Goal: Information Seeking & Learning: Learn about a topic

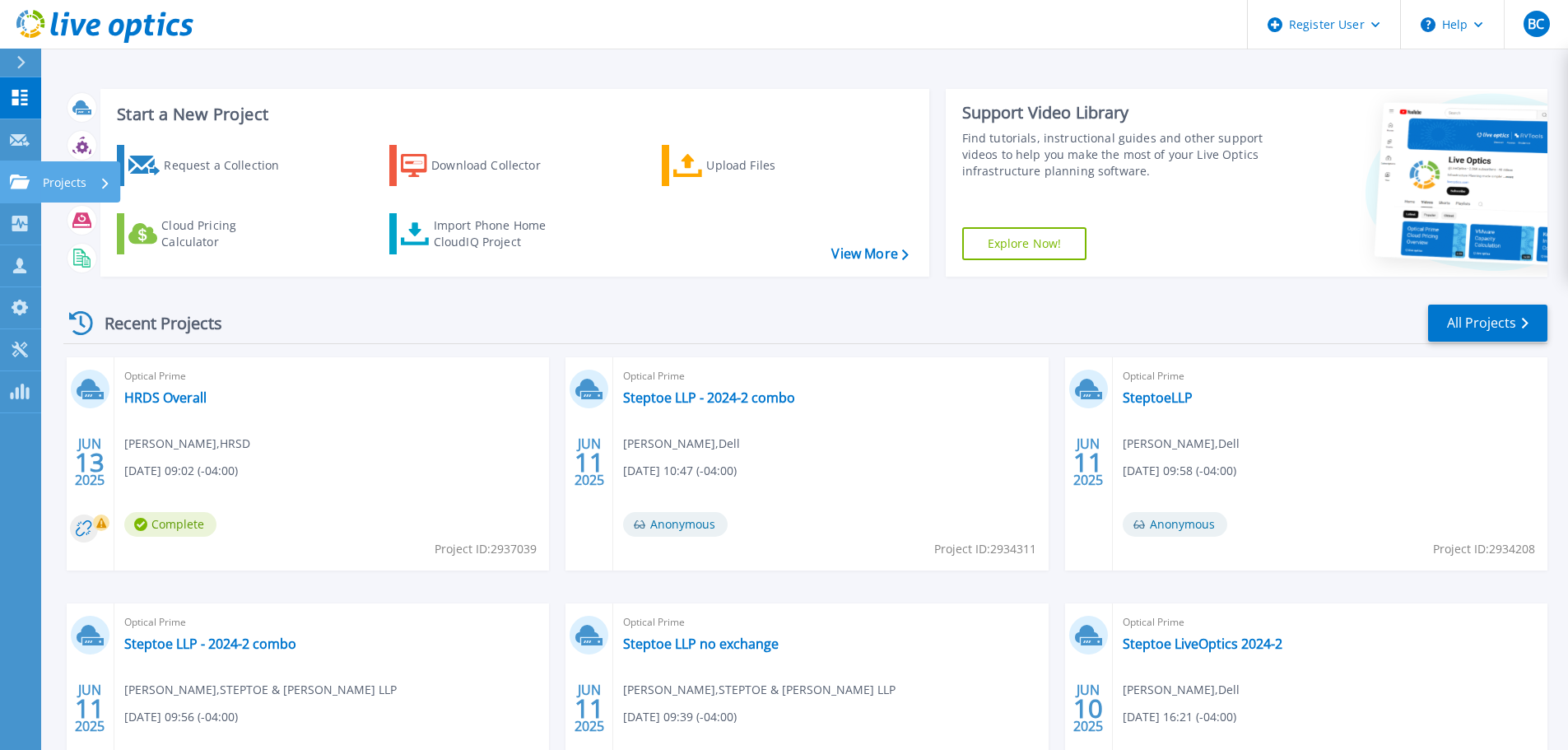
click at [18, 192] on link "Projects Projects" at bounding box center [21, 182] width 41 height 42
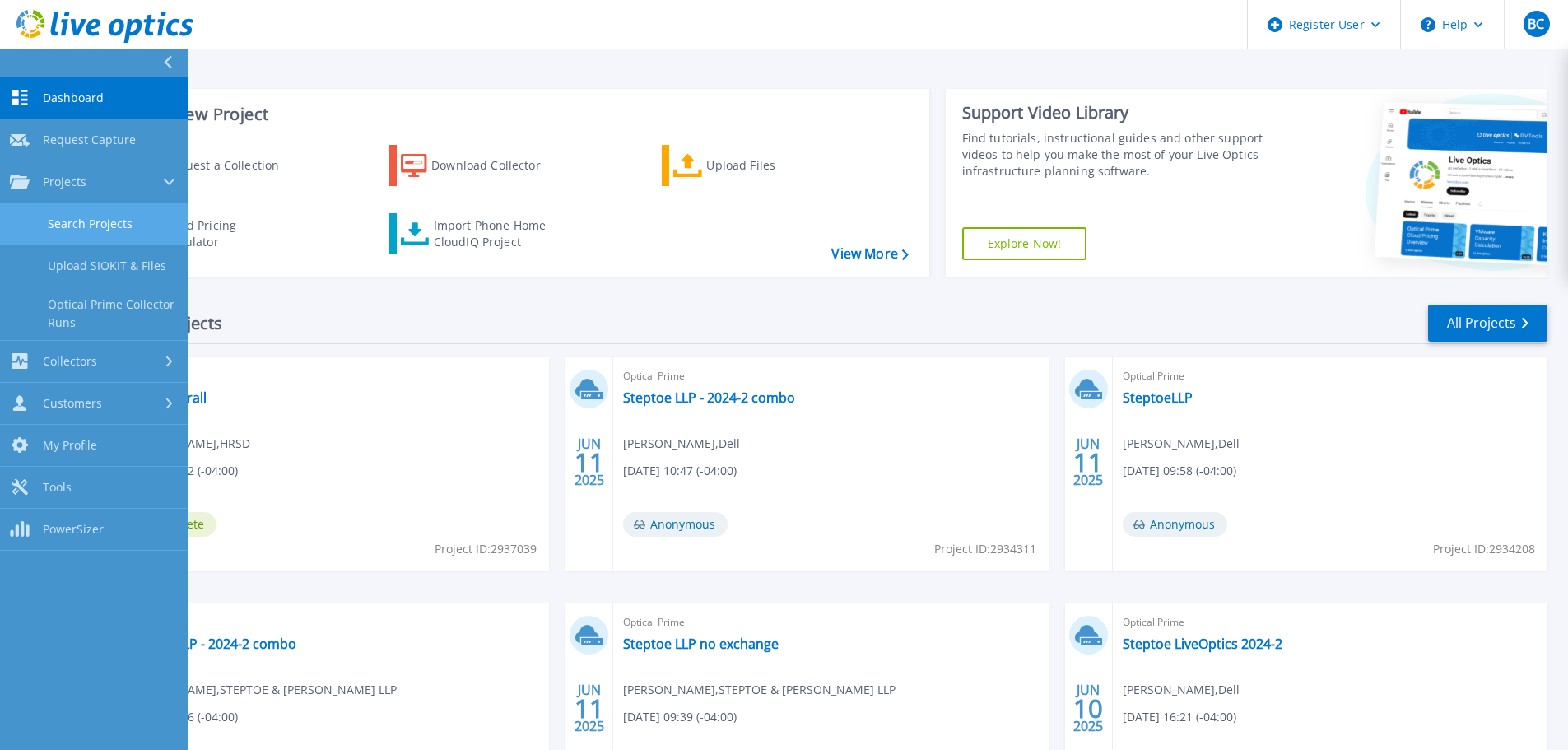
click at [63, 223] on link "Search Projects" at bounding box center [94, 224] width 188 height 42
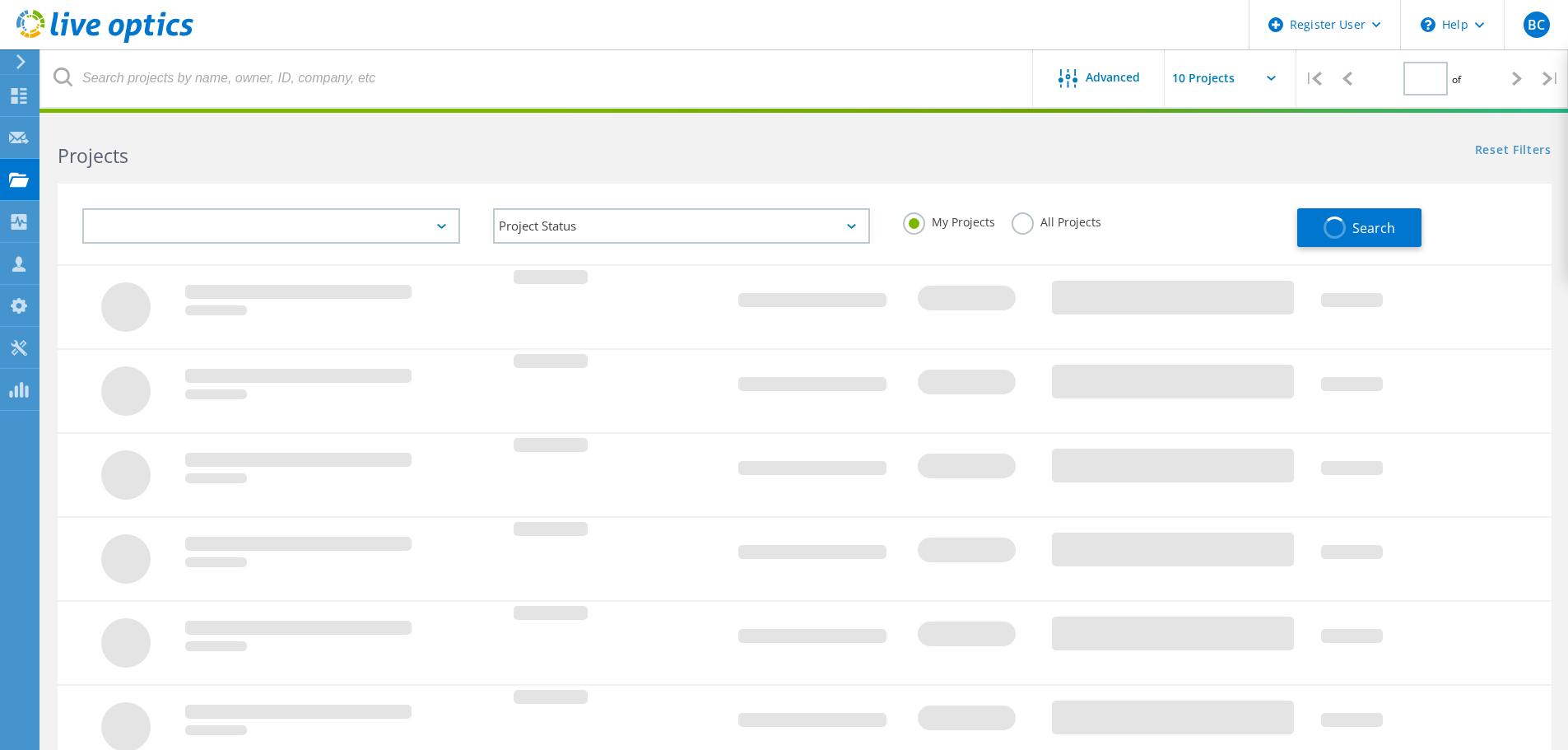
type input "1"
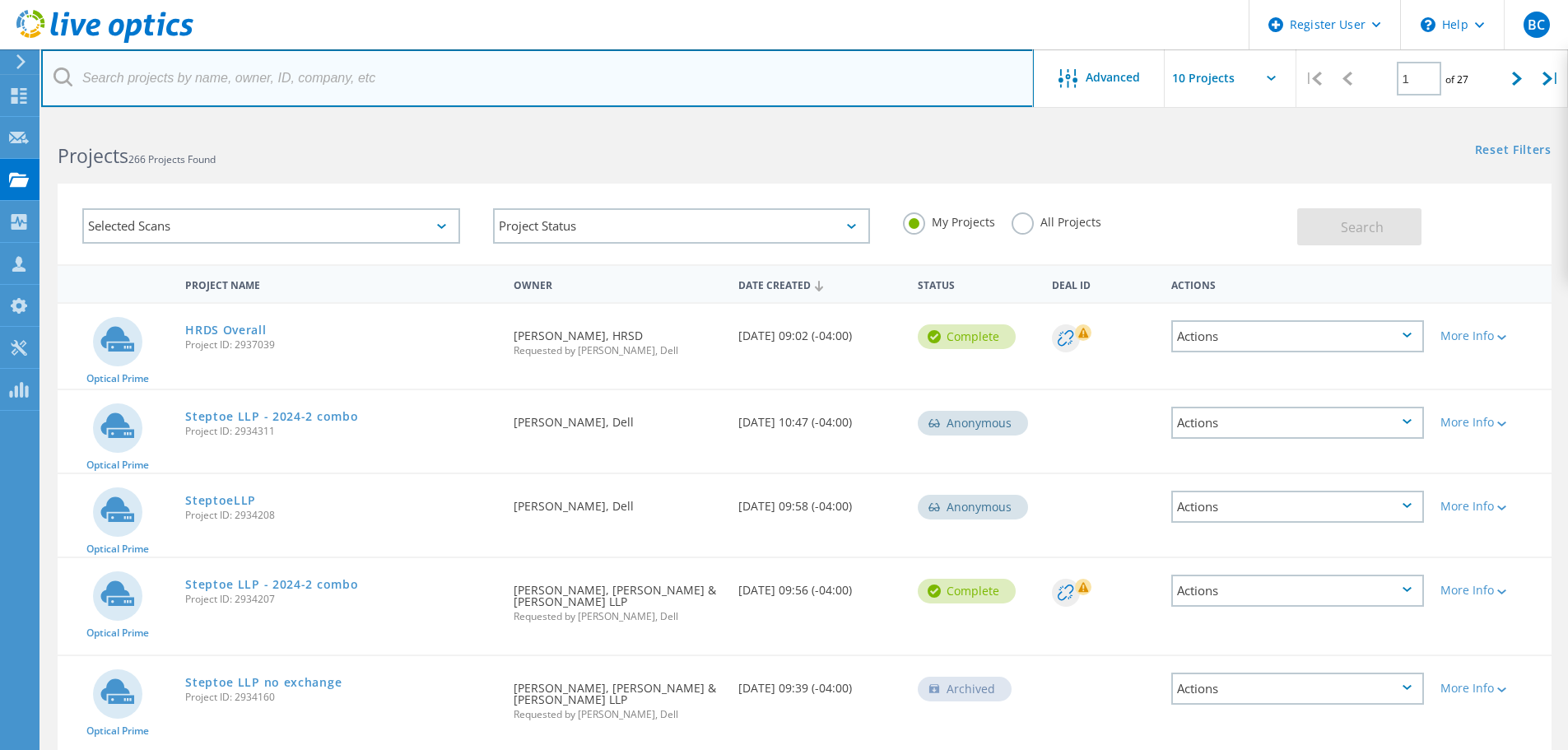
click at [566, 61] on input "text" at bounding box center [537, 78] width 992 height 58
paste input "3046058"
type input "3046058"
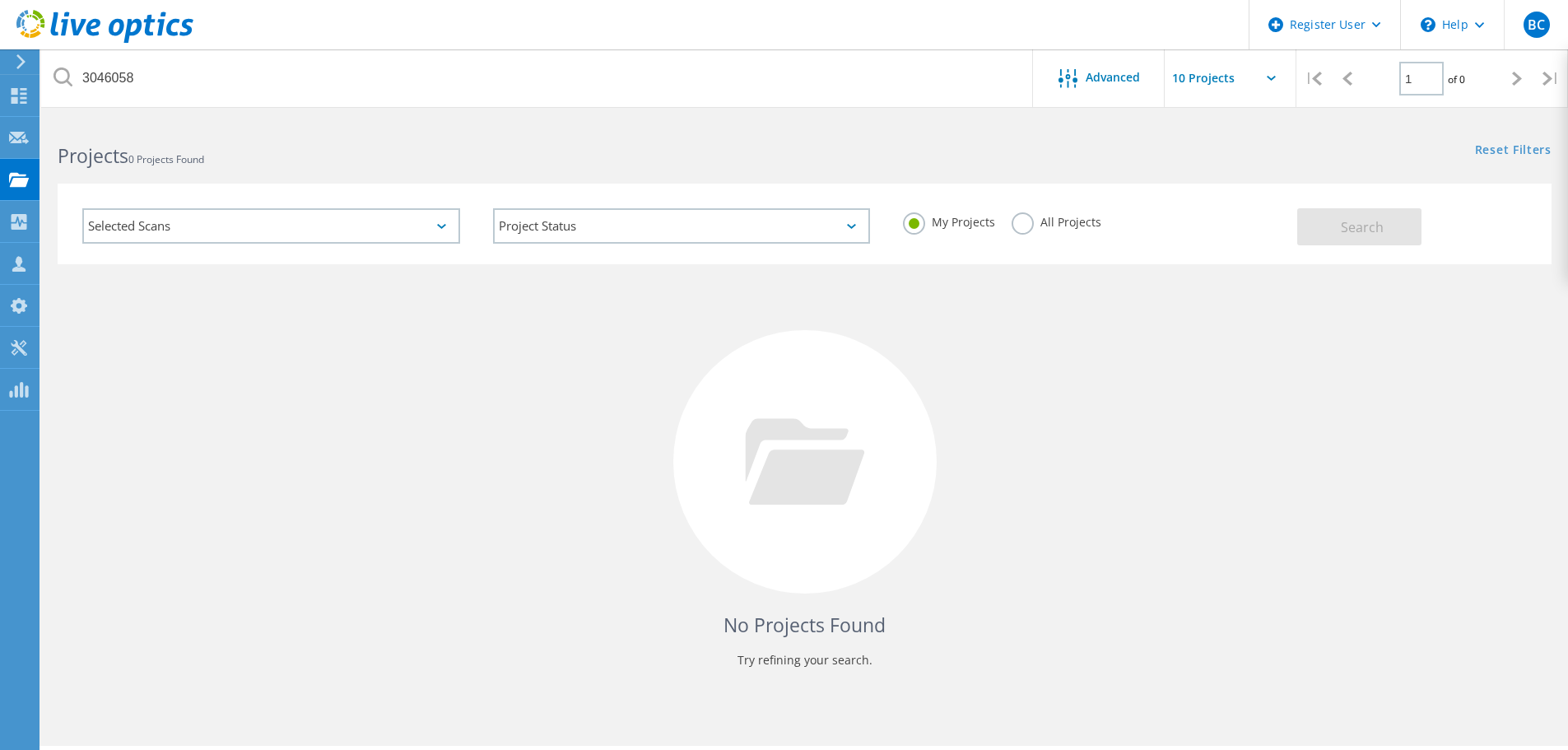
click at [1024, 228] on label "All Projects" at bounding box center [1056, 221] width 89 height 16
click at [0, 0] on input "All Projects" at bounding box center [0, 0] width 0 height 0
click at [1332, 228] on button "Search" at bounding box center [1358, 226] width 124 height 37
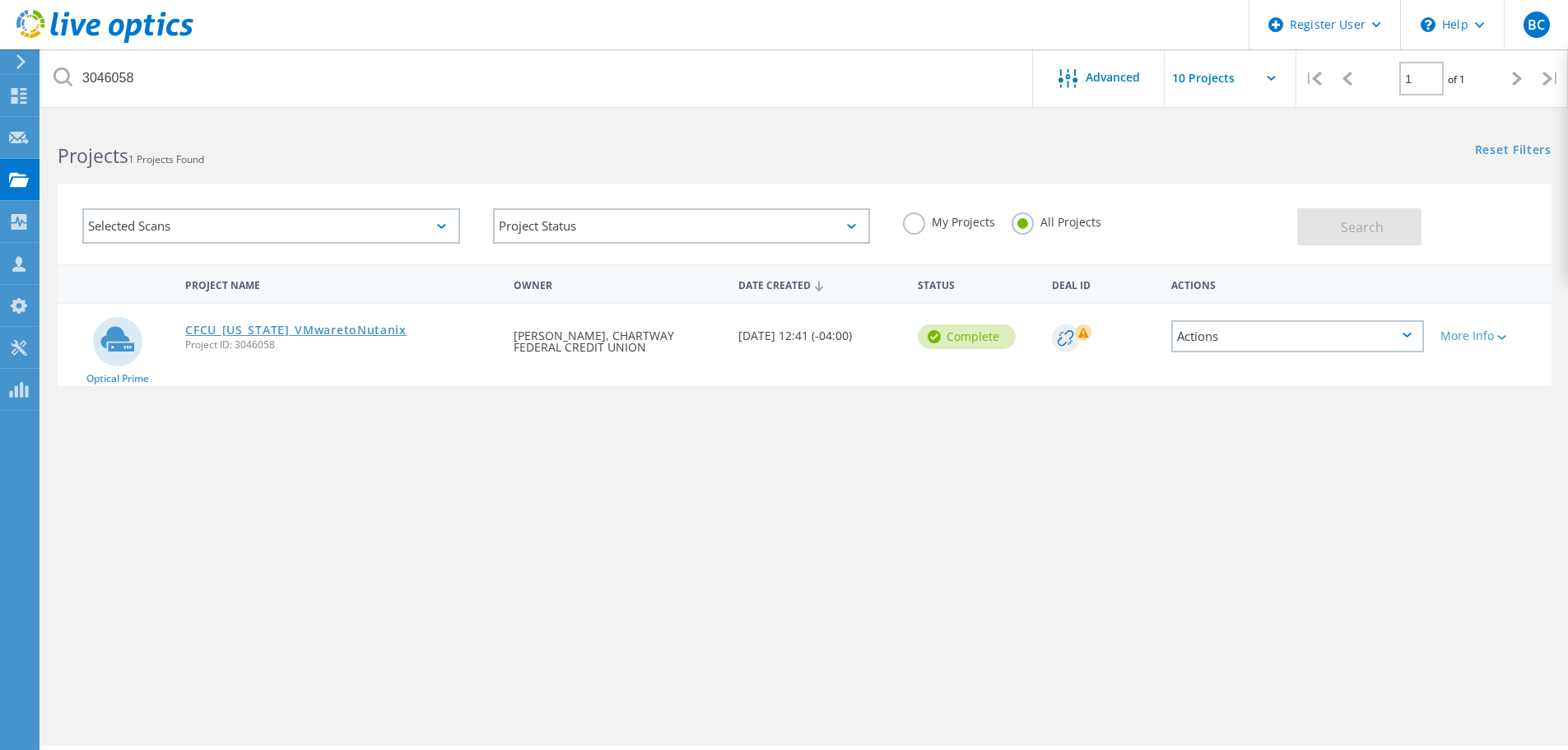
click at [346, 327] on link "CFCU_Virginia_VMwaretoNutanix" at bounding box center [296, 329] width 221 height 12
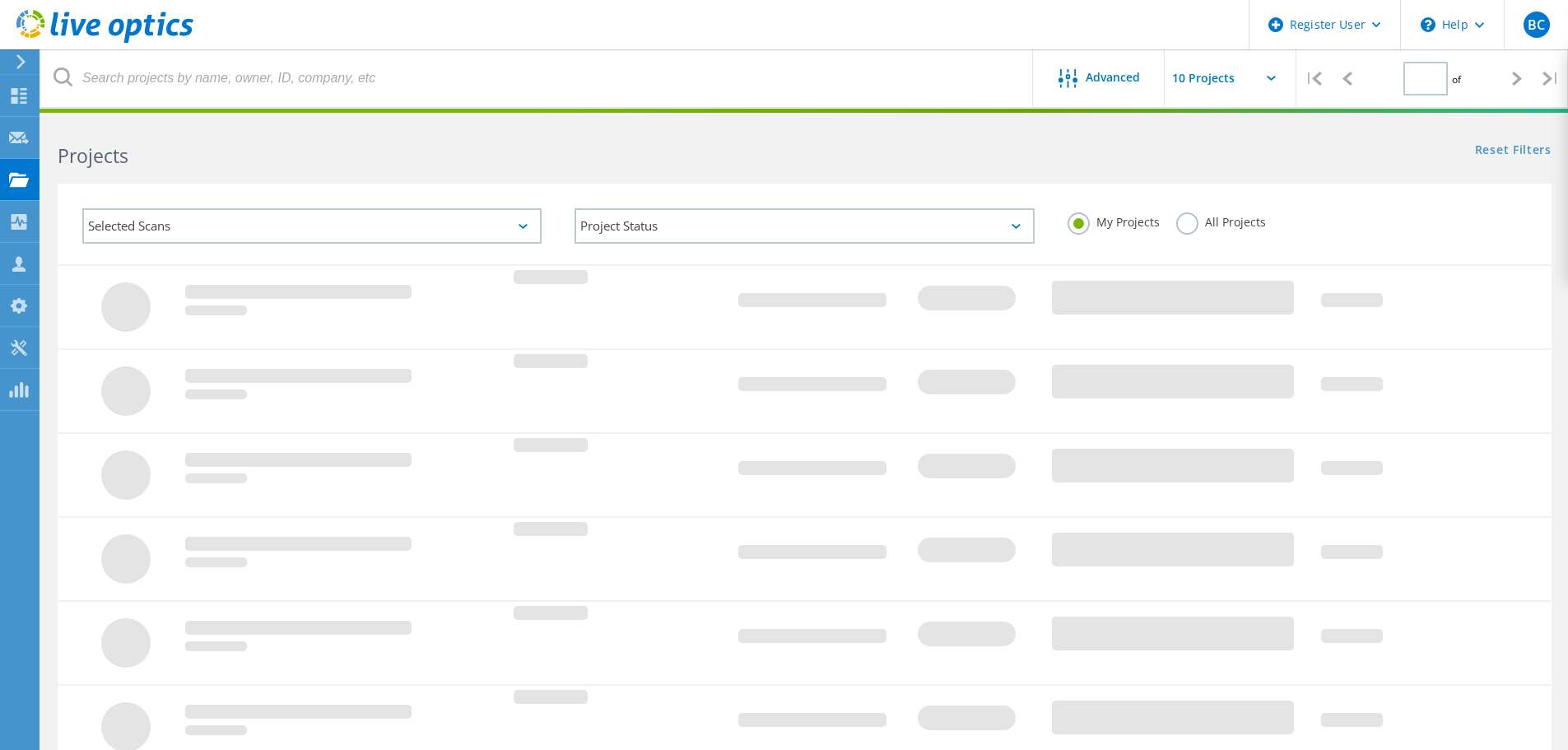
type input "1"
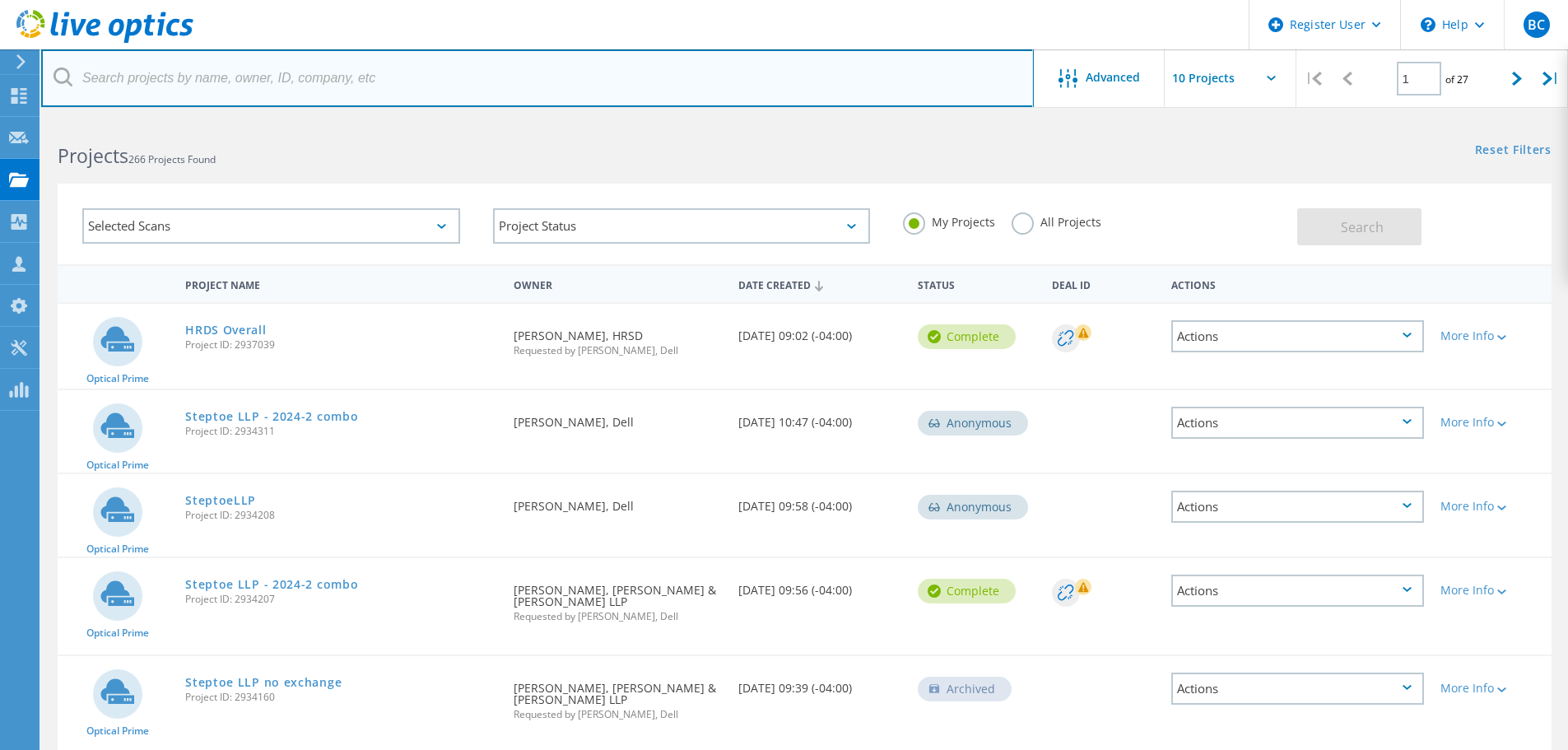
click at [571, 79] on input "text" at bounding box center [537, 78] width 992 height 58
paste input "3046058"
type input "3046058"
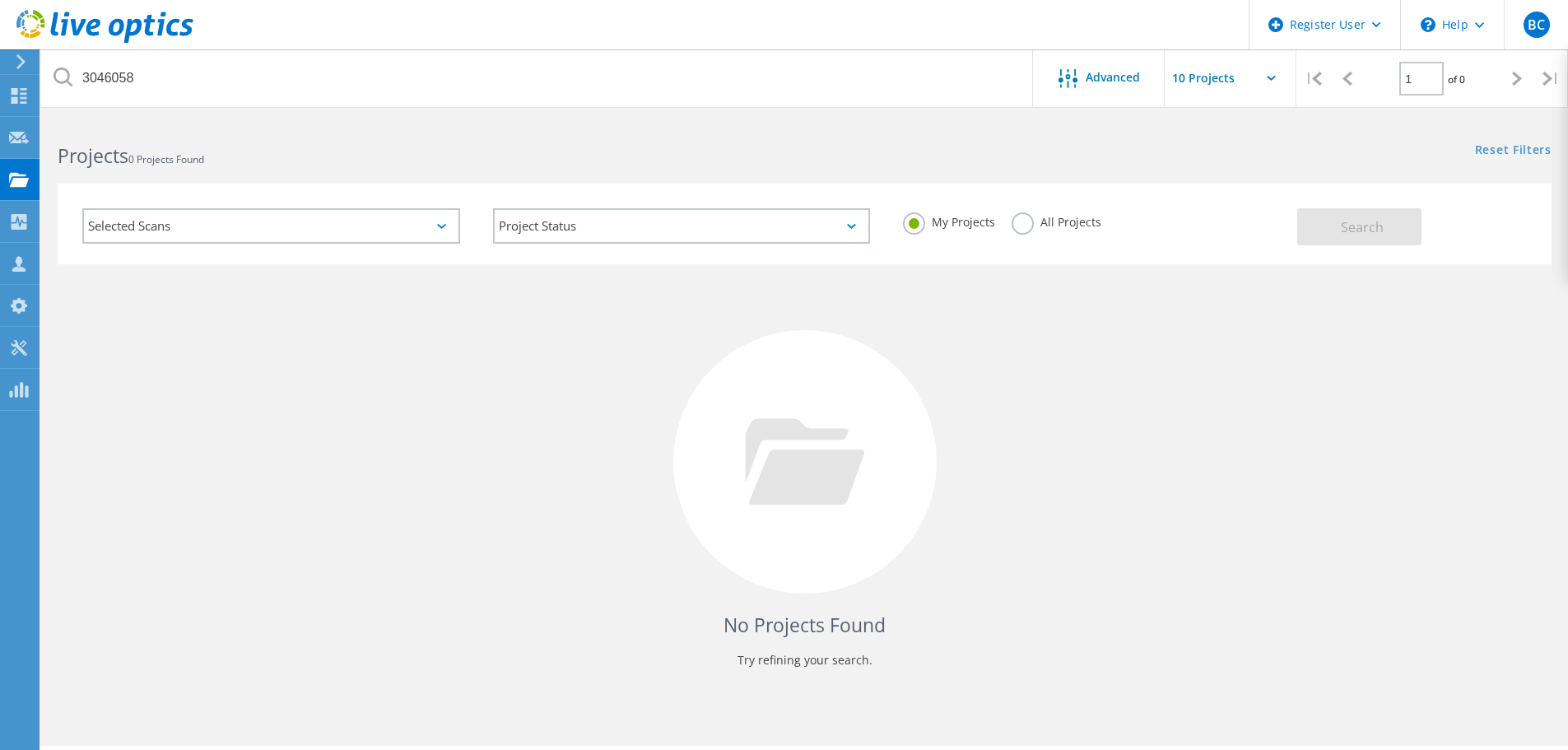
click at [1013, 228] on label "All Projects" at bounding box center [1056, 221] width 89 height 16
click at [0, 0] on input "All Projects" at bounding box center [0, 0] width 0 height 0
click at [1337, 231] on button "Search" at bounding box center [1358, 226] width 124 height 37
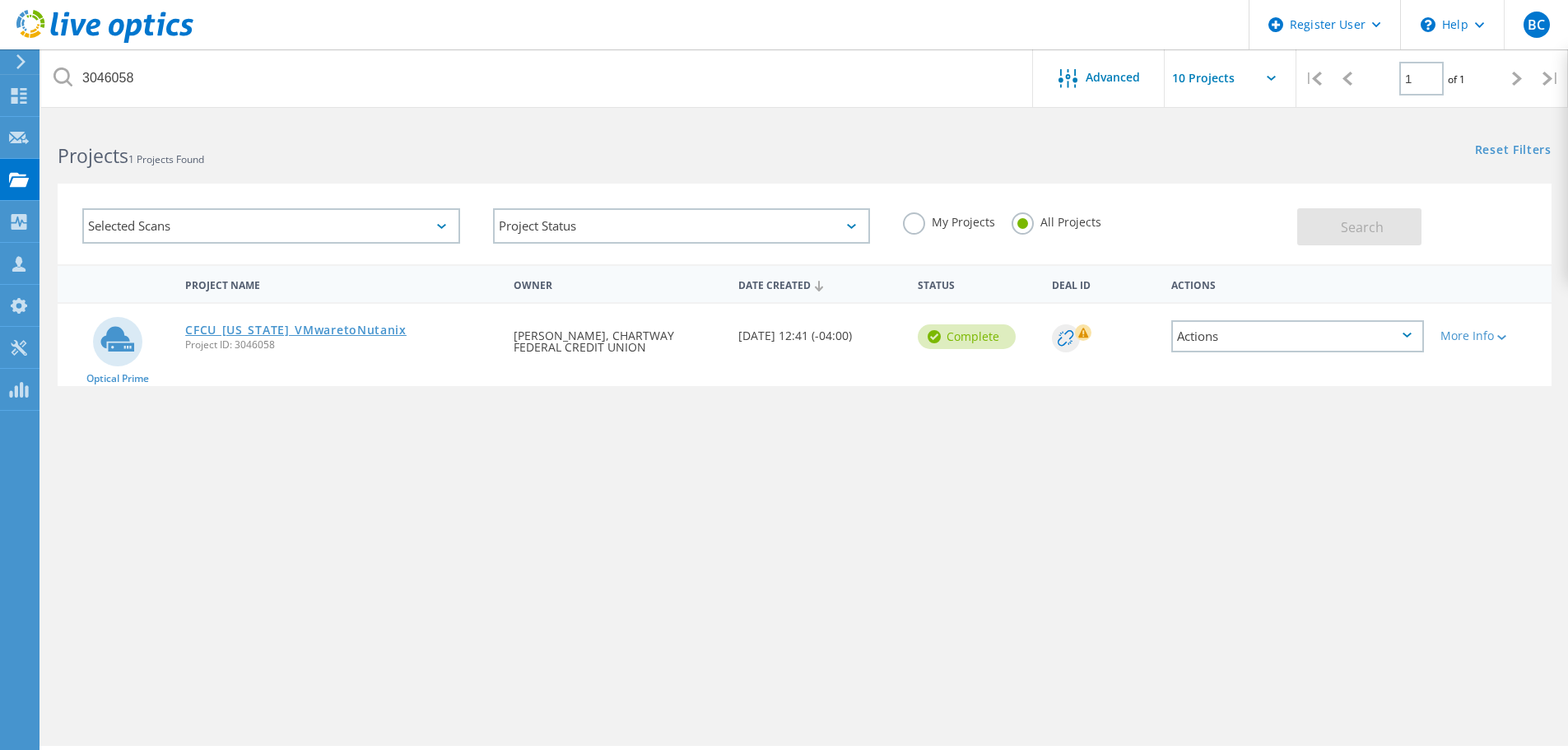
click at [328, 326] on link "CFCU_[US_STATE]_VMwaretoNutanix" at bounding box center [296, 329] width 221 height 12
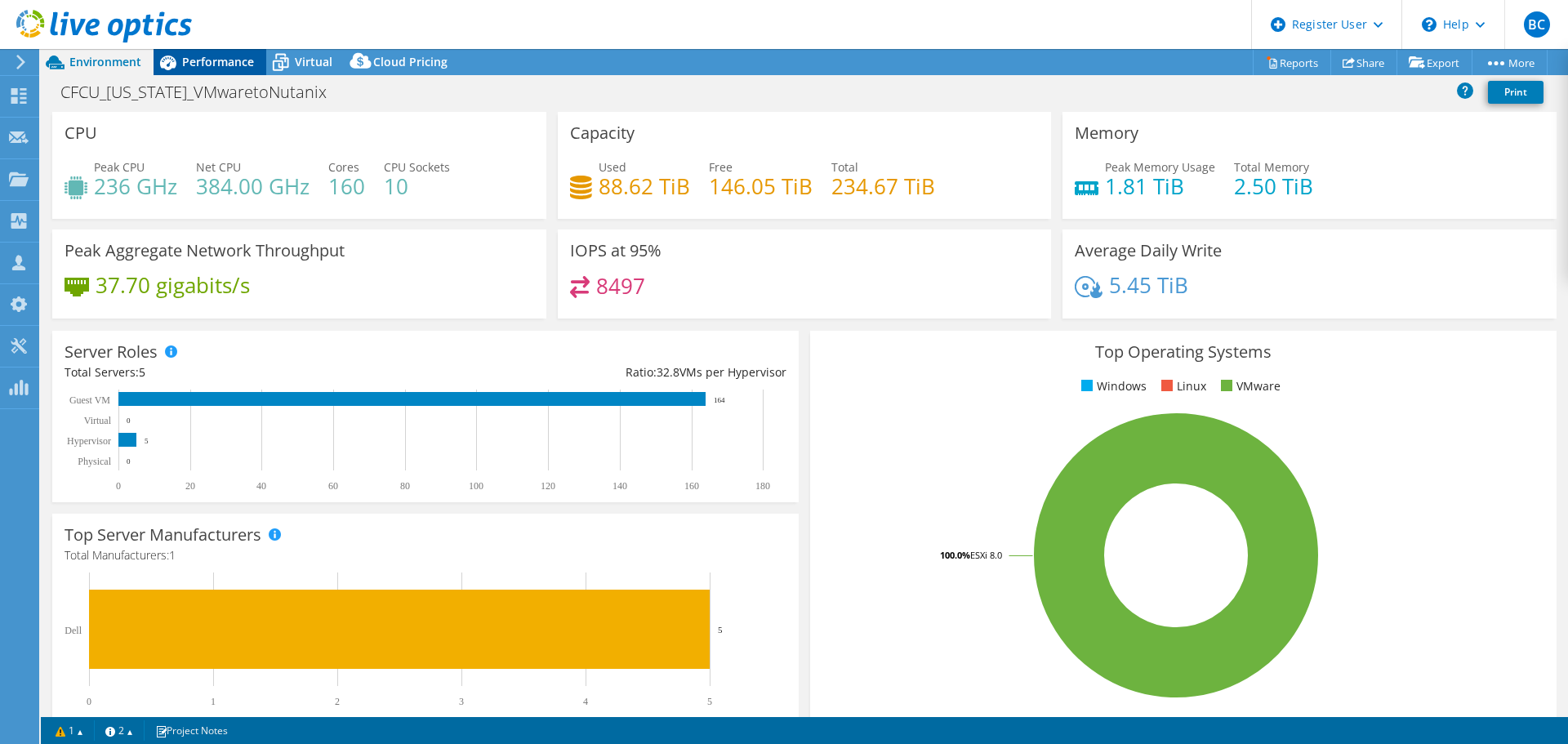
click at [219, 66] on span "Performance" at bounding box center [218, 62] width 72 height 16
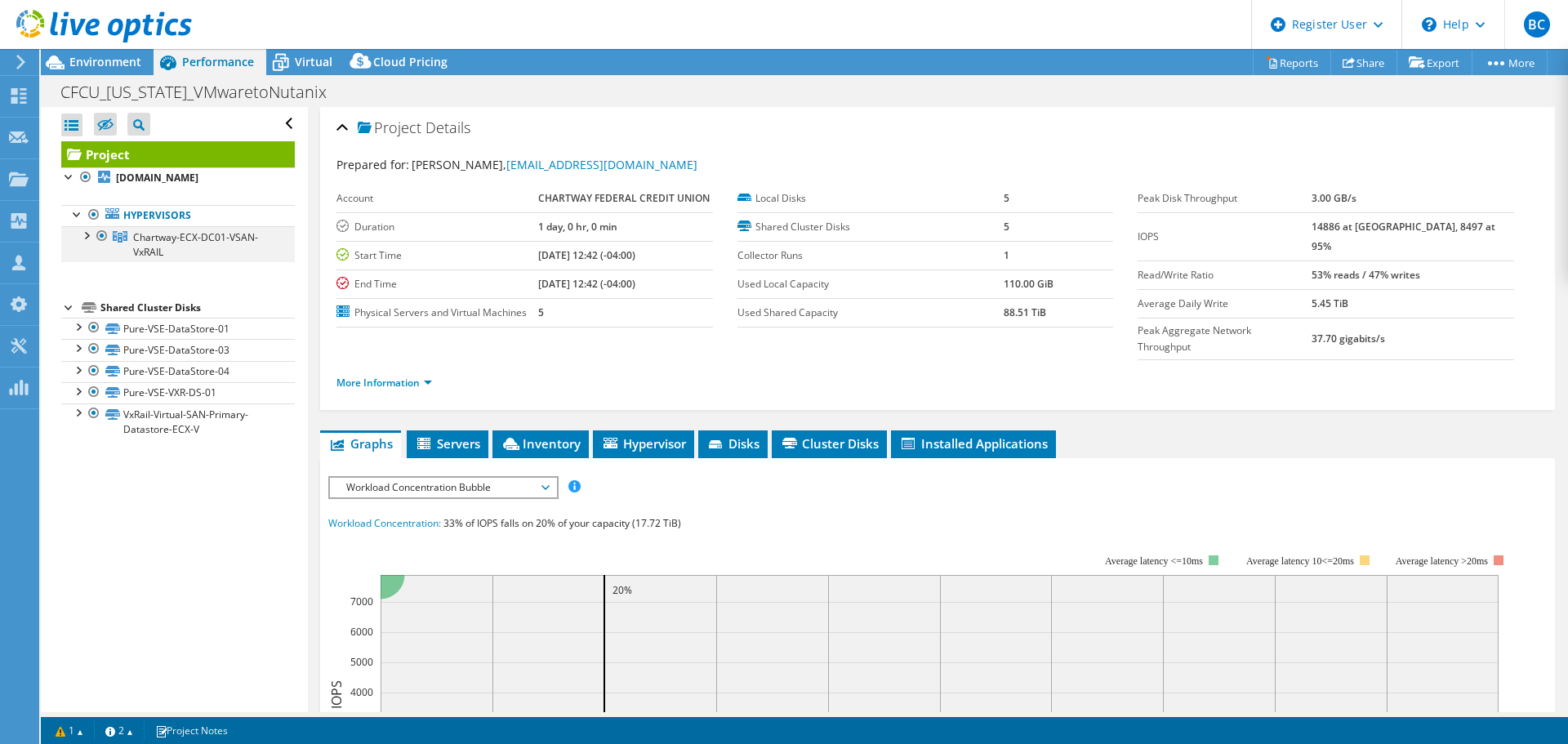
click at [83, 238] on div at bounding box center [86, 234] width 16 height 16
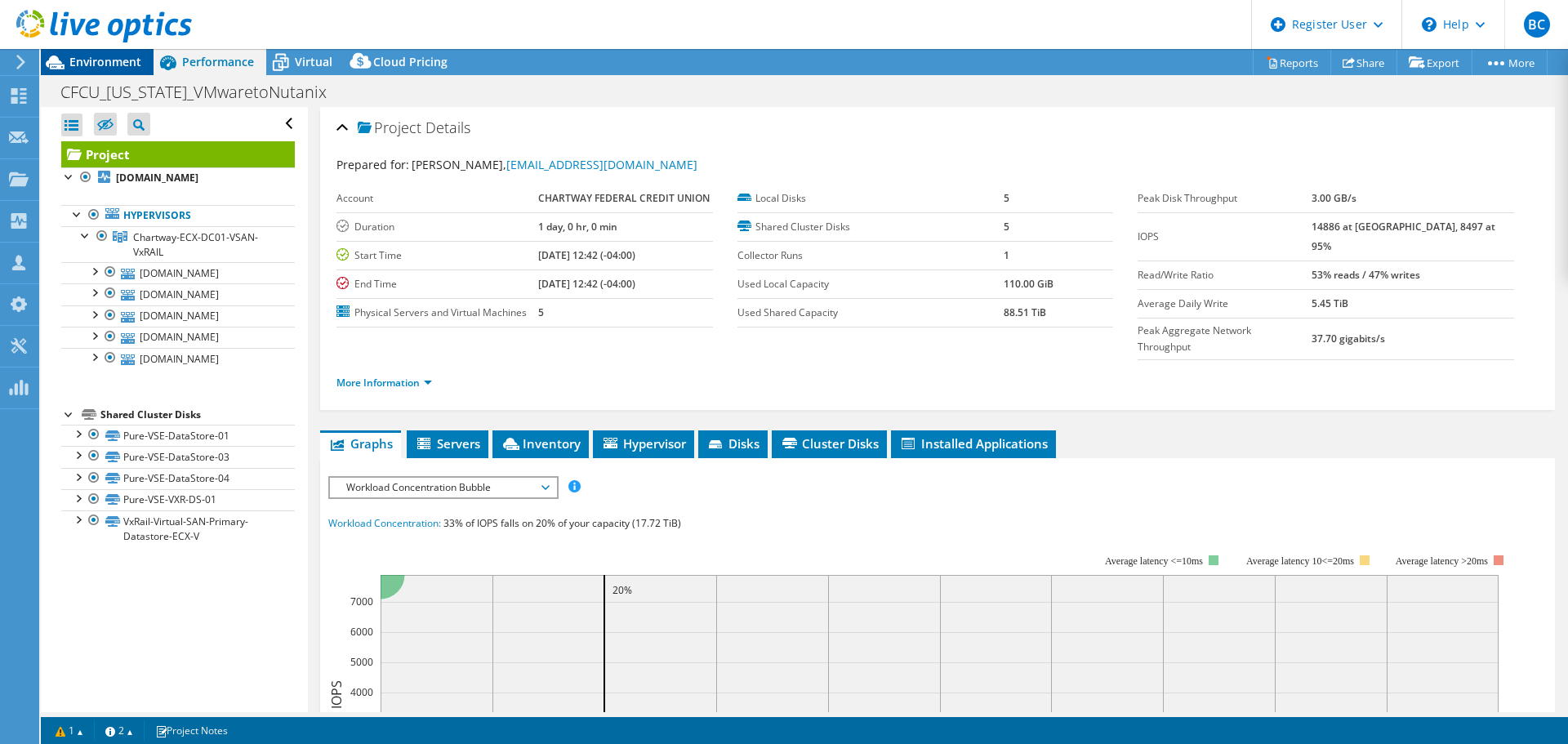
click at [97, 68] on span "Environment" at bounding box center [105, 62] width 72 height 16
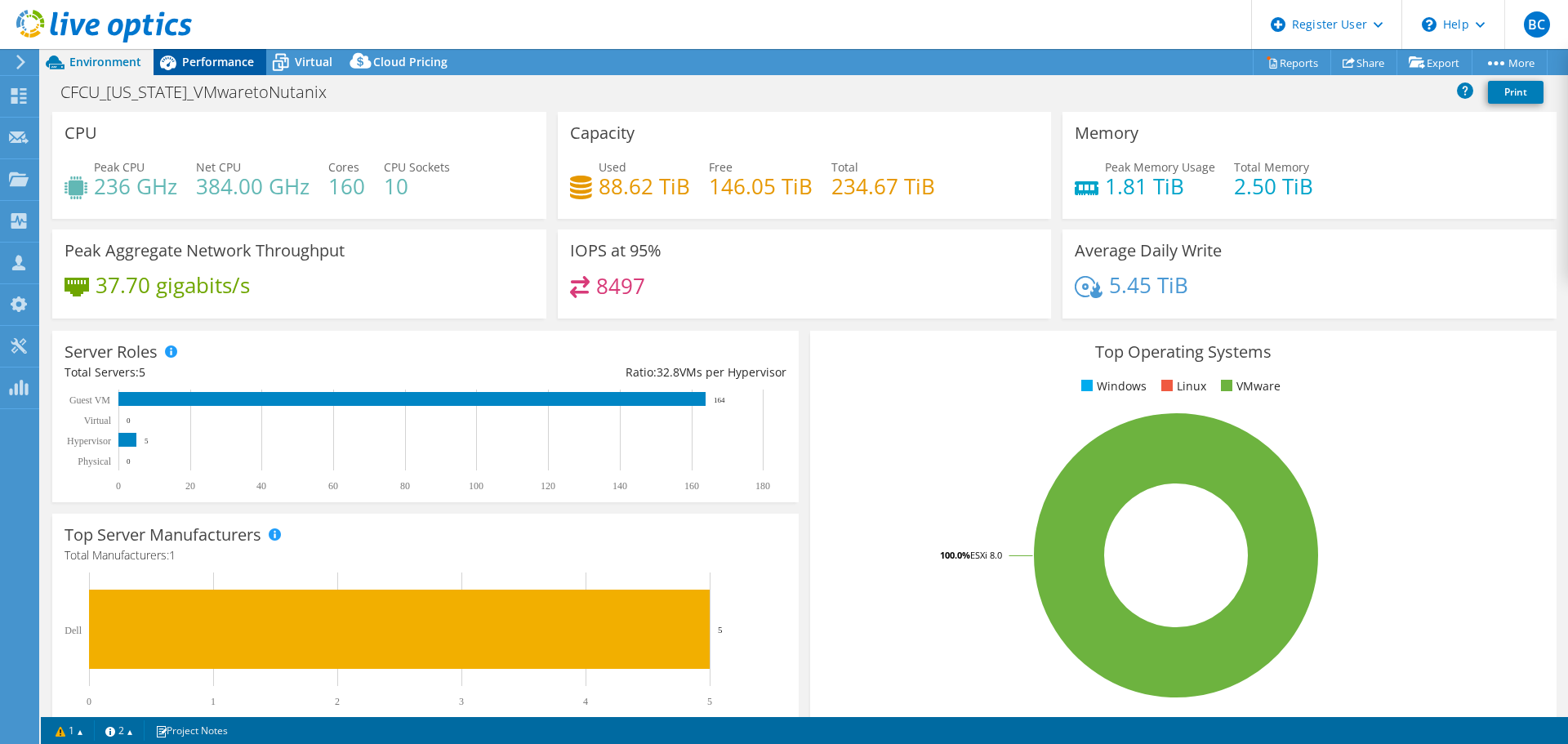
click at [221, 65] on span "Performance" at bounding box center [218, 62] width 72 height 16
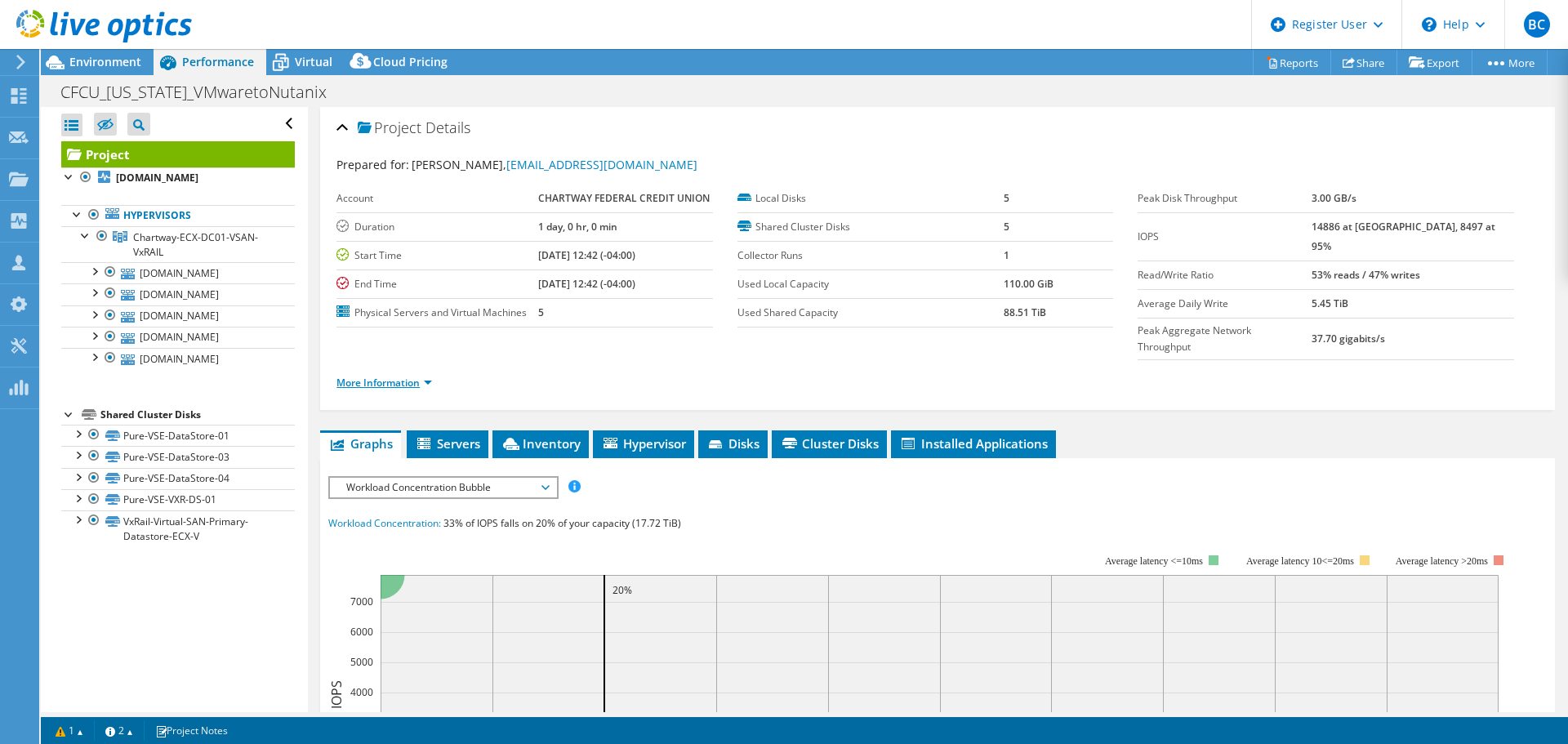
click at [404, 376] on link "More Information" at bounding box center [384, 383] width 96 height 14
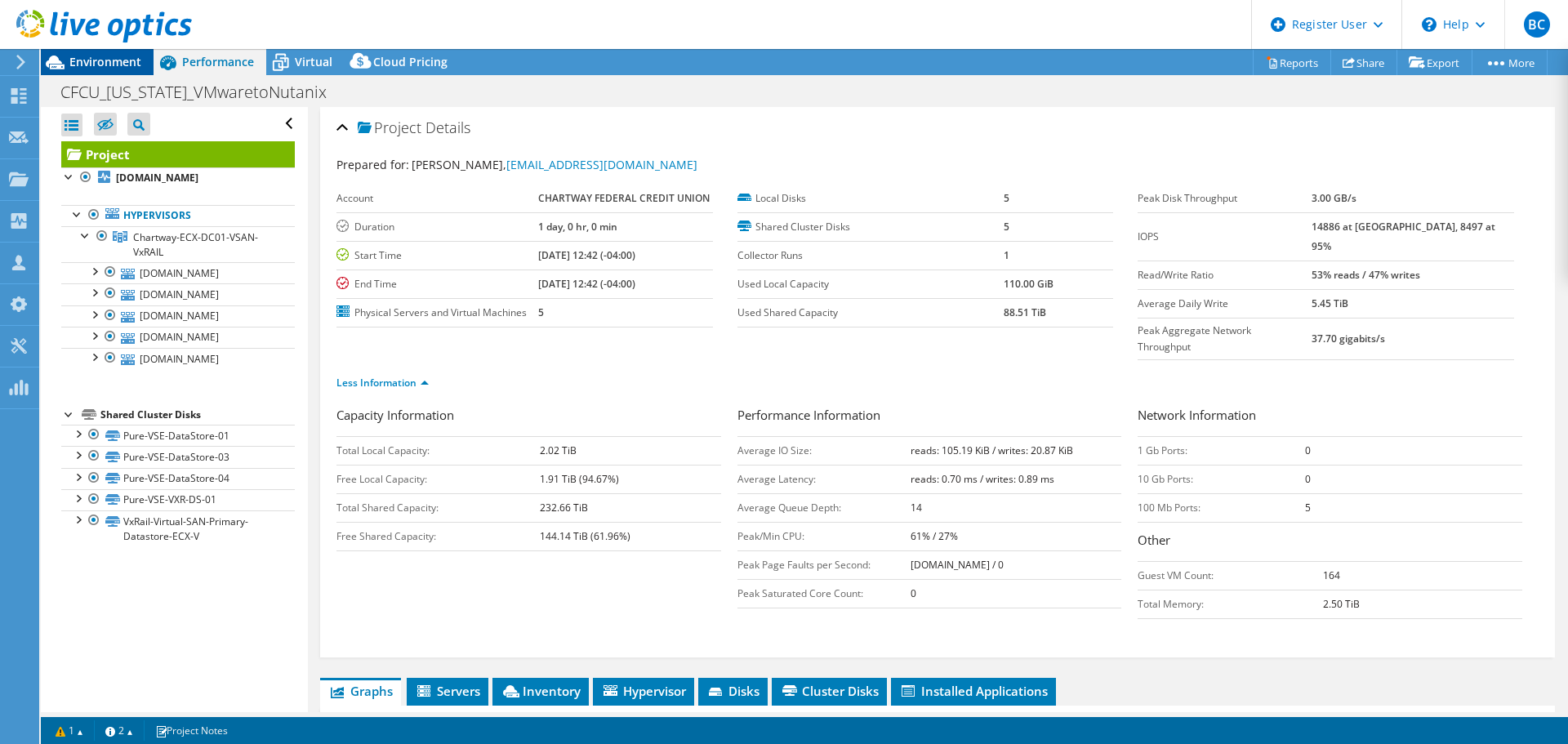
click at [112, 59] on span "Environment" at bounding box center [105, 62] width 72 height 16
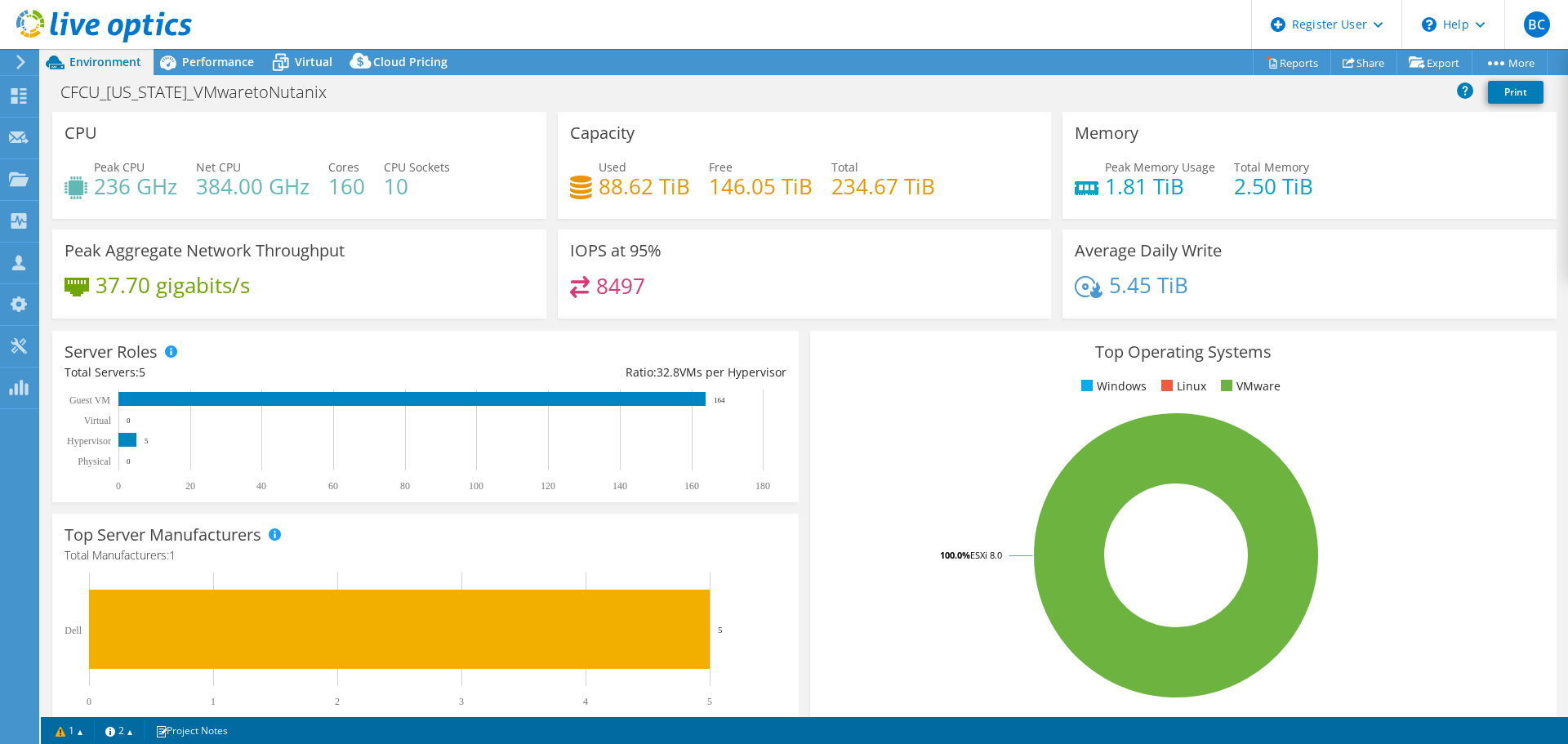
click at [670, 297] on div "8497" at bounding box center [804, 294] width 470 height 35
click at [201, 59] on span "Performance" at bounding box center [218, 62] width 72 height 16
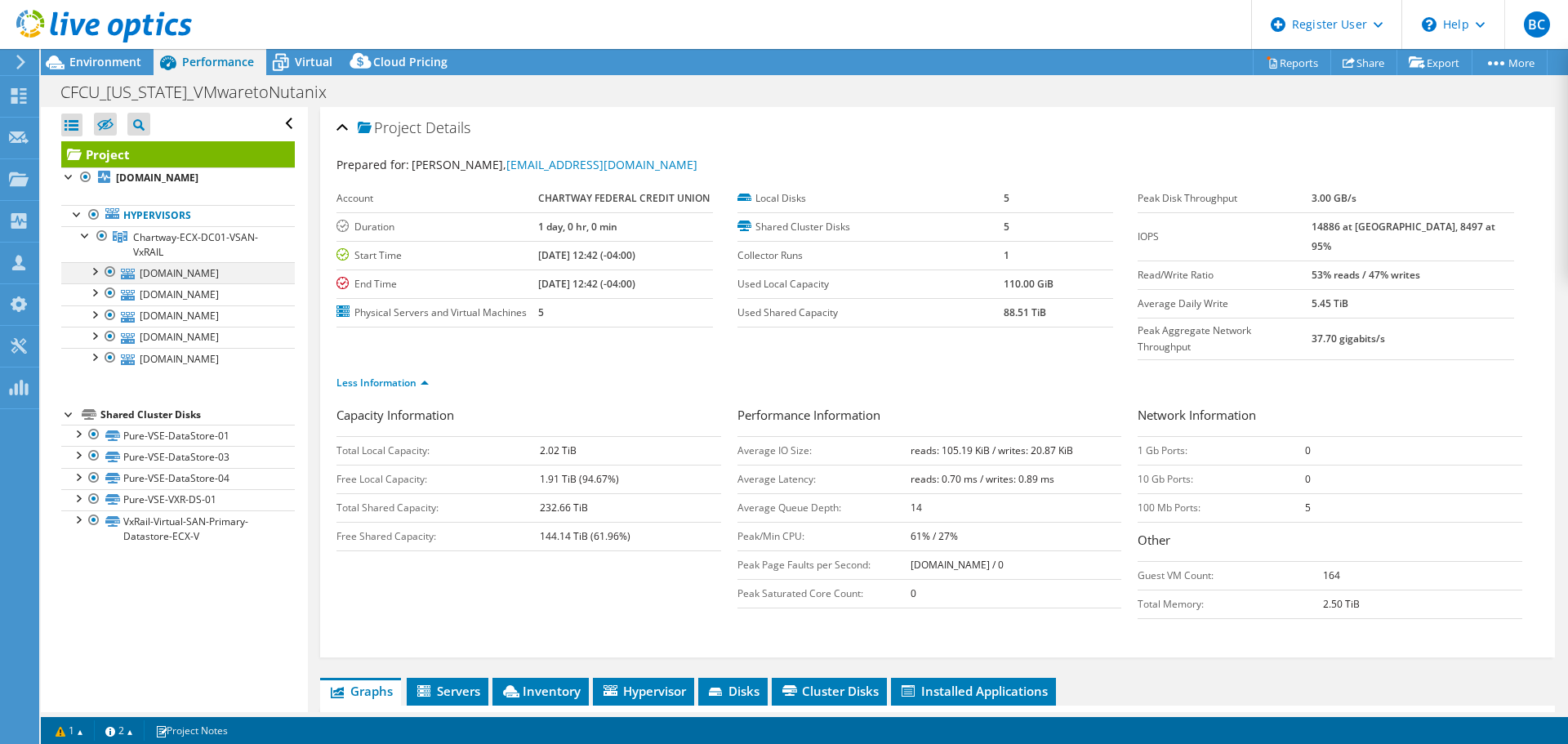
click at [89, 272] on div at bounding box center [94, 270] width 16 height 16
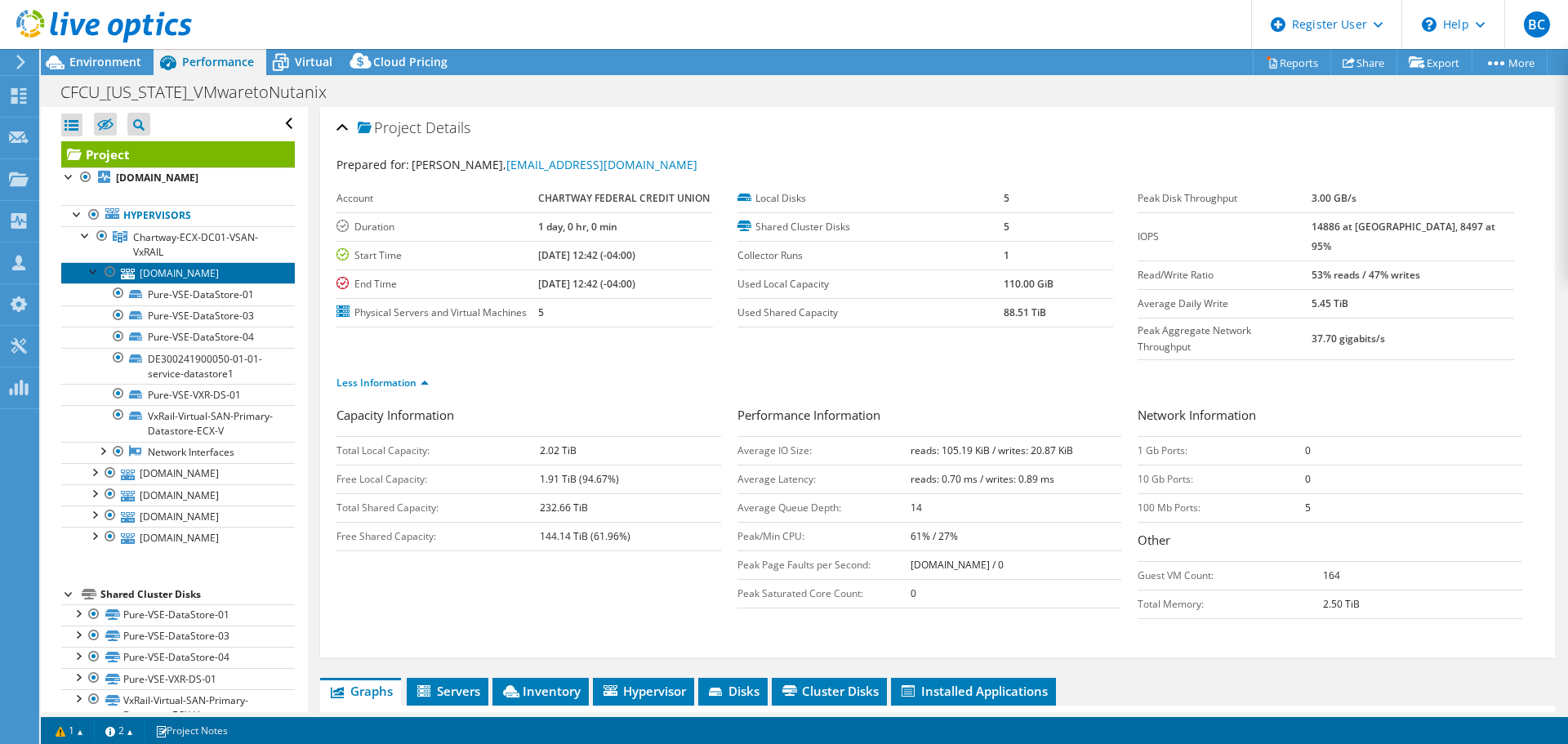
click at [190, 266] on link "va00-esx-04.chartway.com" at bounding box center [178, 273] width 234 height 21
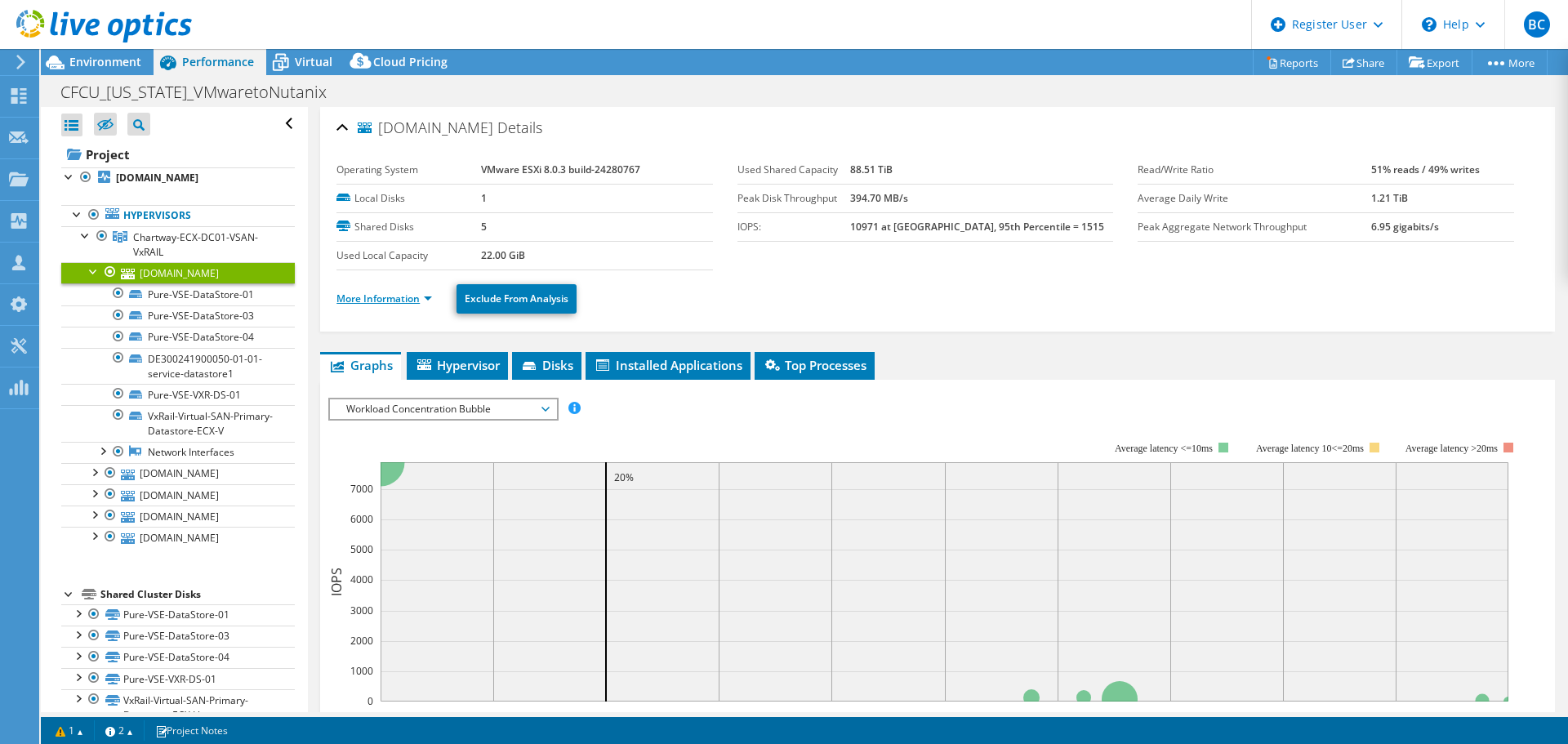
click at [384, 304] on link "More Information" at bounding box center [384, 298] width 96 height 14
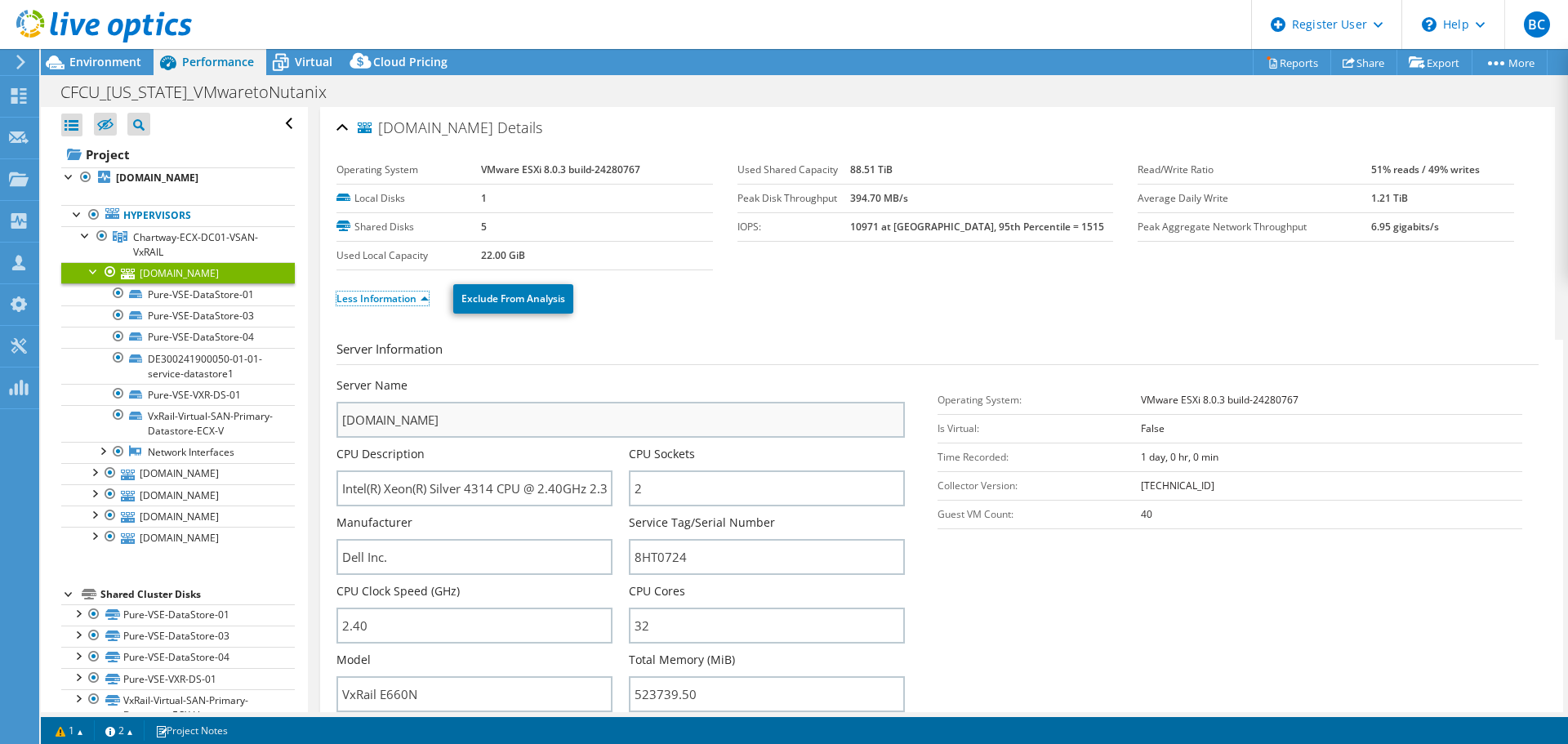
scroll to position [81, 0]
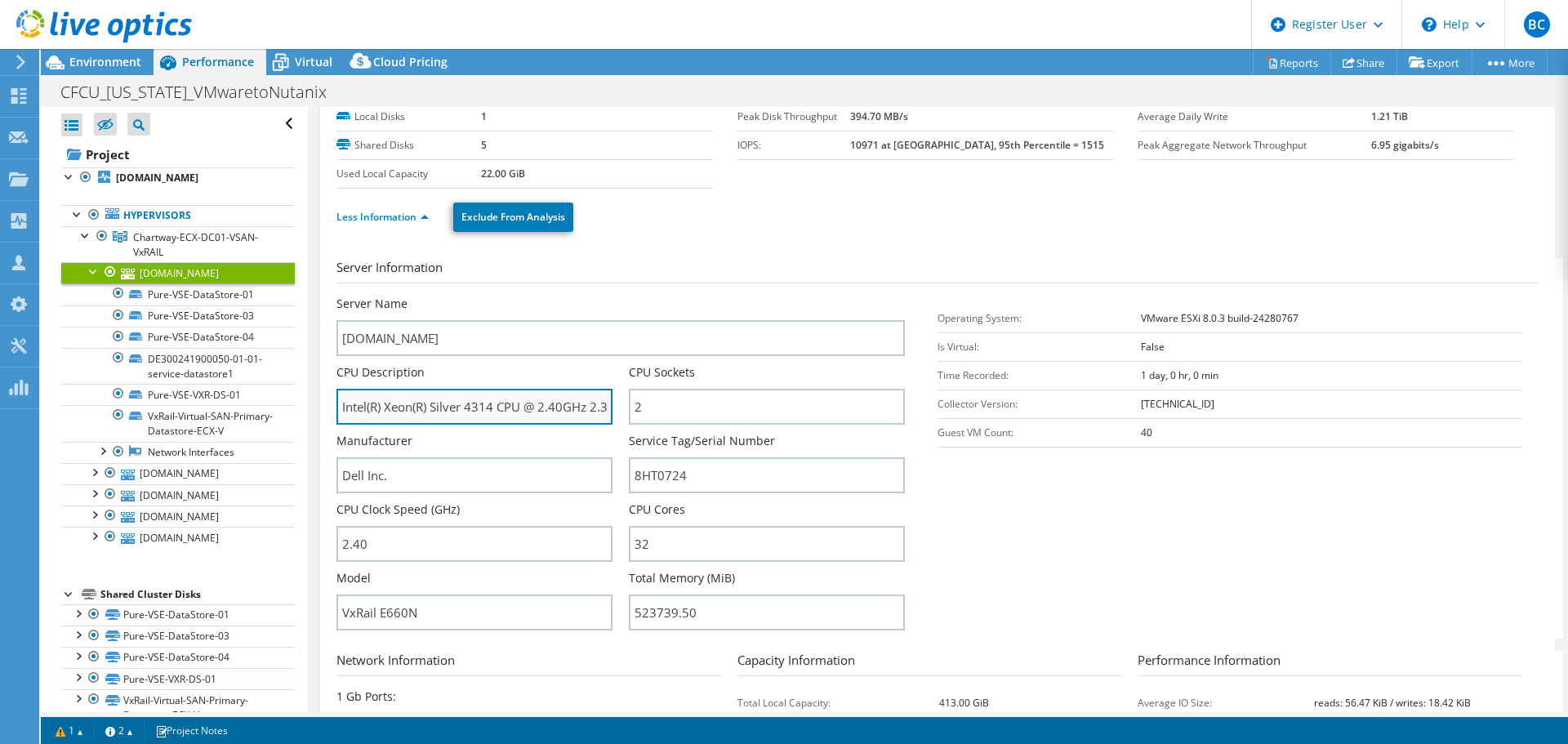
click at [509, 407] on input "Intel(R) Xeon(R) Silver 4314 CPU @ 2.40GHz 2.39 GHz" at bounding box center [475, 407] width 276 height 36
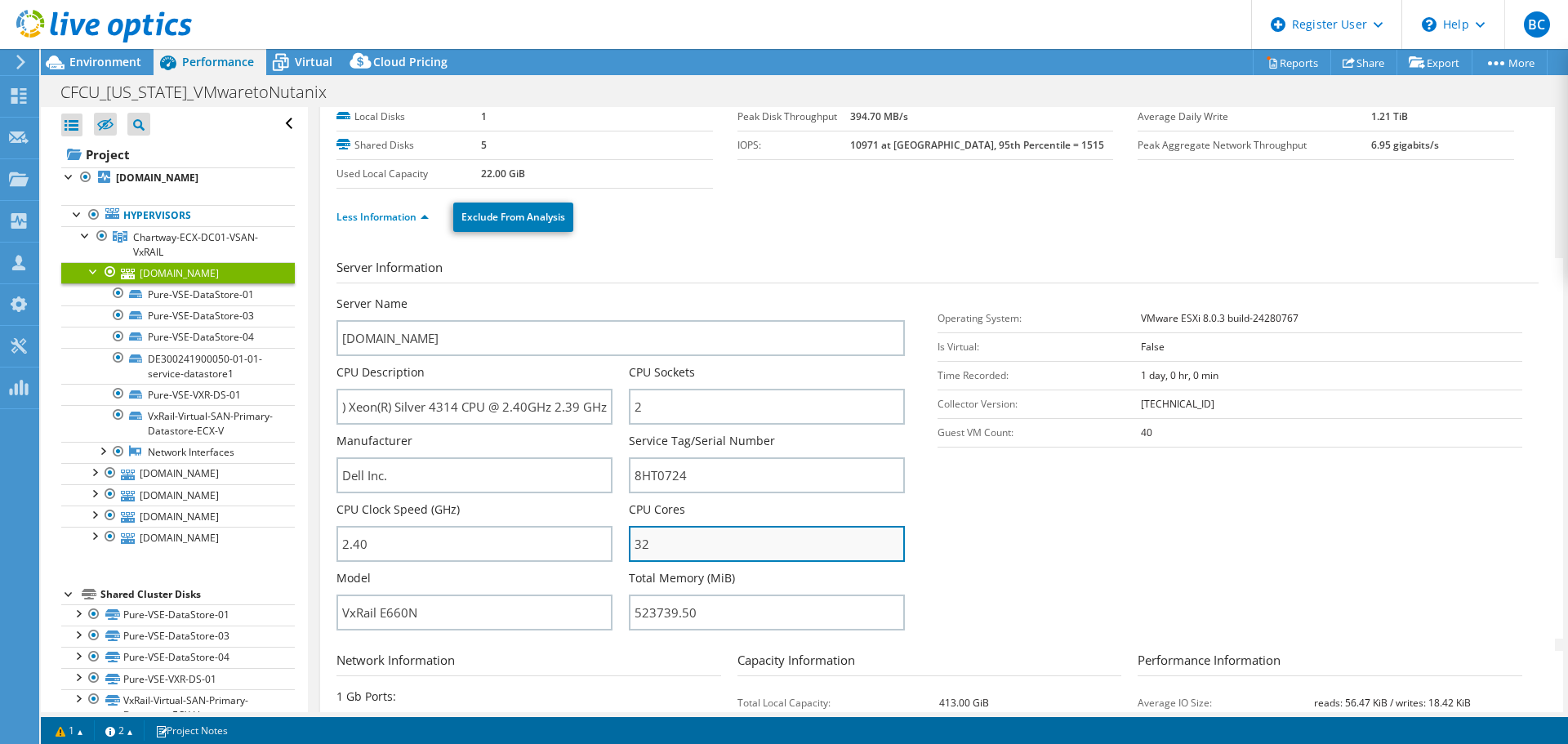
scroll to position [0, 0]
click at [695, 549] on input "32" at bounding box center [767, 544] width 276 height 36
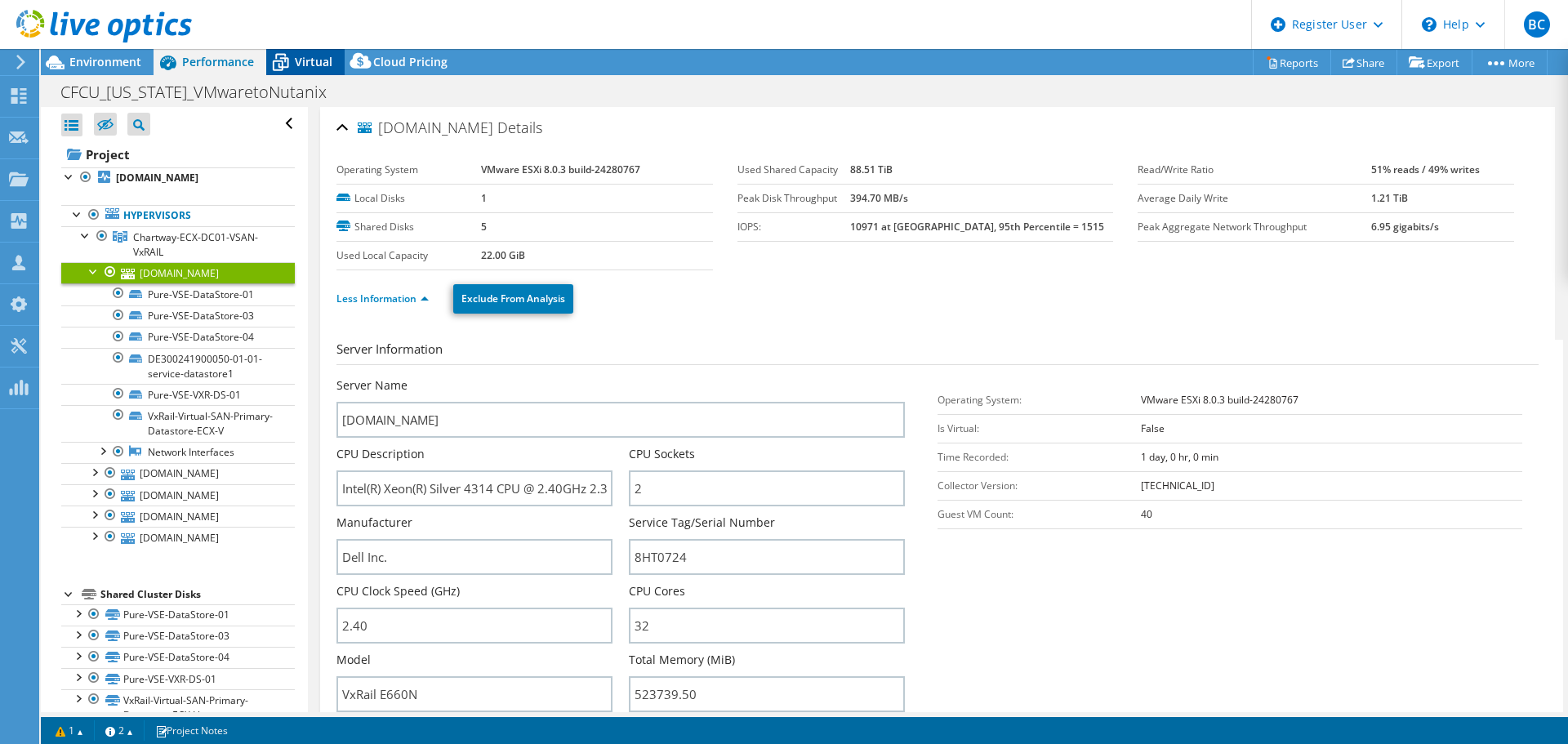
click at [314, 64] on span "Virtual" at bounding box center [314, 62] width 37 height 16
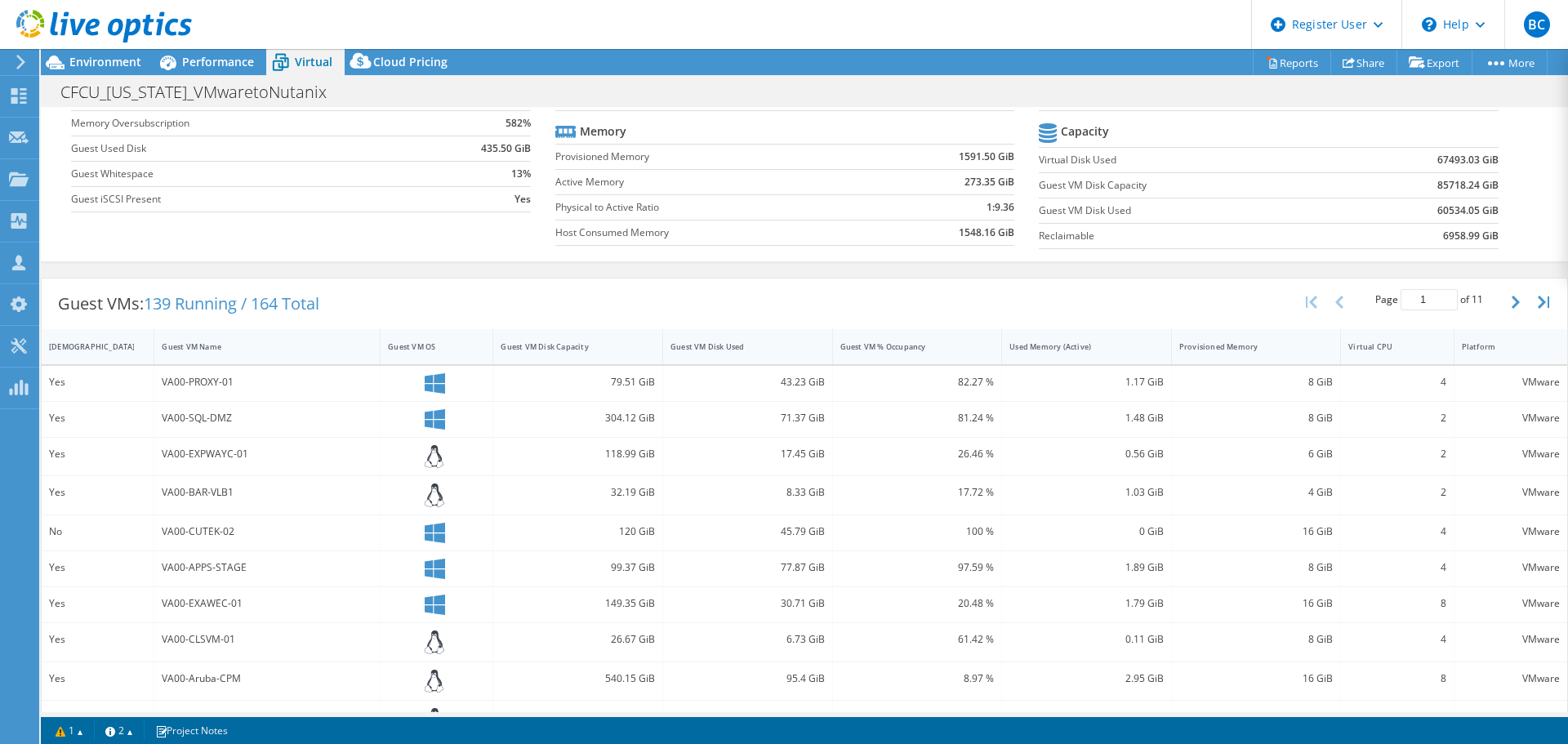
scroll to position [163, 0]
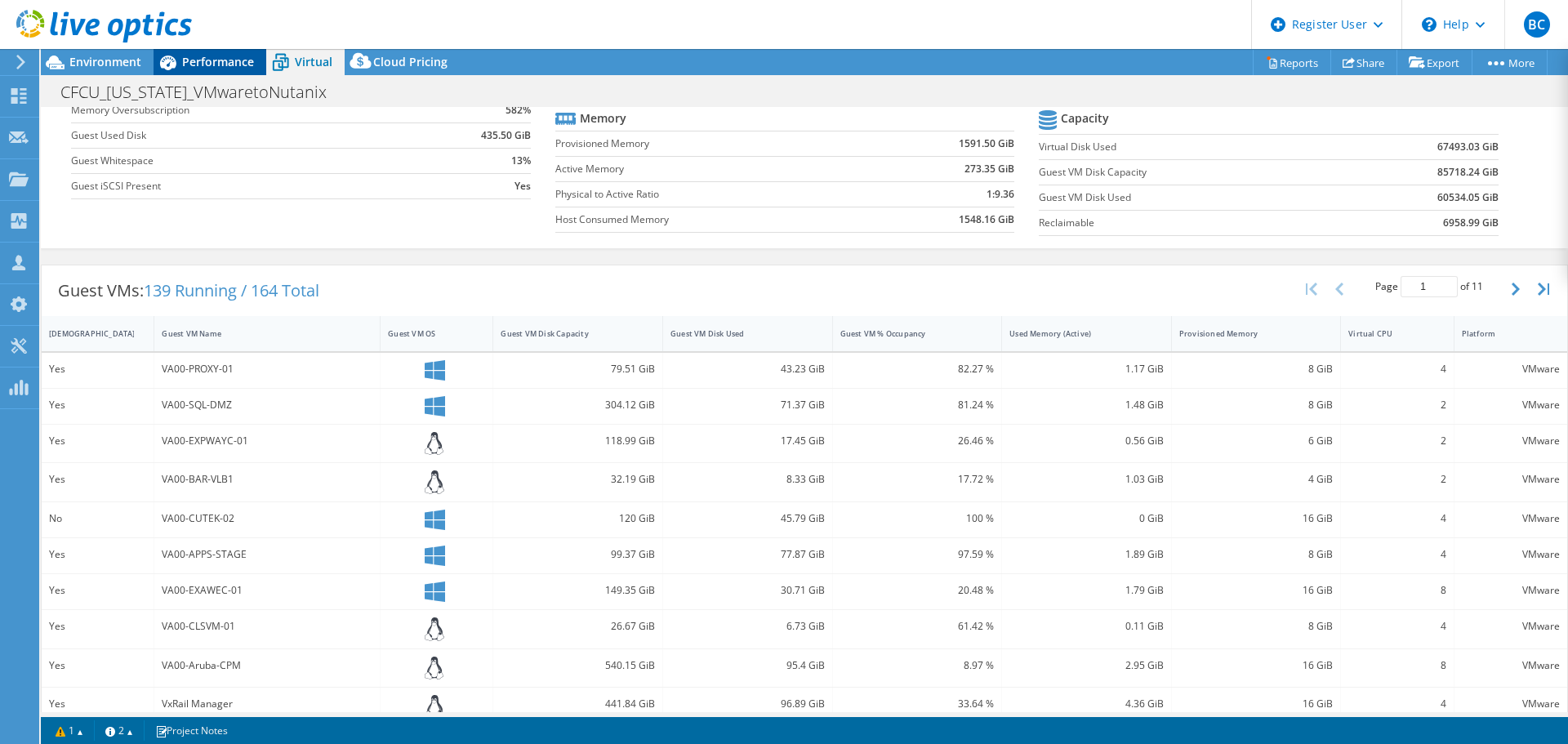
click at [197, 66] on span "Performance" at bounding box center [218, 62] width 72 height 16
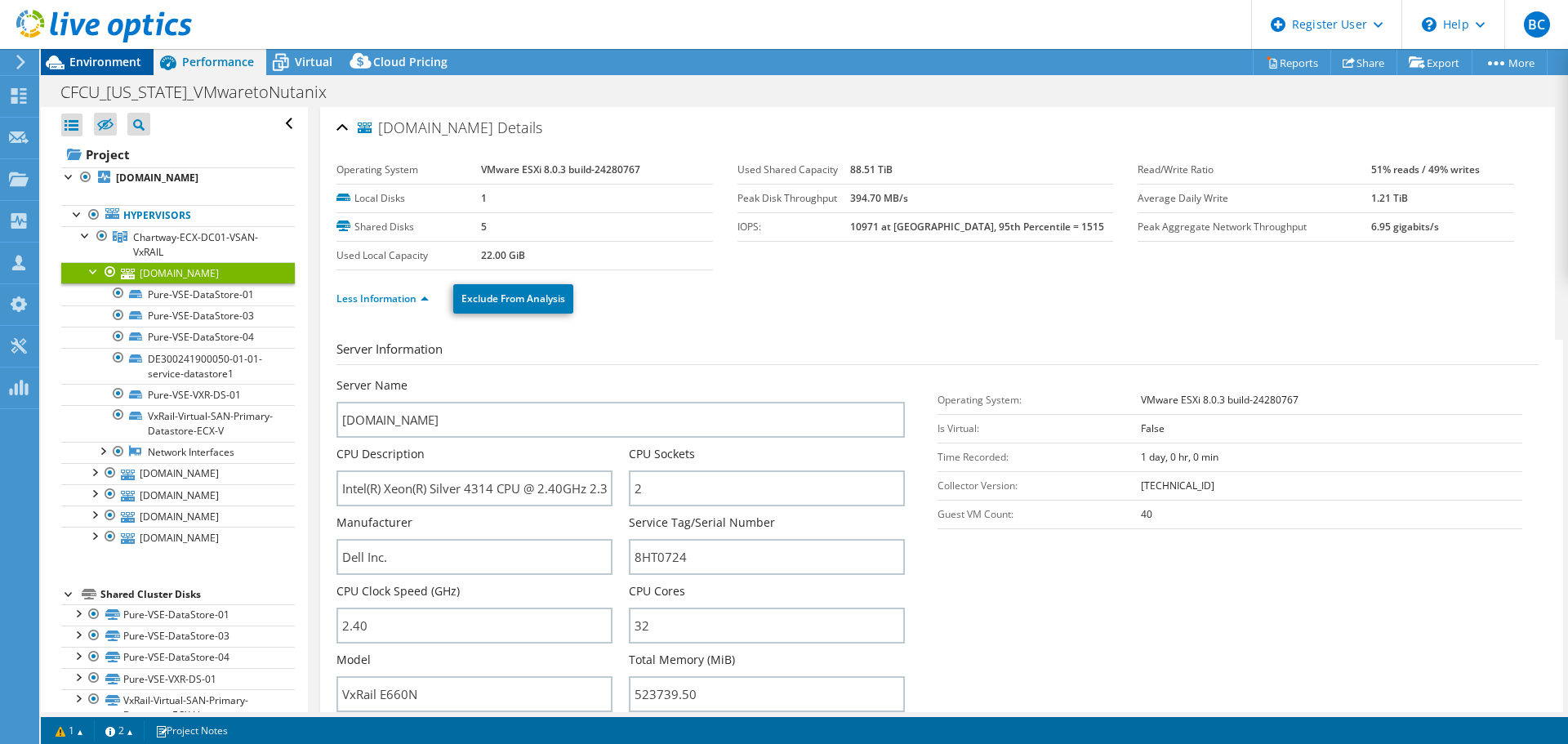
scroll to position [0, 0]
click at [109, 63] on span "Environment" at bounding box center [105, 62] width 72 height 16
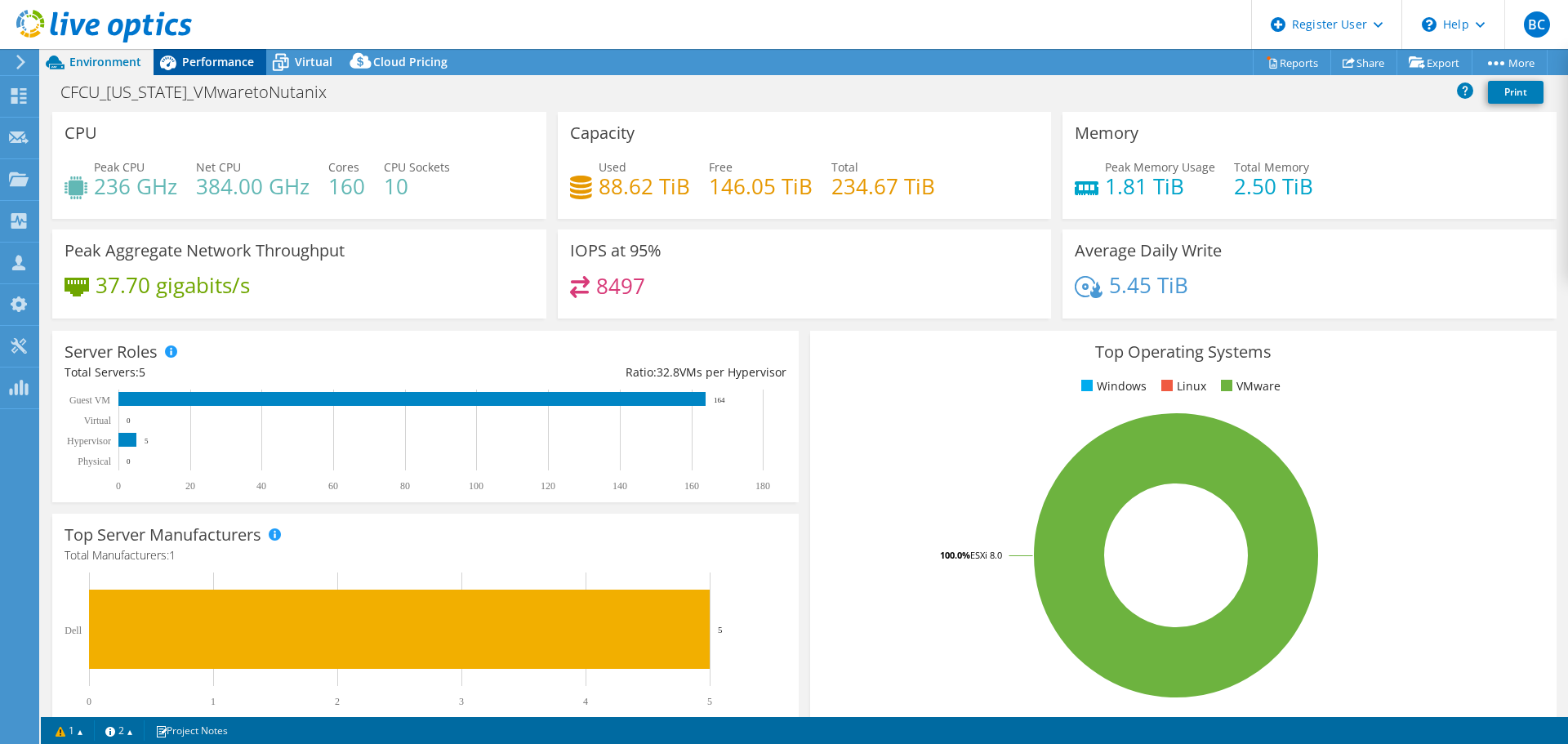
click at [243, 58] on span "Performance" at bounding box center [218, 62] width 72 height 16
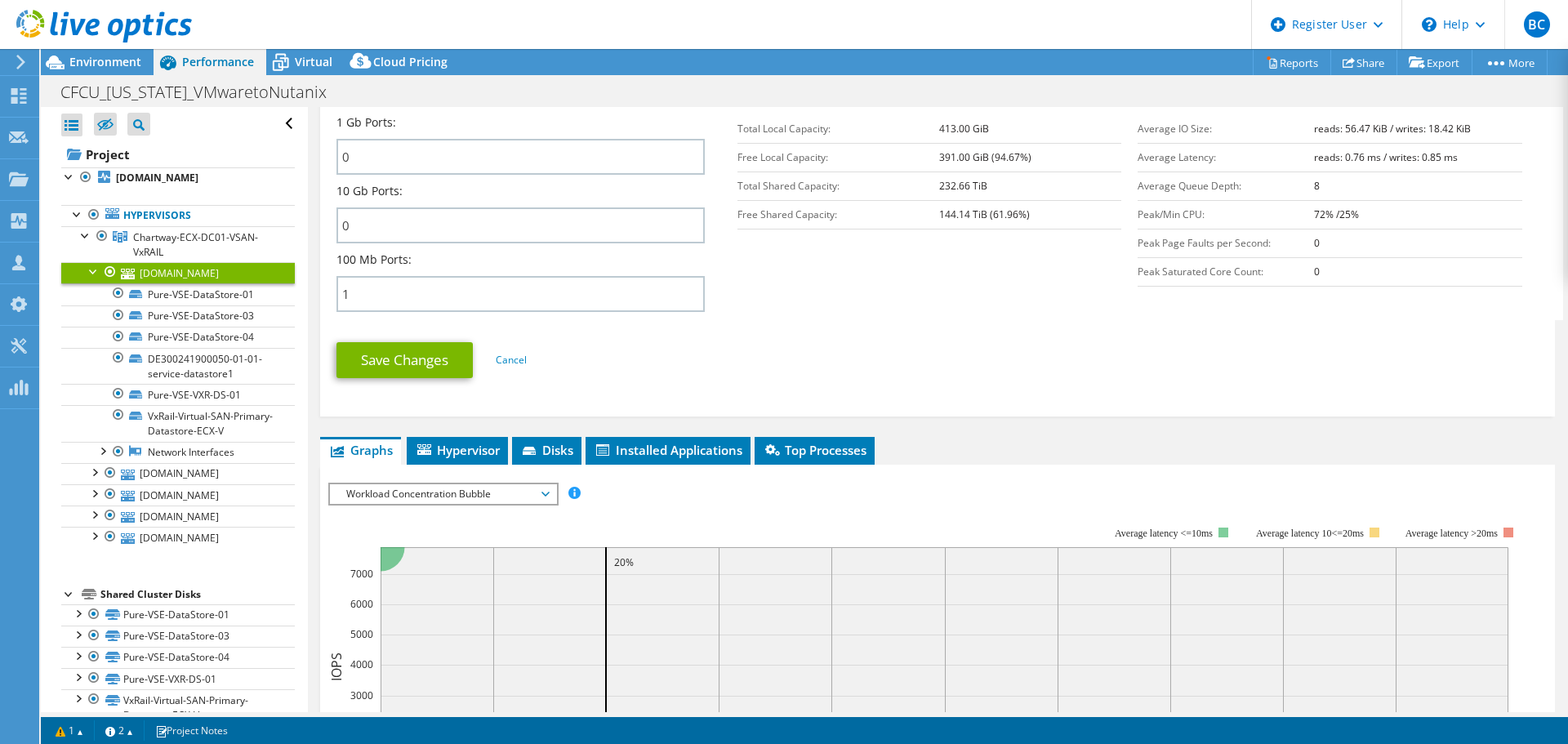
scroll to position [653, 0]
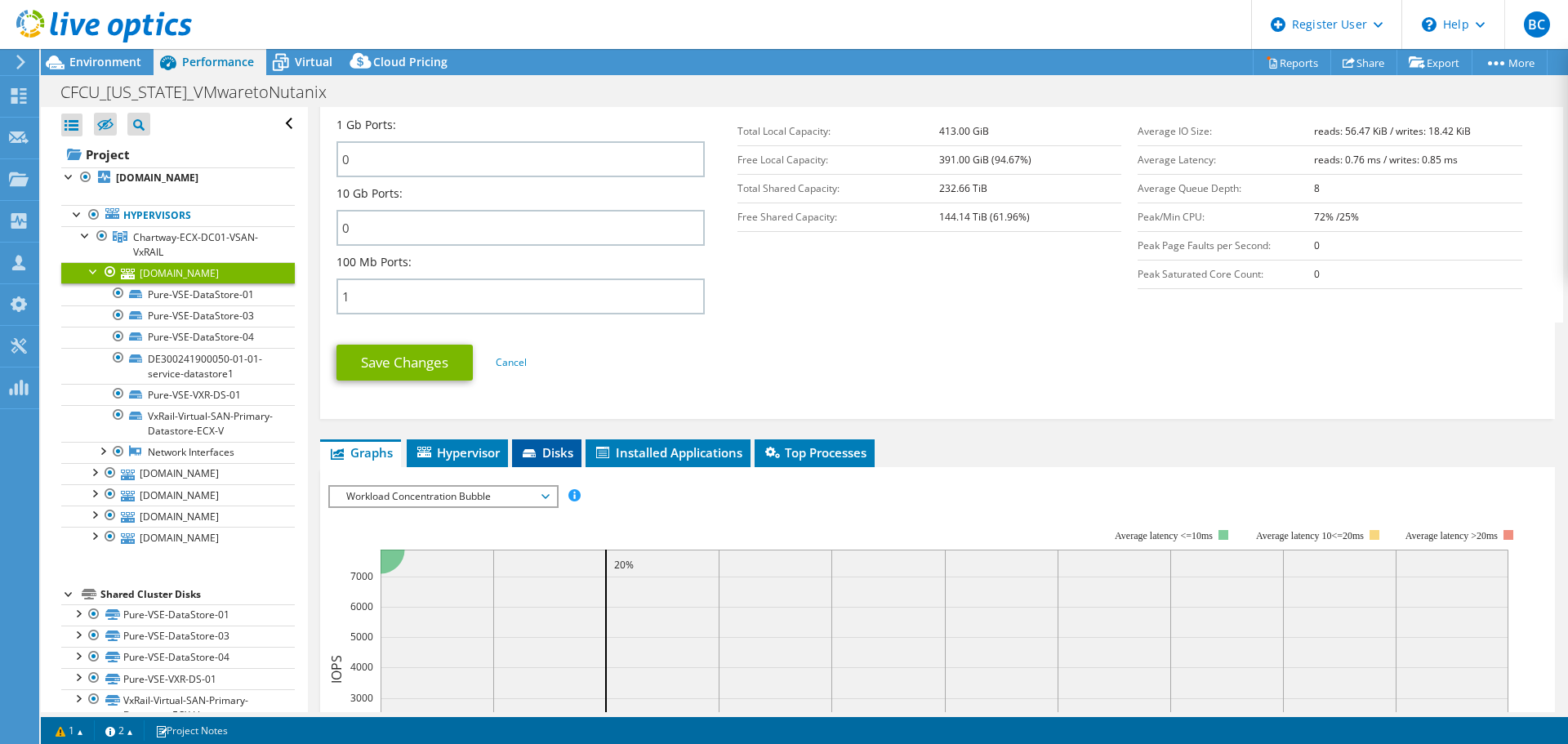
click at [561, 452] on span "Disks" at bounding box center [547, 452] width 53 height 16
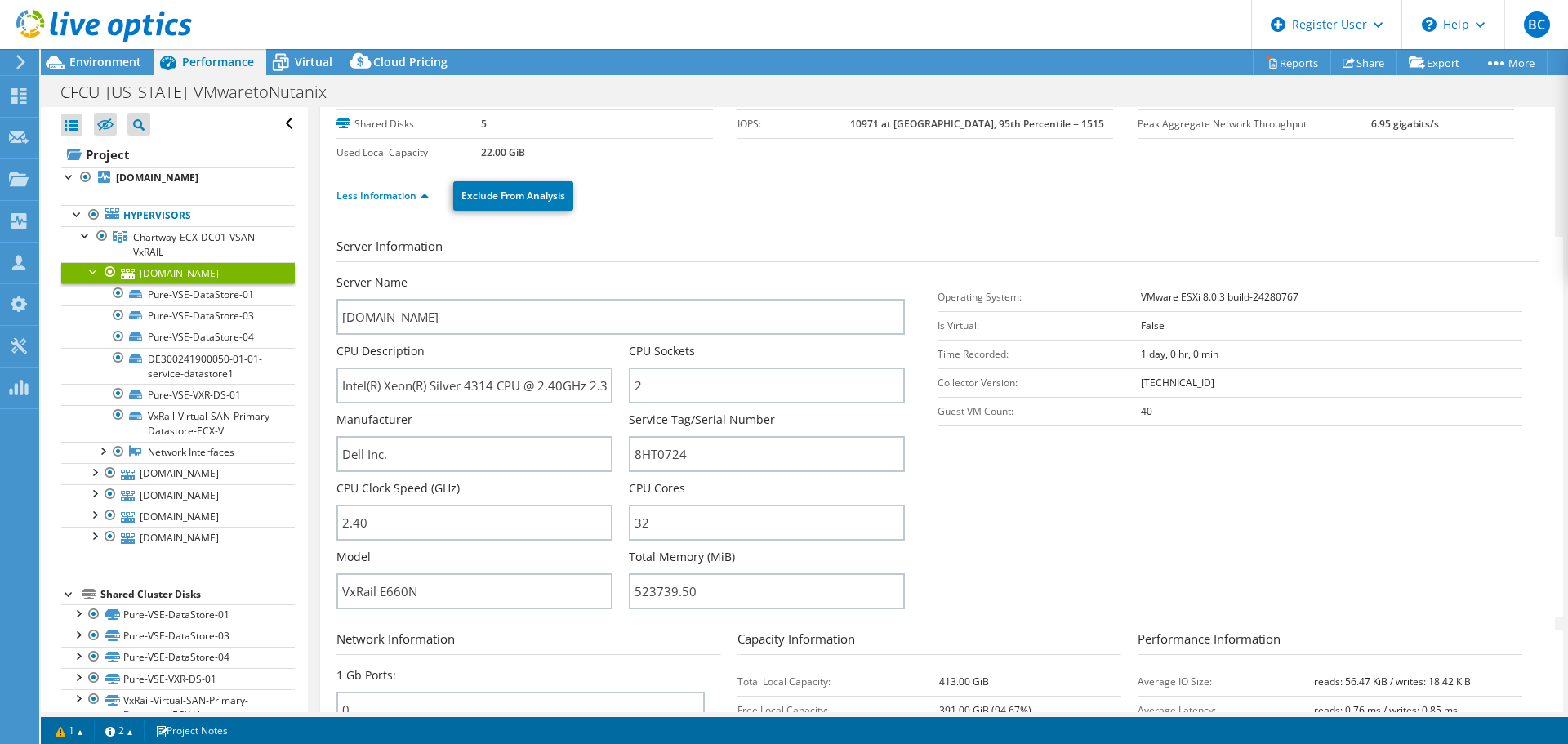
scroll to position [0, 0]
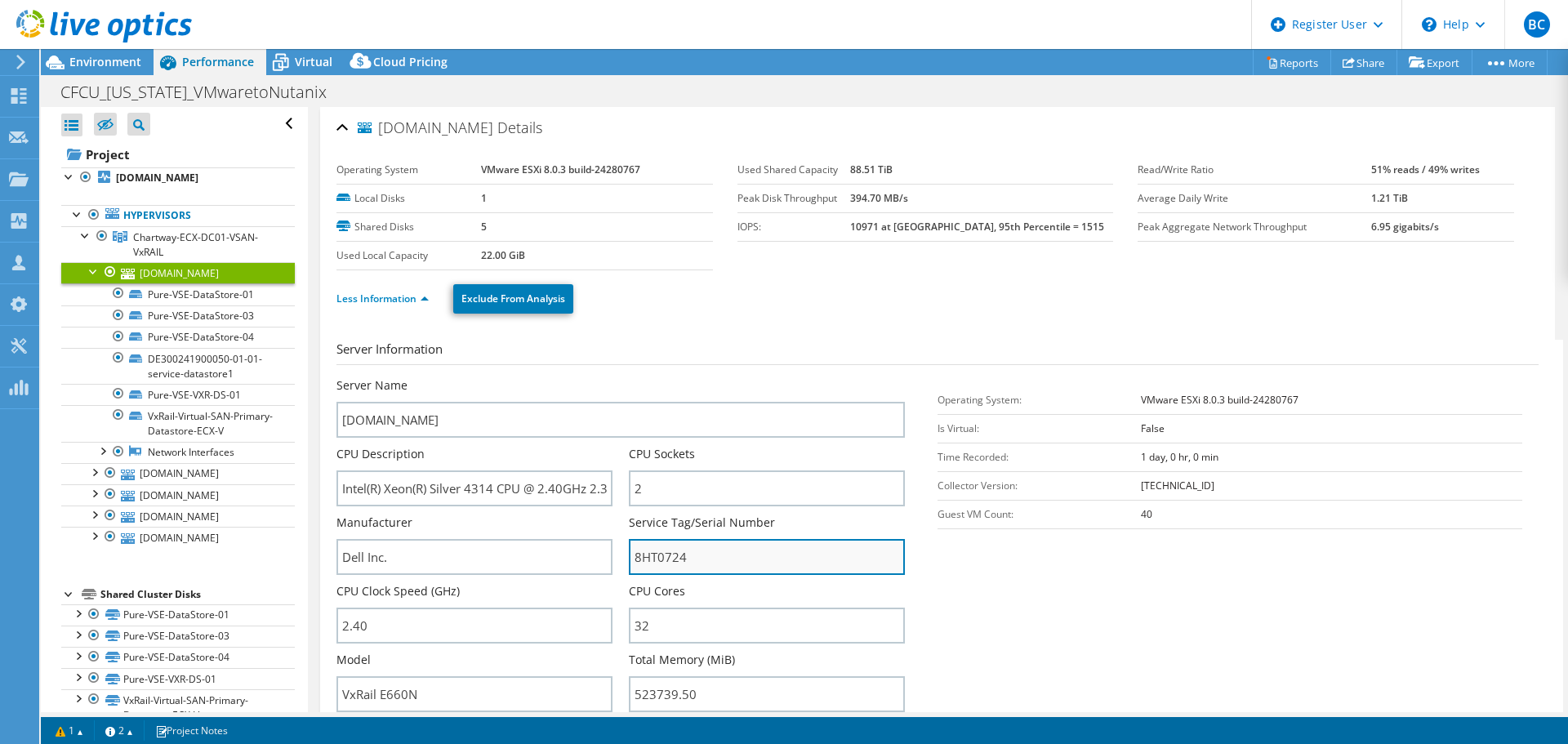
click at [682, 557] on input "8HT0724" at bounding box center [767, 556] width 276 height 36
click at [115, 58] on span "Environment" at bounding box center [105, 62] width 72 height 16
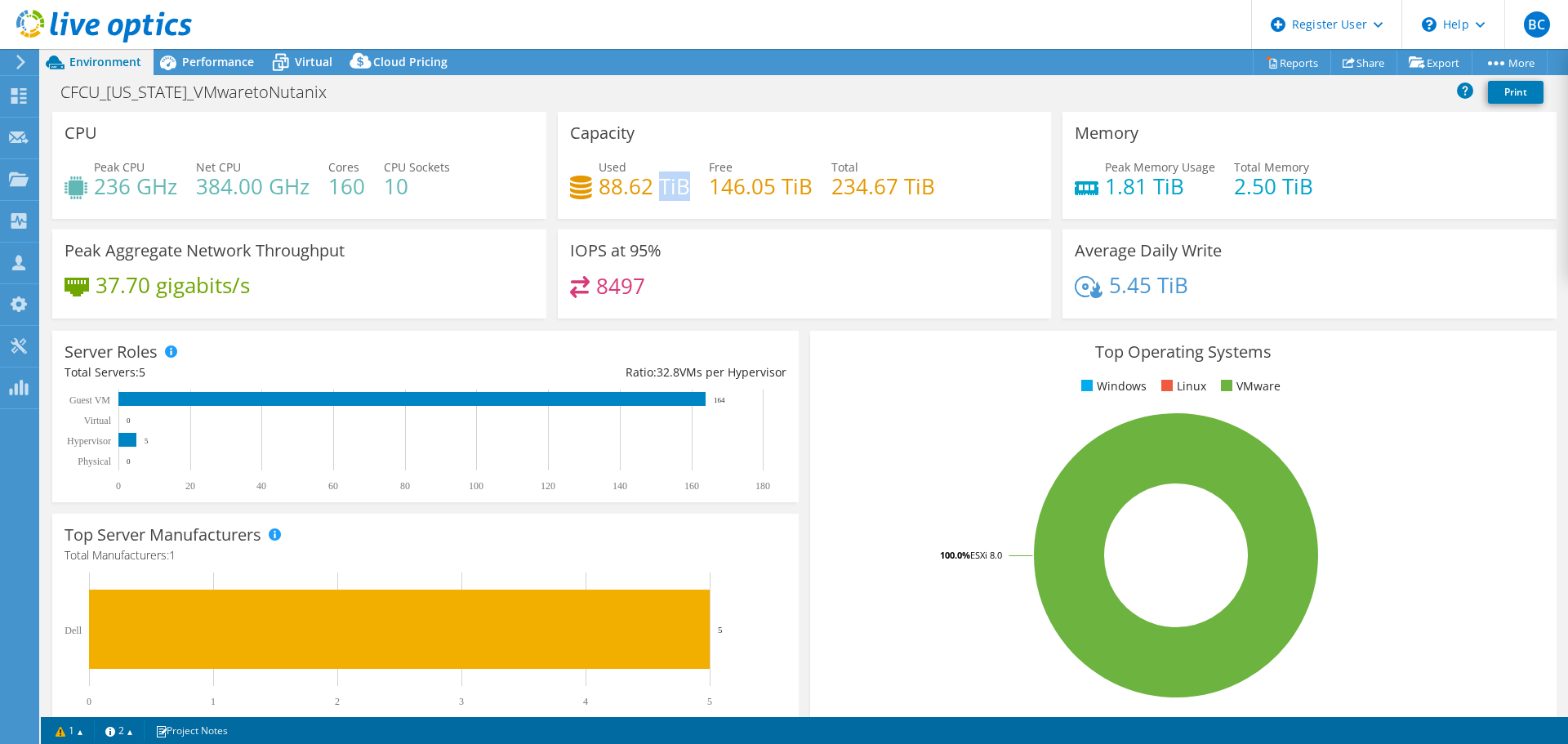
drag, startPoint x: 680, startPoint y: 182, endPoint x: 659, endPoint y: 182, distance: 21.0
click at [659, 182] on h4 "88.62 TiB" at bounding box center [644, 186] width 91 height 18
click at [679, 193] on h4 "88.62 TiB" at bounding box center [644, 186] width 91 height 18
click at [229, 55] on span "Performance" at bounding box center [218, 62] width 72 height 16
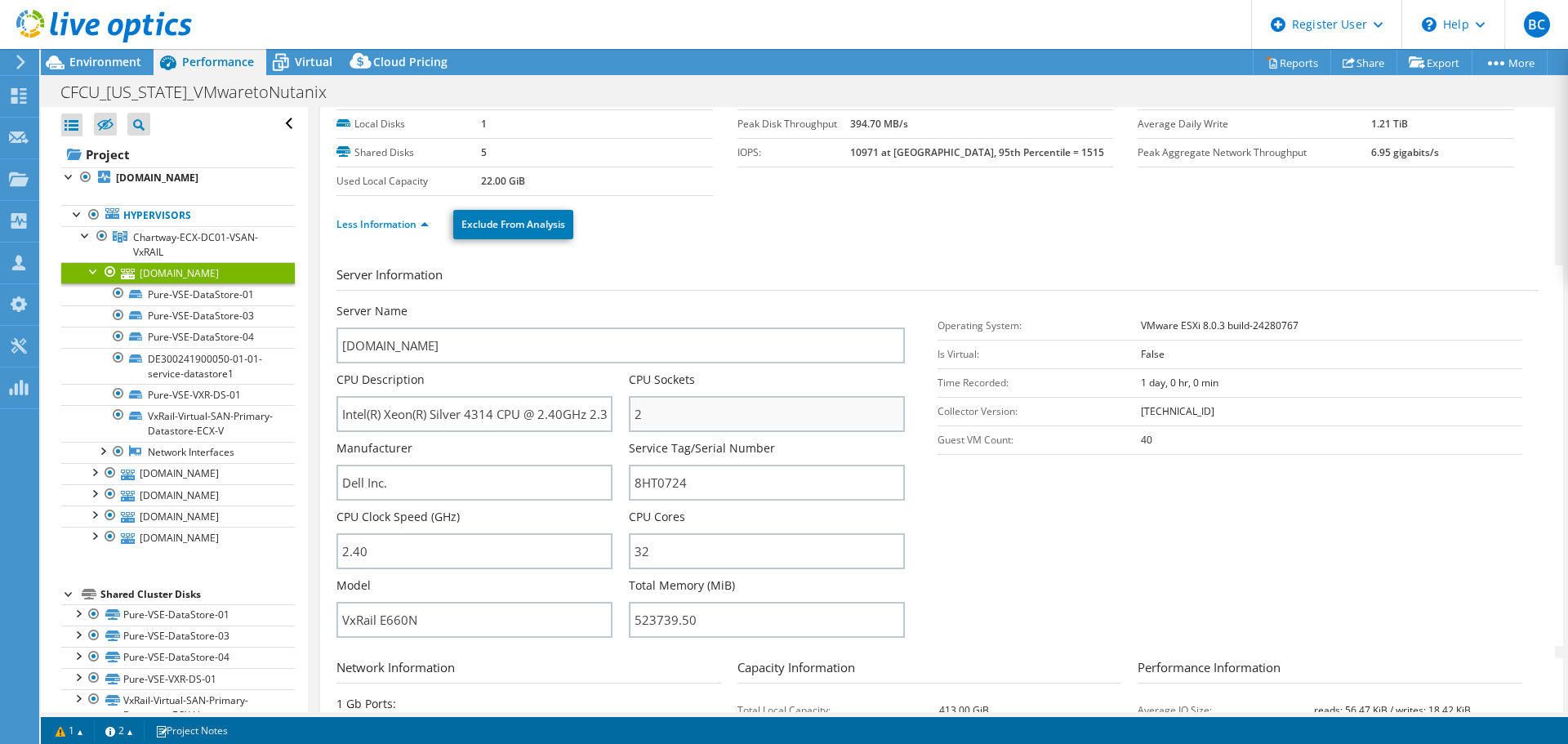
scroll to position [163, 0]
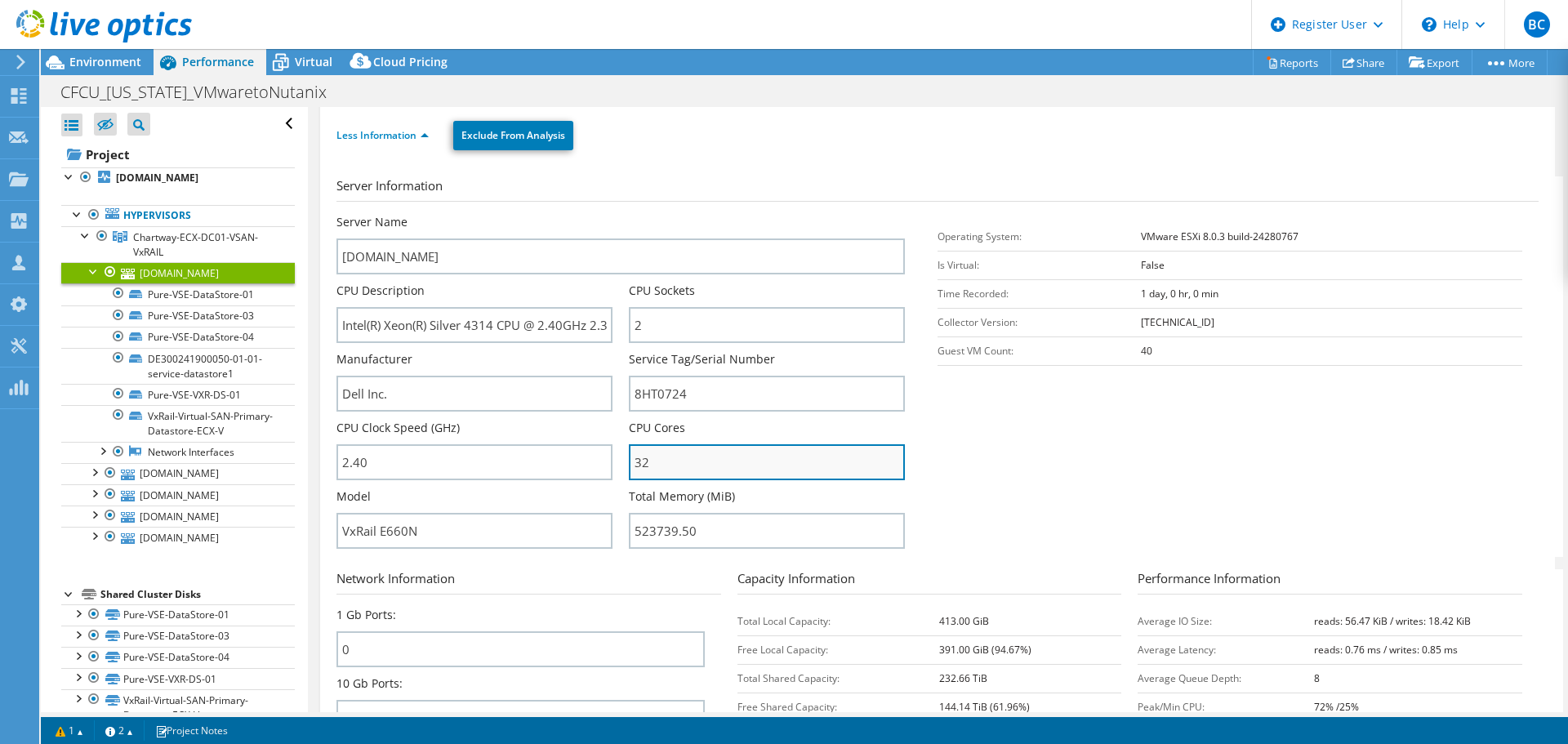
click at [691, 457] on input "32" at bounding box center [767, 461] width 276 height 36
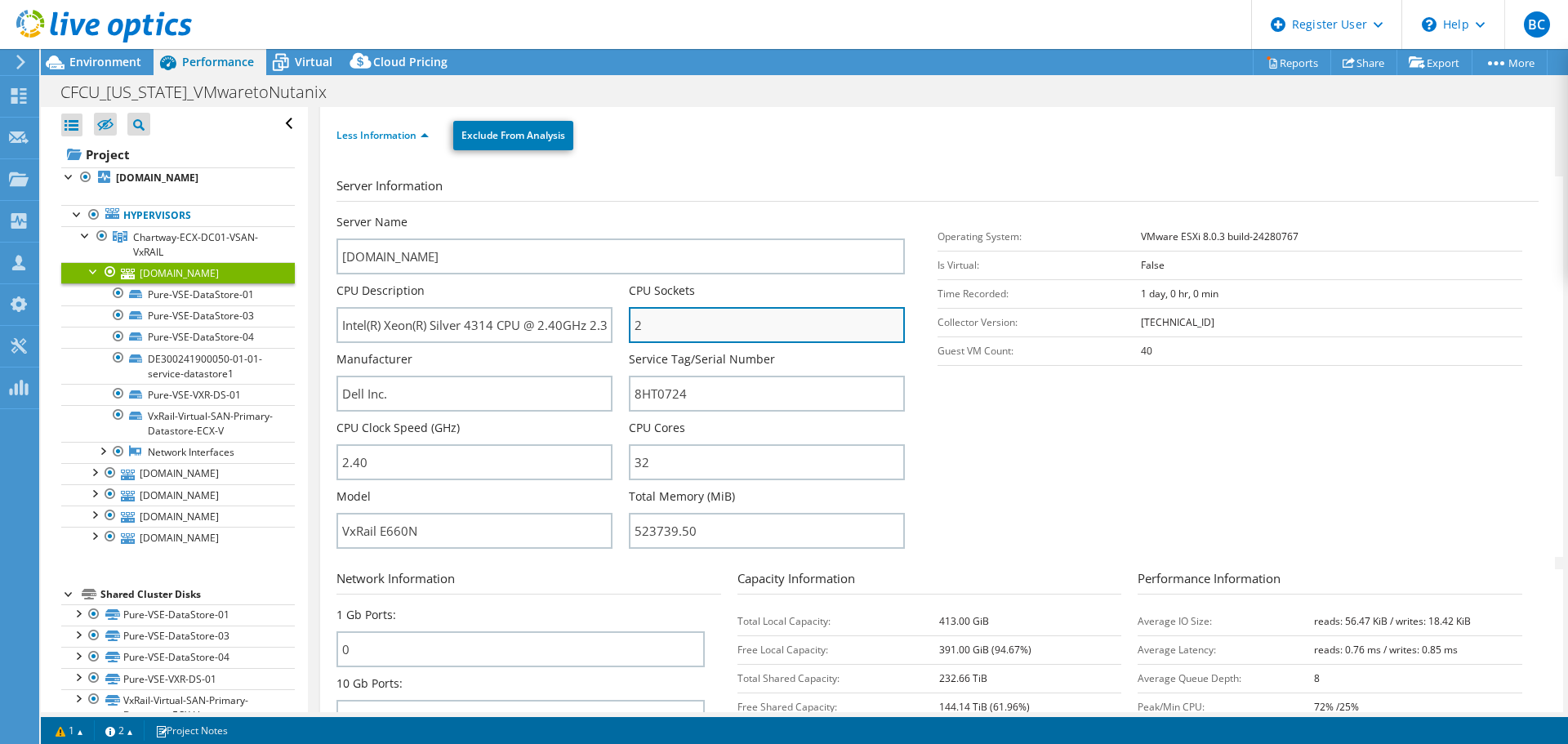
click at [671, 318] on input "2" at bounding box center [767, 325] width 276 height 36
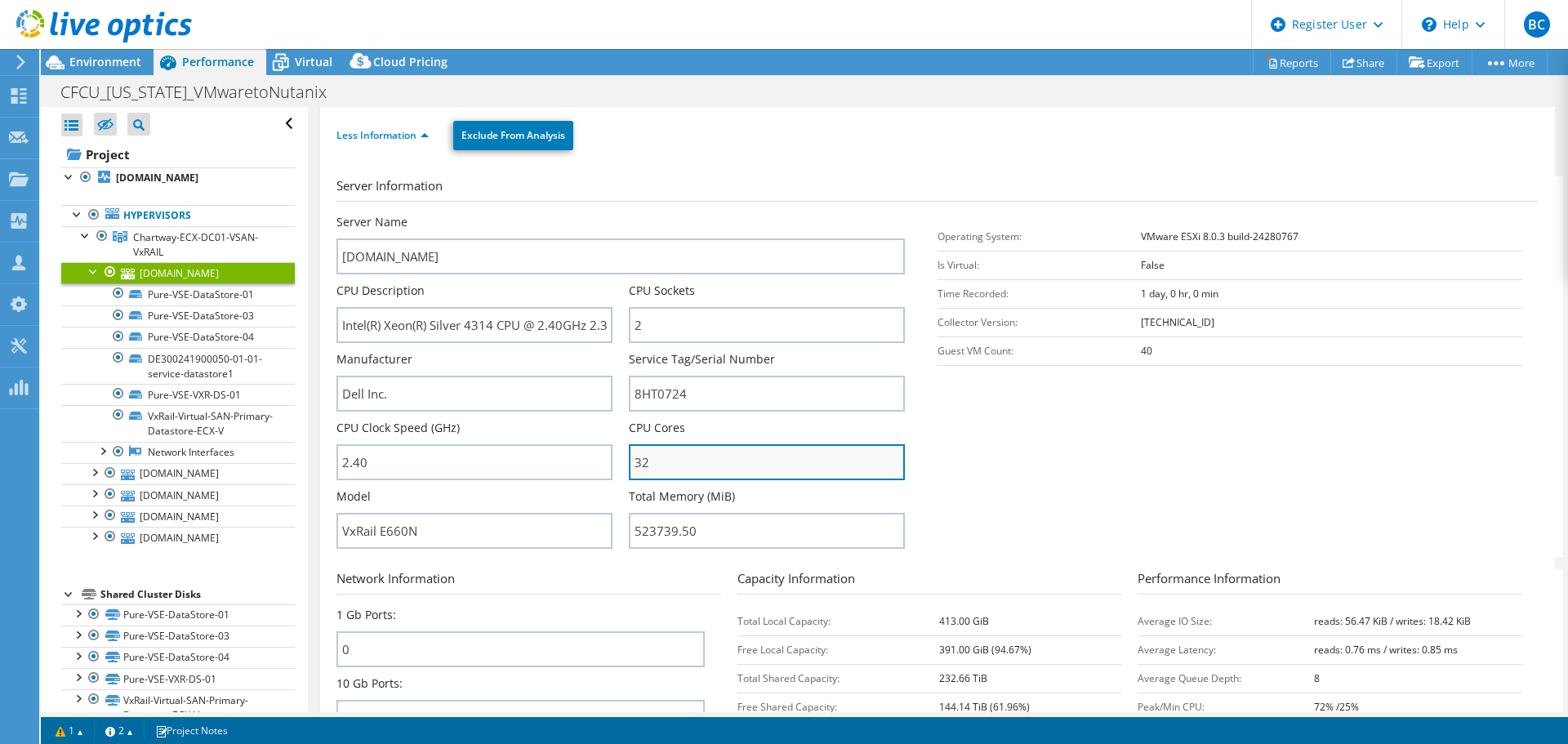
click at [684, 446] on input "32" at bounding box center [767, 461] width 276 height 36
click at [109, 61] on span "Environment" at bounding box center [105, 62] width 72 height 16
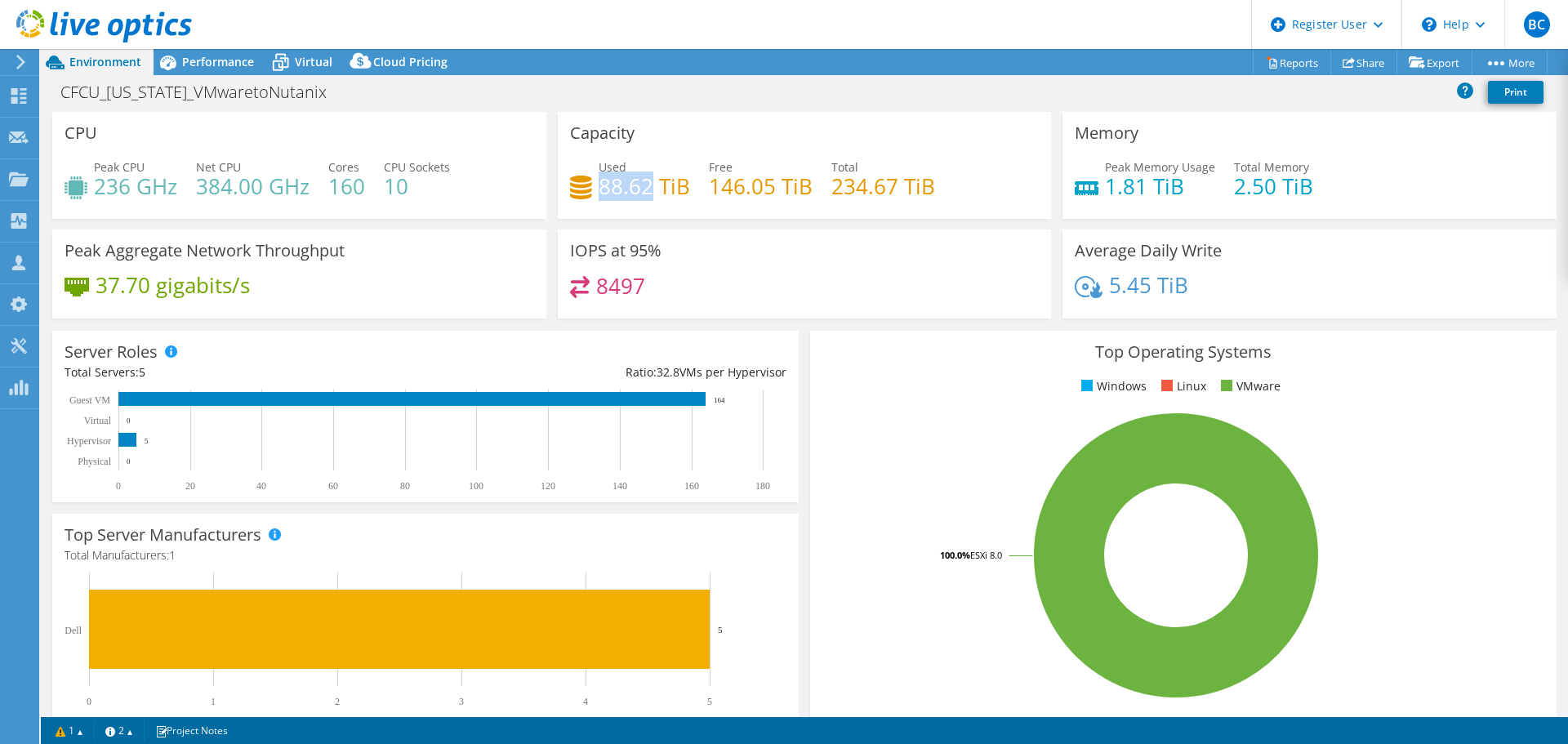
drag, startPoint x: 594, startPoint y: 192, endPoint x: 648, endPoint y: 196, distance: 54.1
click at [648, 195] on h4 "88.62 TiB" at bounding box center [644, 186] width 91 height 18
copy h4 "88.62"
click at [231, 73] on div "Performance" at bounding box center [209, 61] width 113 height 26
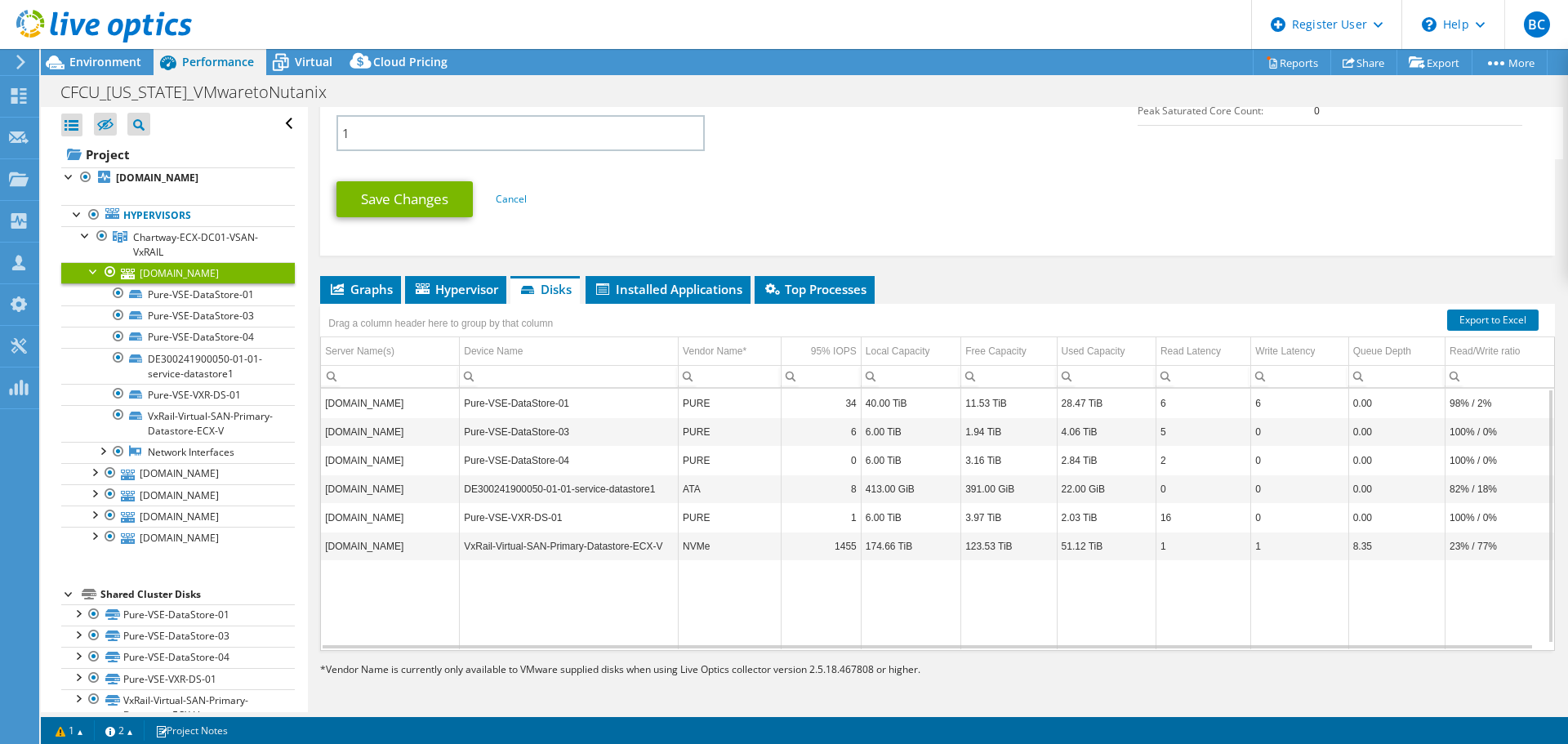
scroll to position [490, 0]
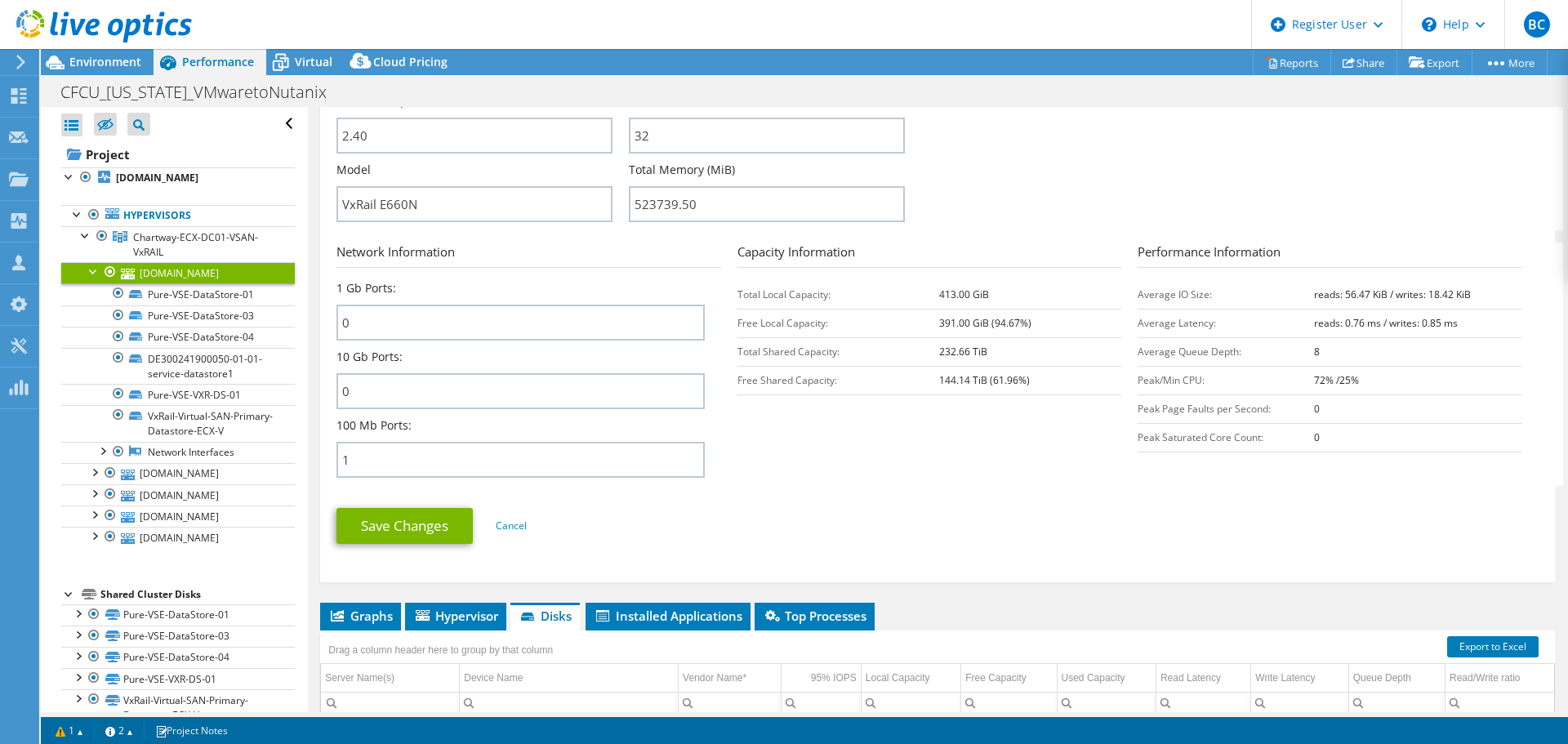
click at [87, 270] on div at bounding box center [94, 270] width 16 height 16
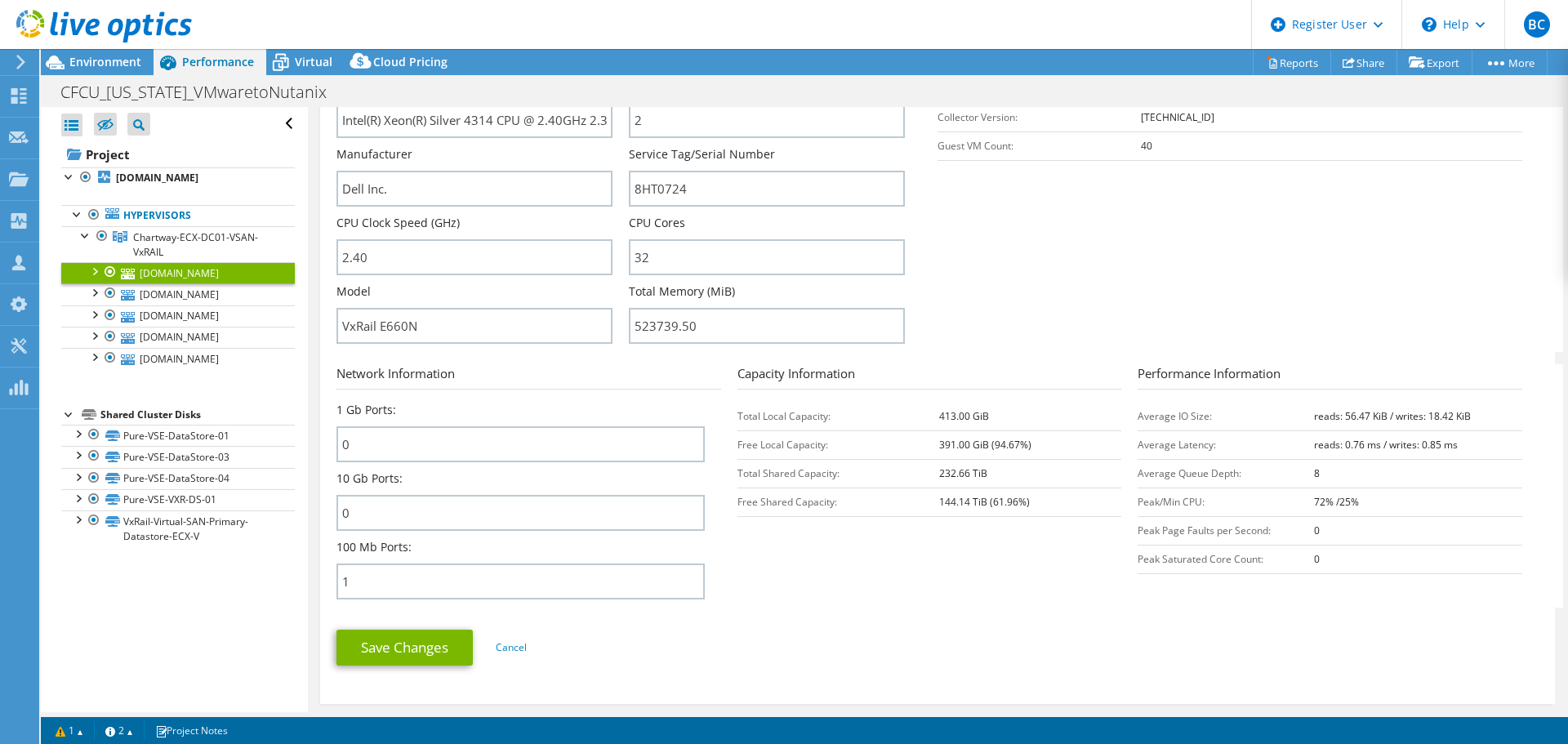
scroll to position [408, 0]
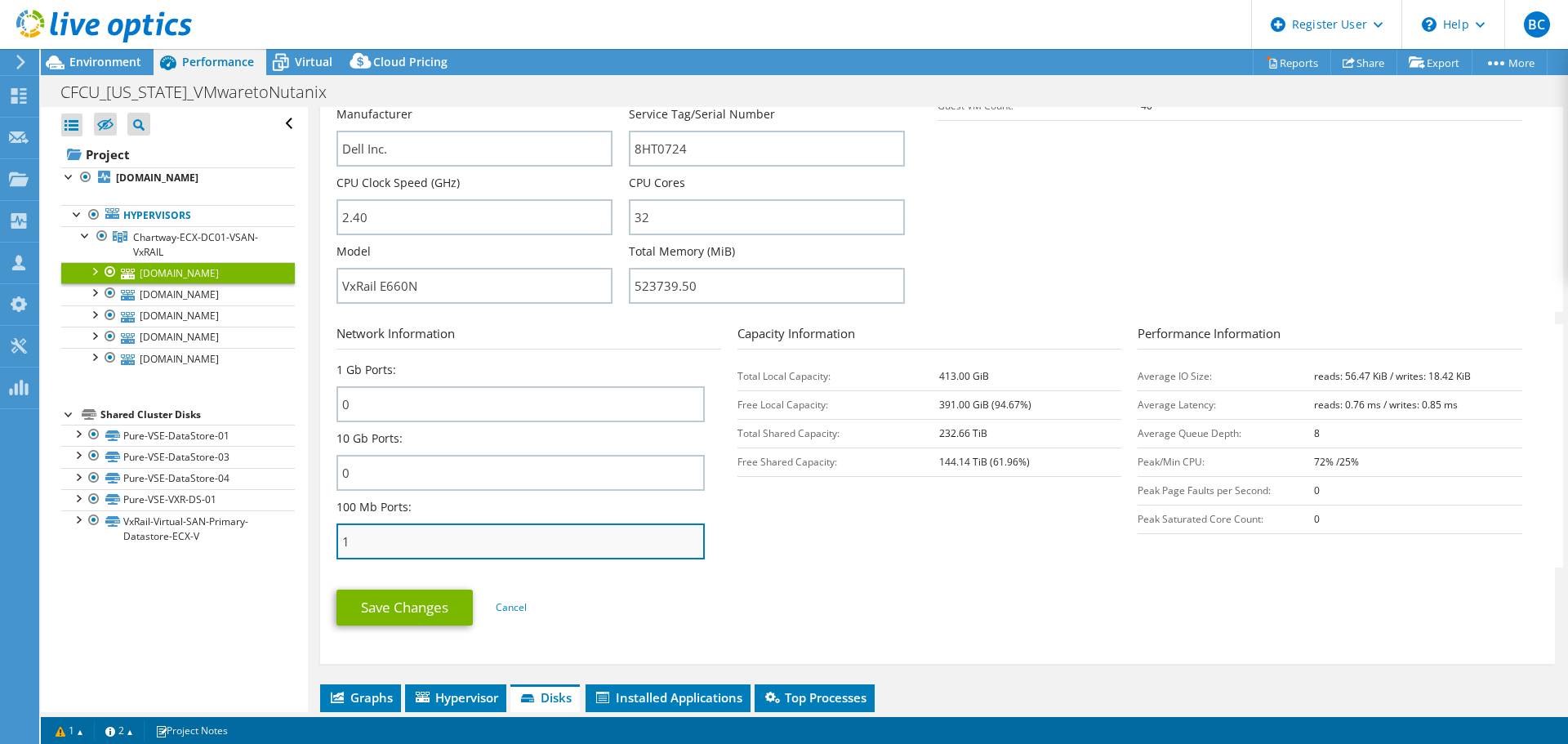
click at [417, 534] on input "1" at bounding box center [521, 541] width 369 height 36
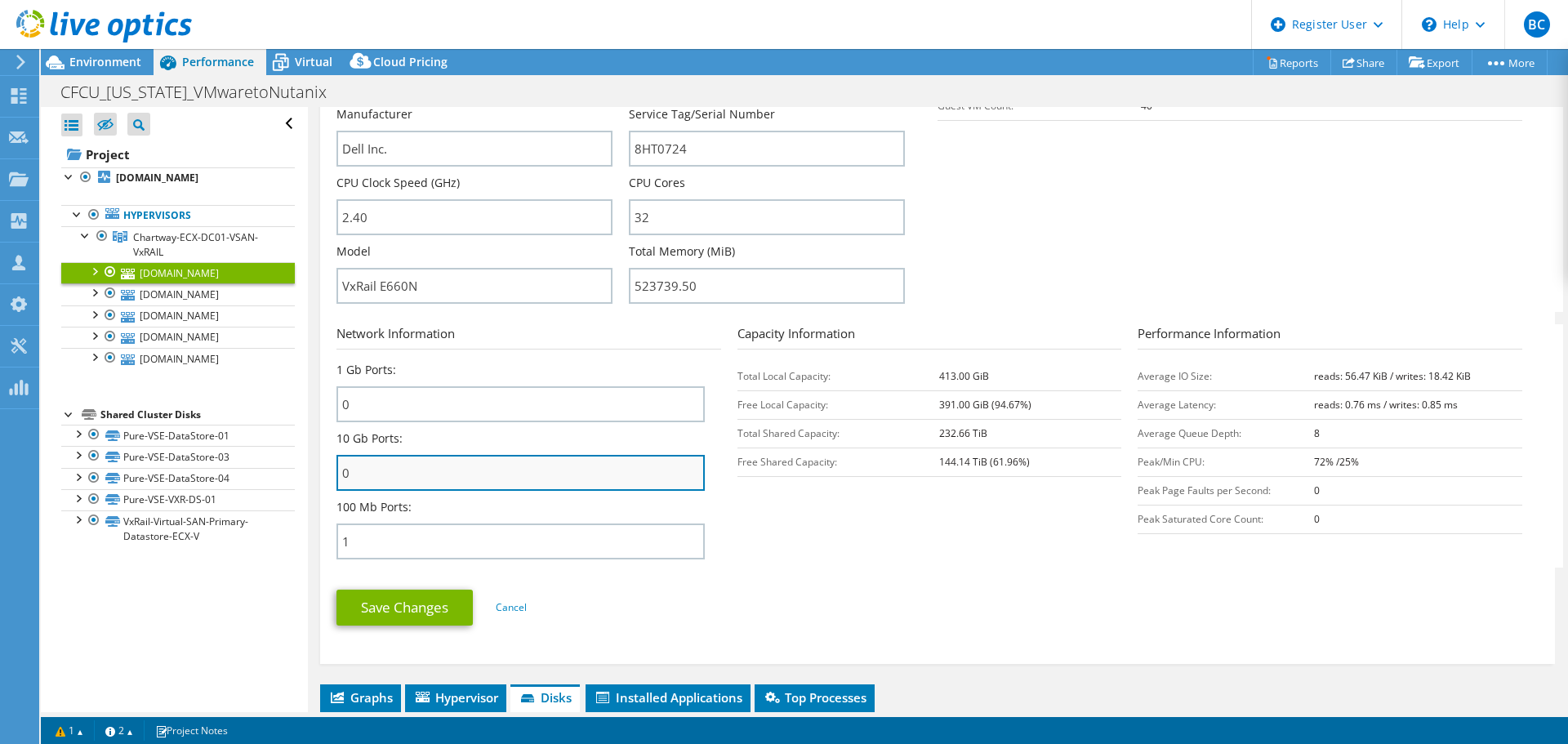
click at [409, 477] on input "0" at bounding box center [521, 472] width 369 height 36
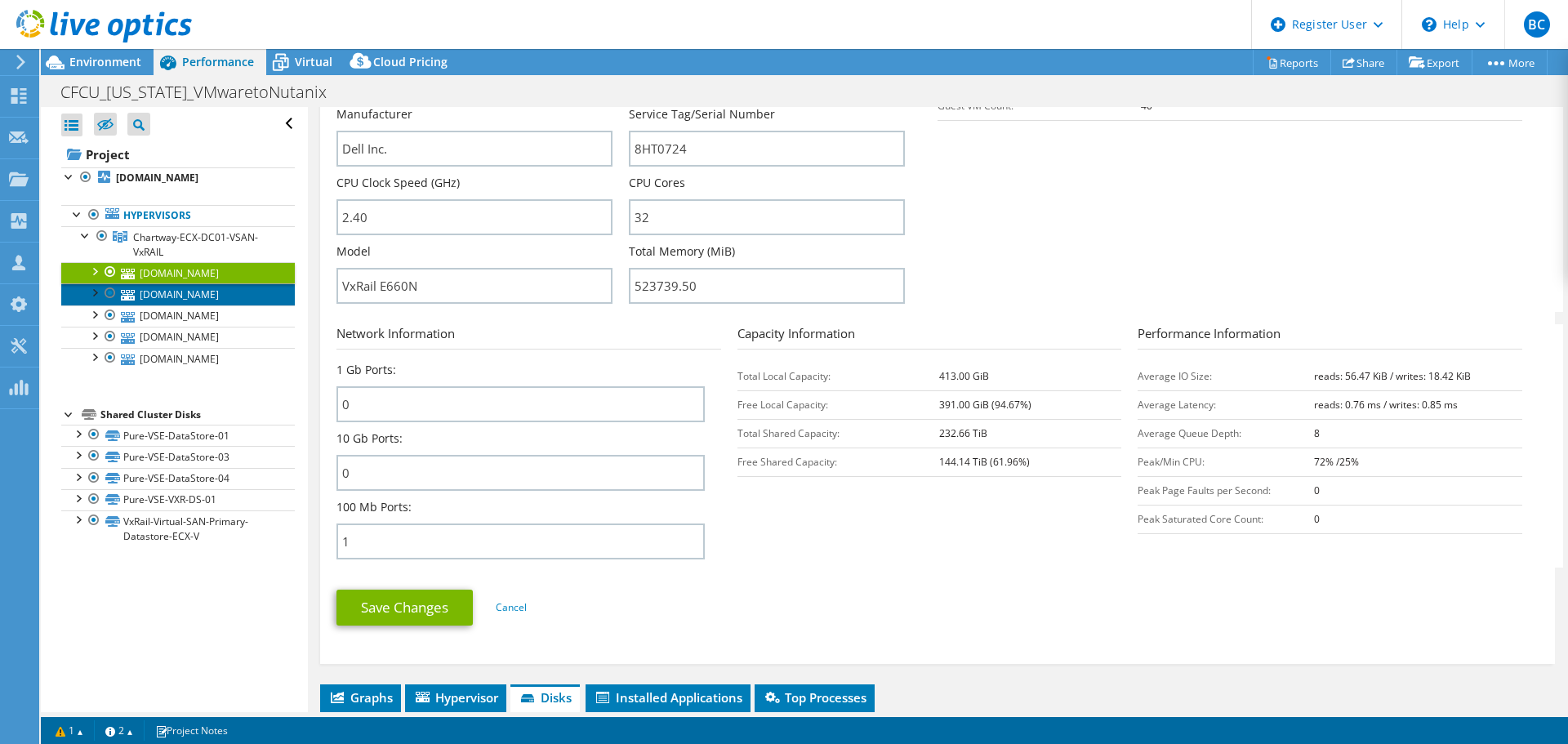
click at [187, 296] on link "va00-esx-03.chartway.com" at bounding box center [178, 294] width 234 height 21
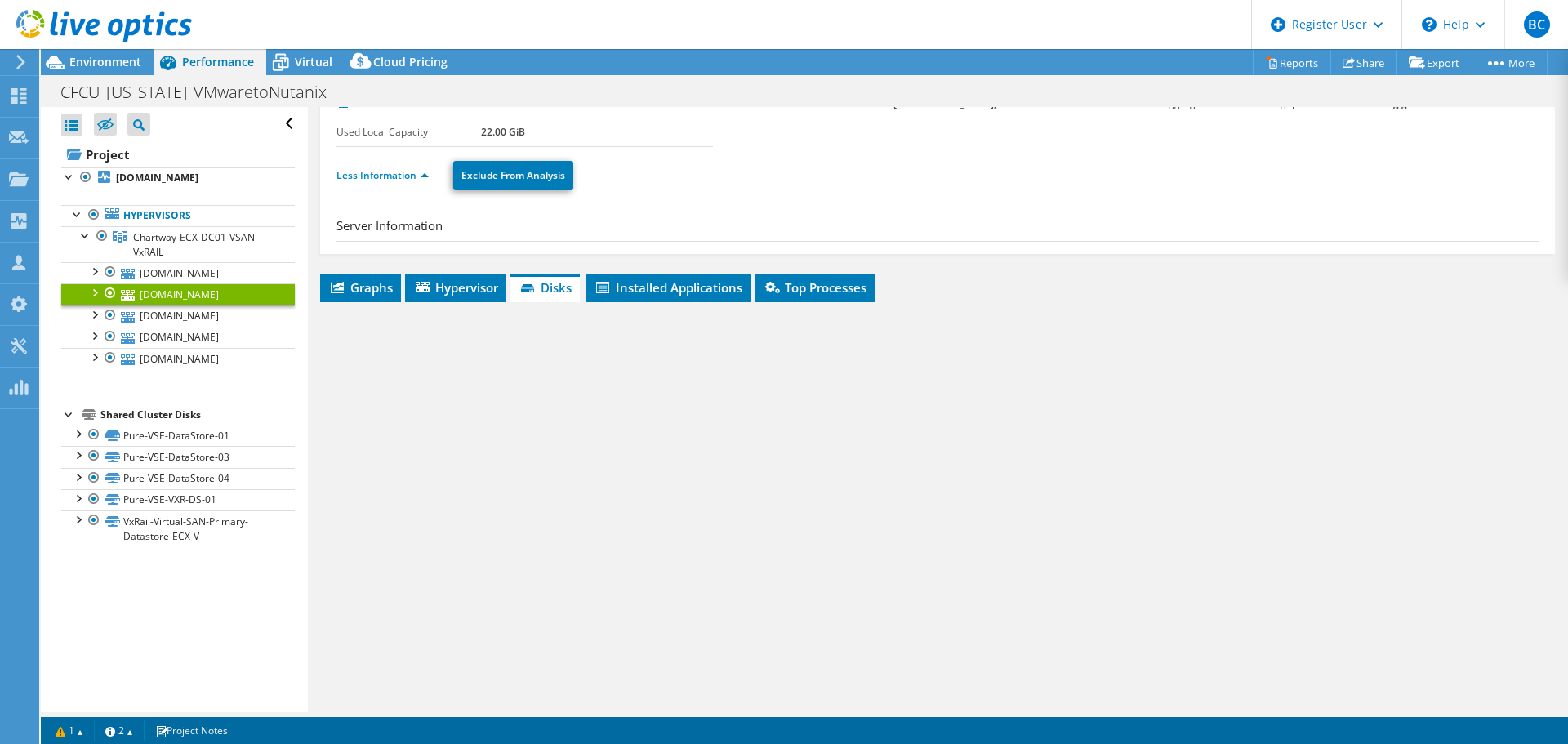
scroll to position [77, 0]
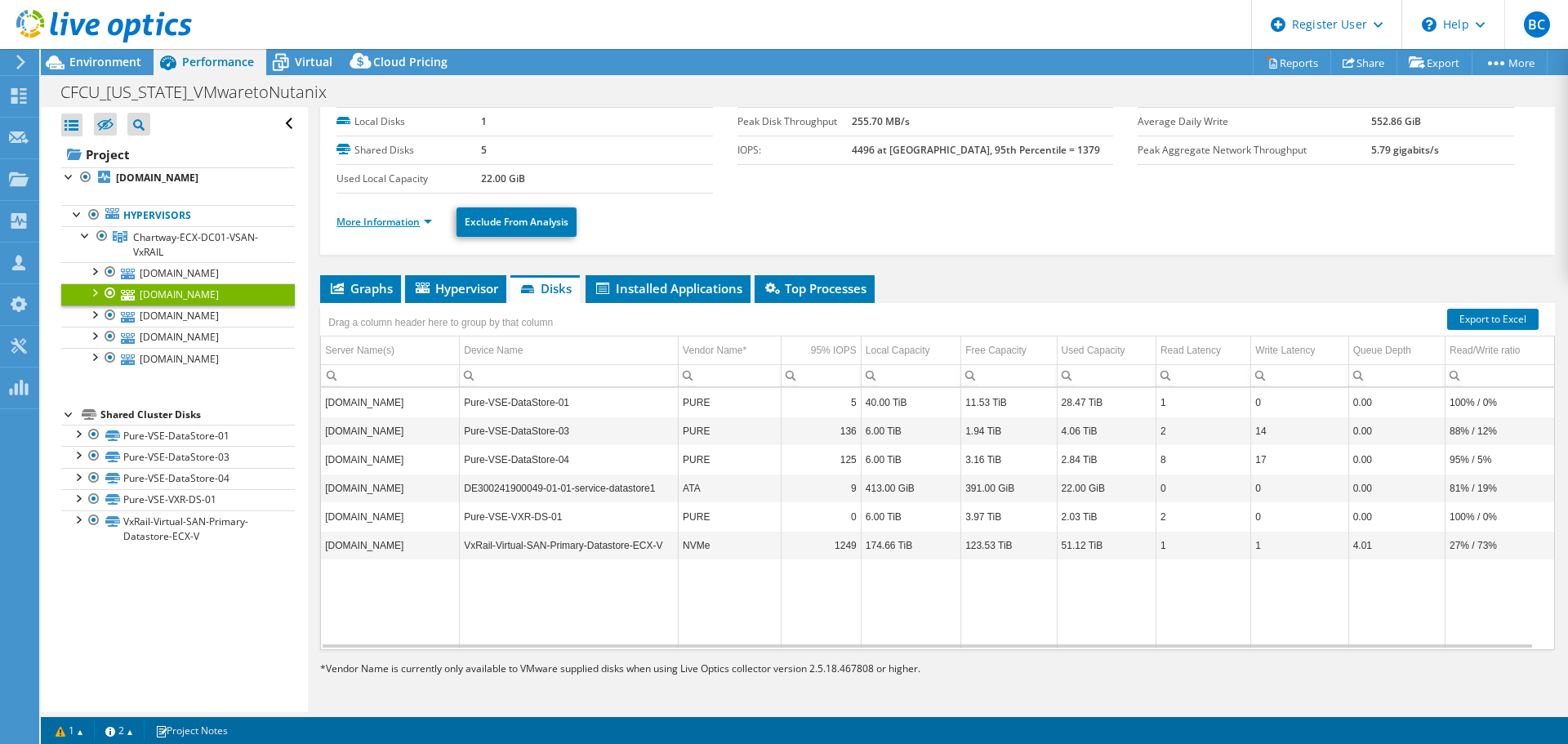
click at [372, 220] on link "More Information" at bounding box center [384, 221] width 96 height 14
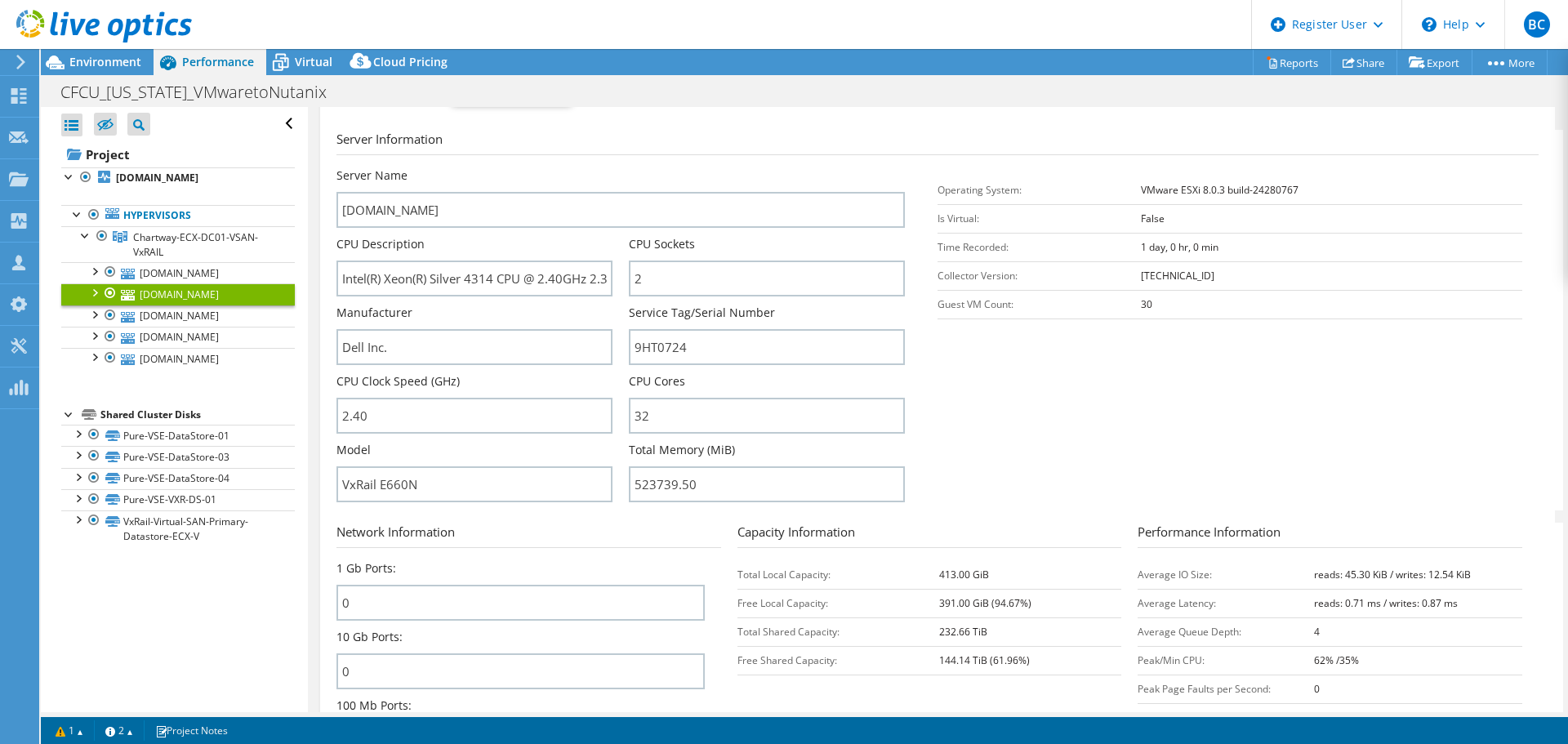
scroll to position [403, 0]
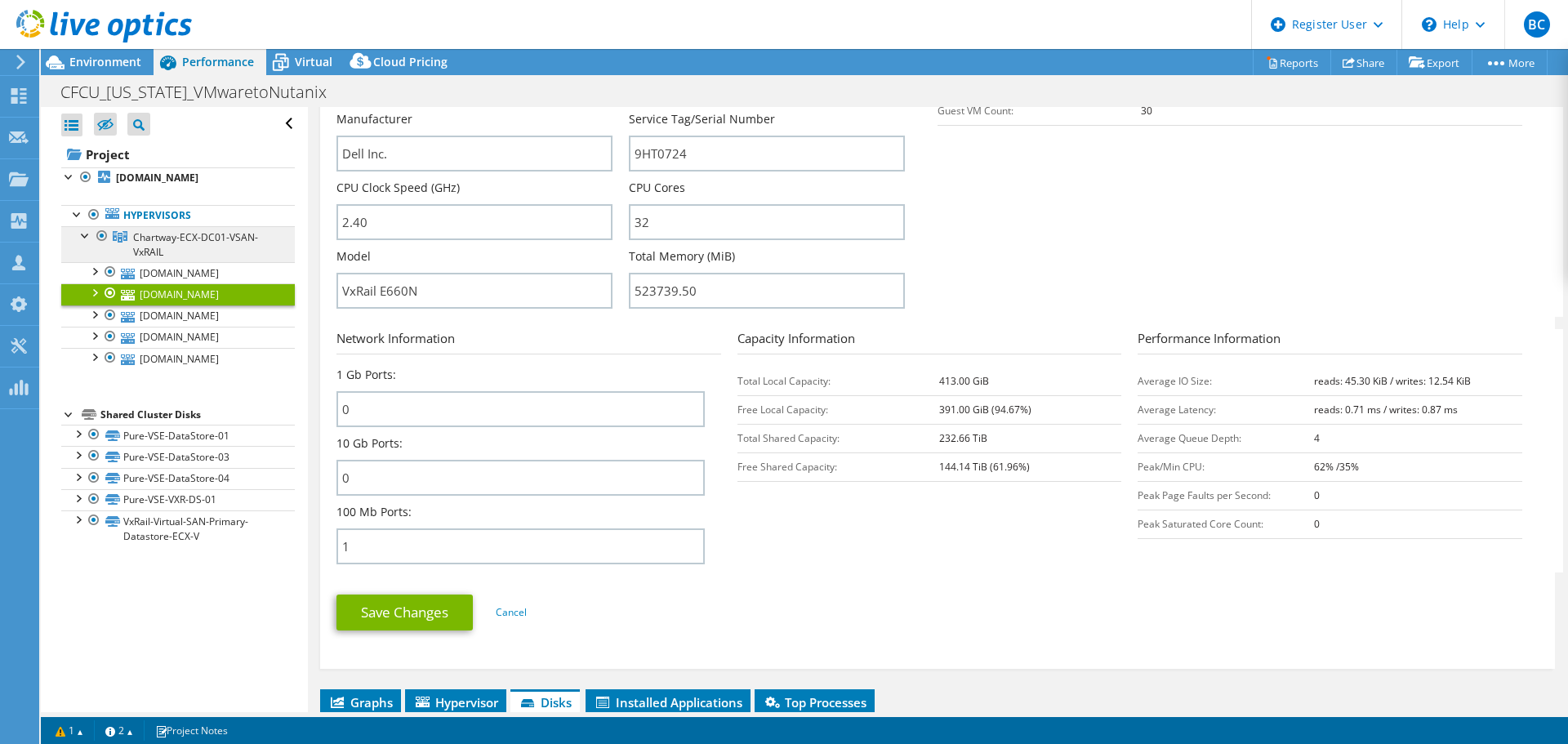
click at [211, 244] on link "Chartway-ECX-DC01-VSAN-VxRAIL" at bounding box center [178, 244] width 234 height 36
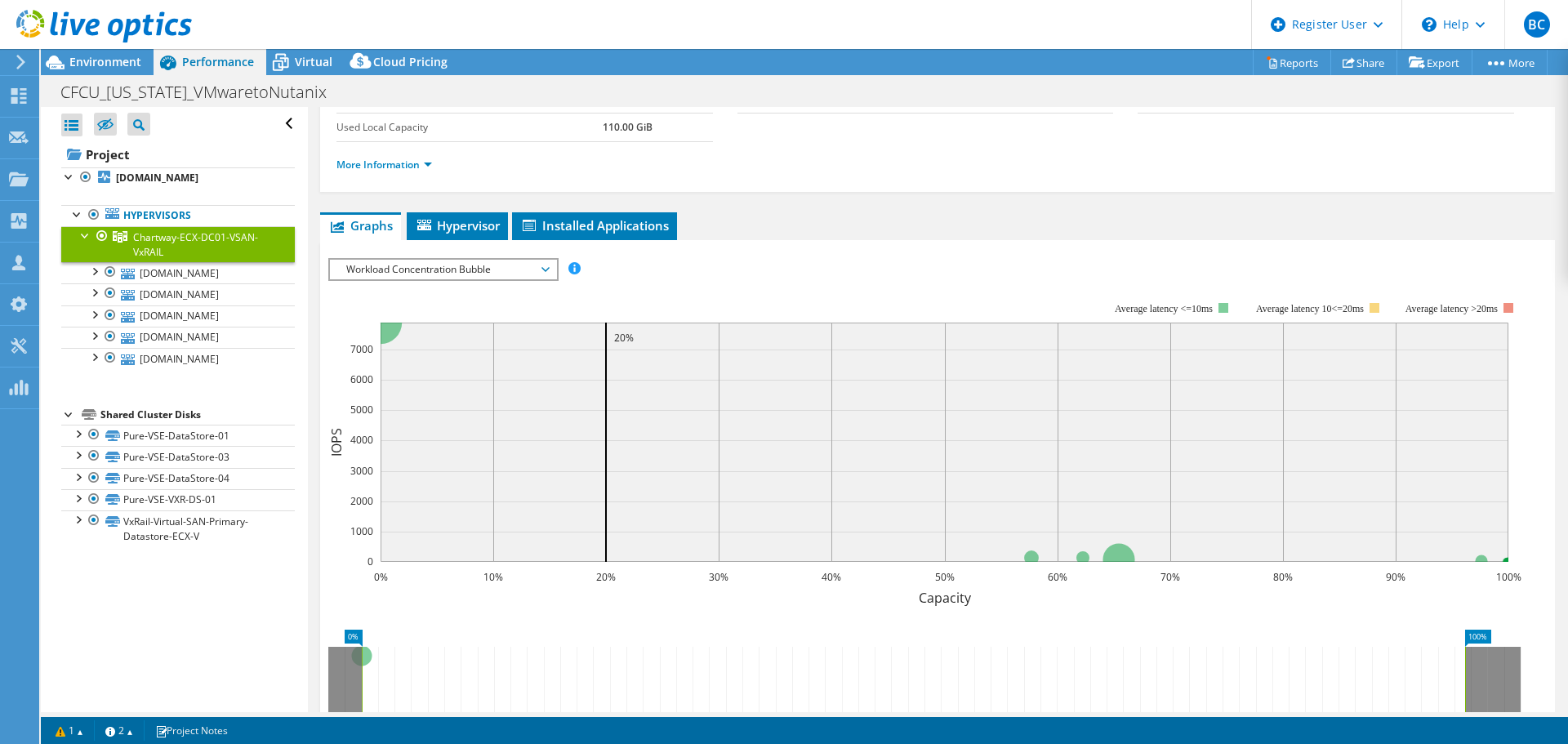
scroll to position [0, 0]
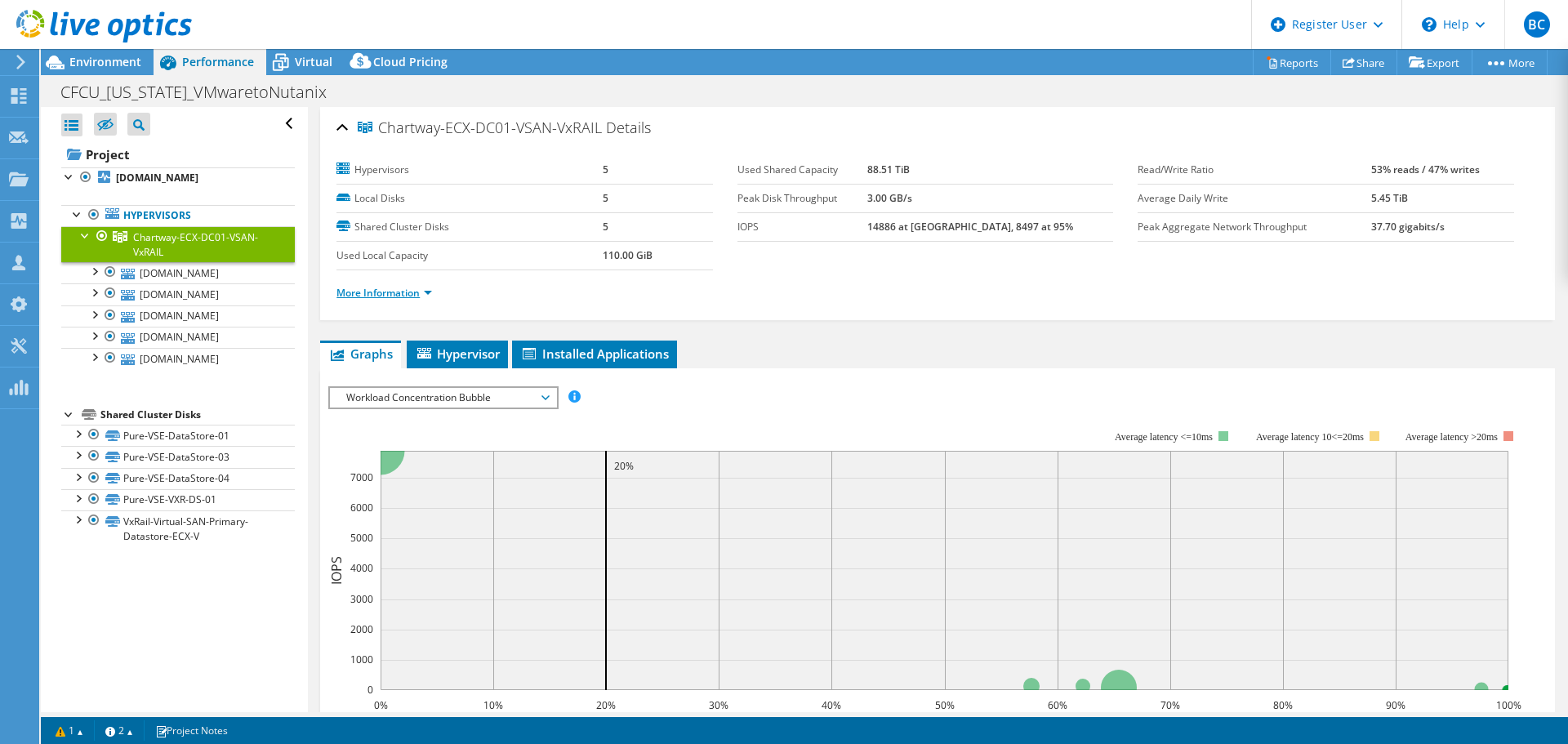
click at [368, 298] on link "More Information" at bounding box center [384, 293] width 96 height 14
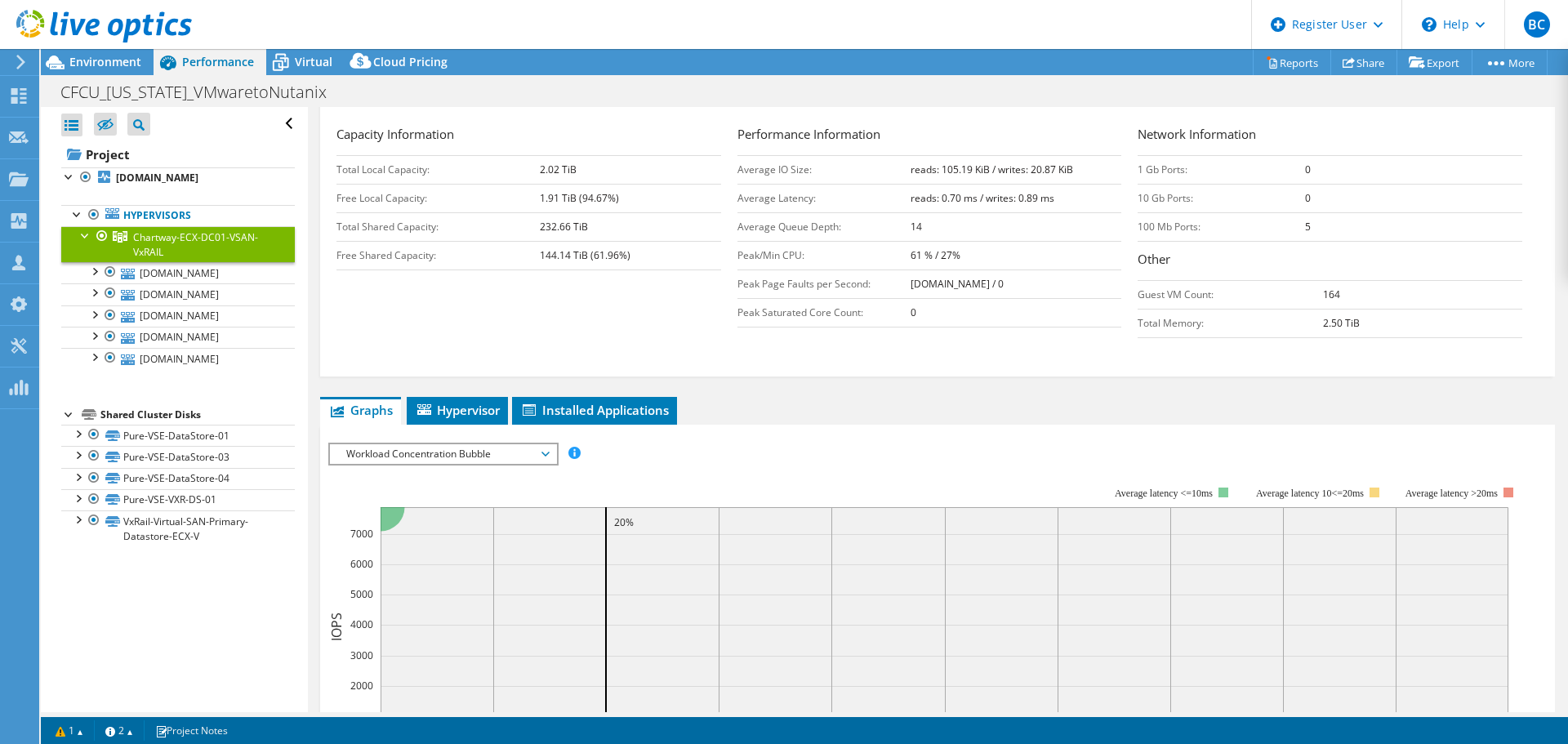
scroll to position [408, 0]
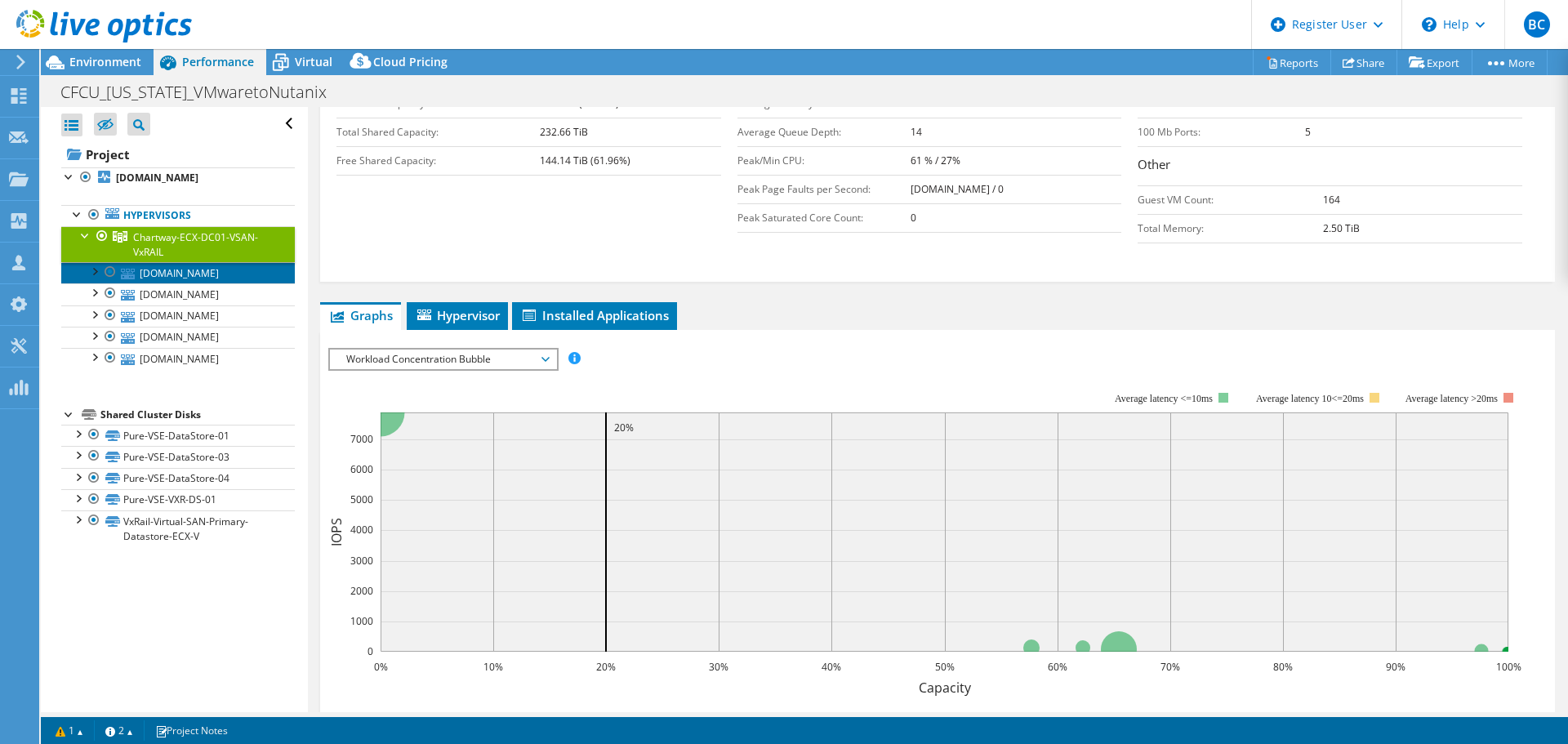
click at [175, 275] on link "va00-esx-04.chartway.com" at bounding box center [178, 273] width 234 height 21
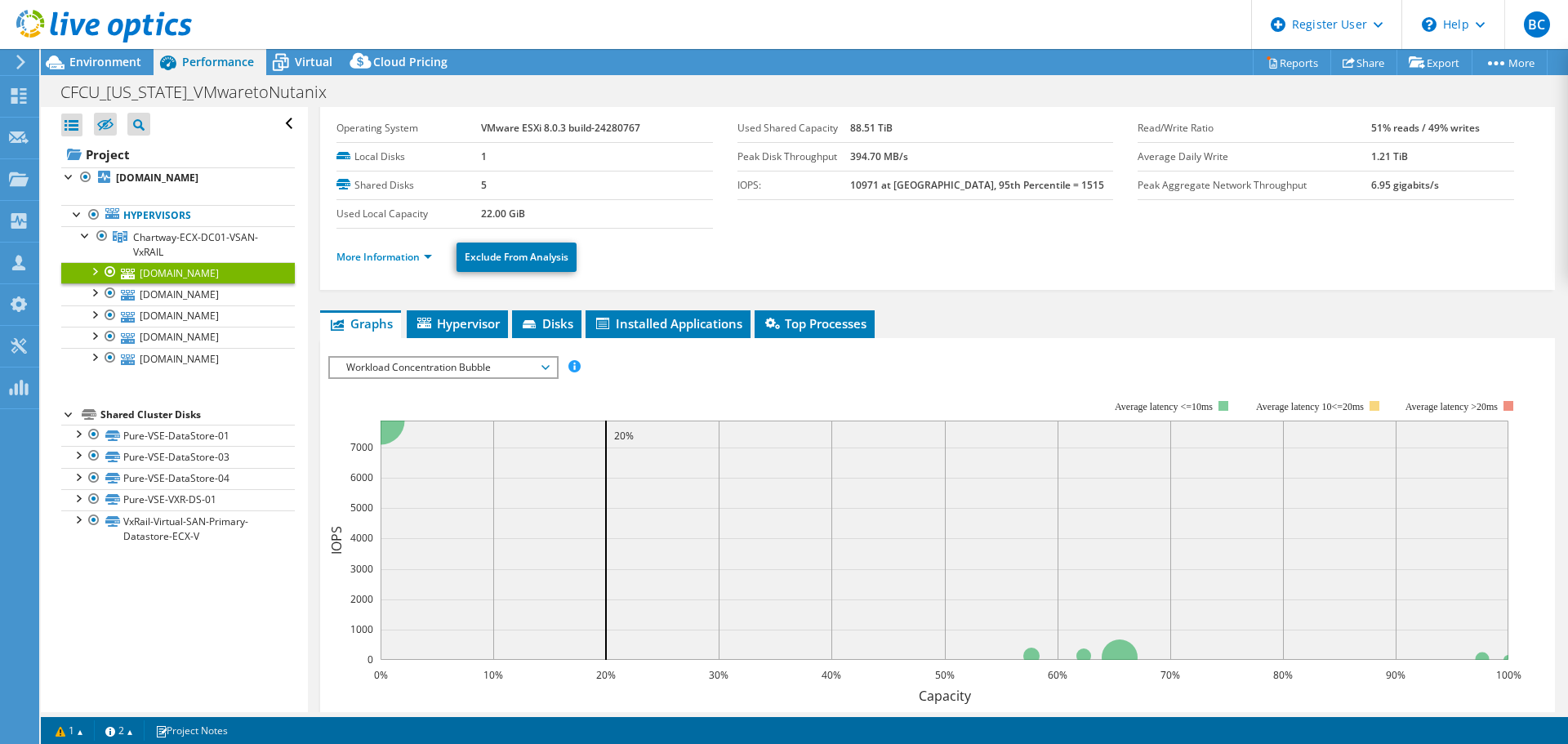
scroll to position [0, 0]
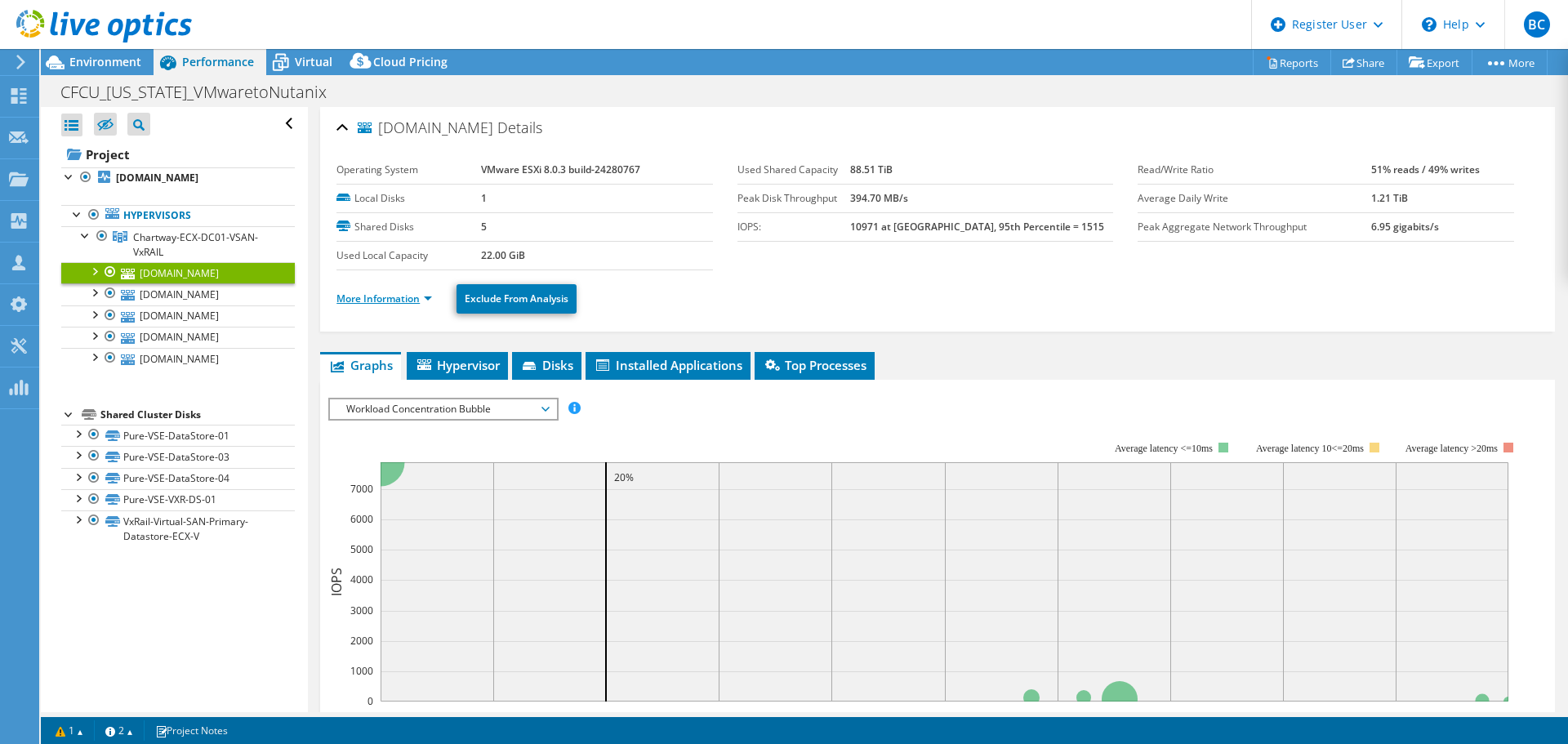
click at [355, 303] on link "More Information" at bounding box center [384, 298] width 96 height 14
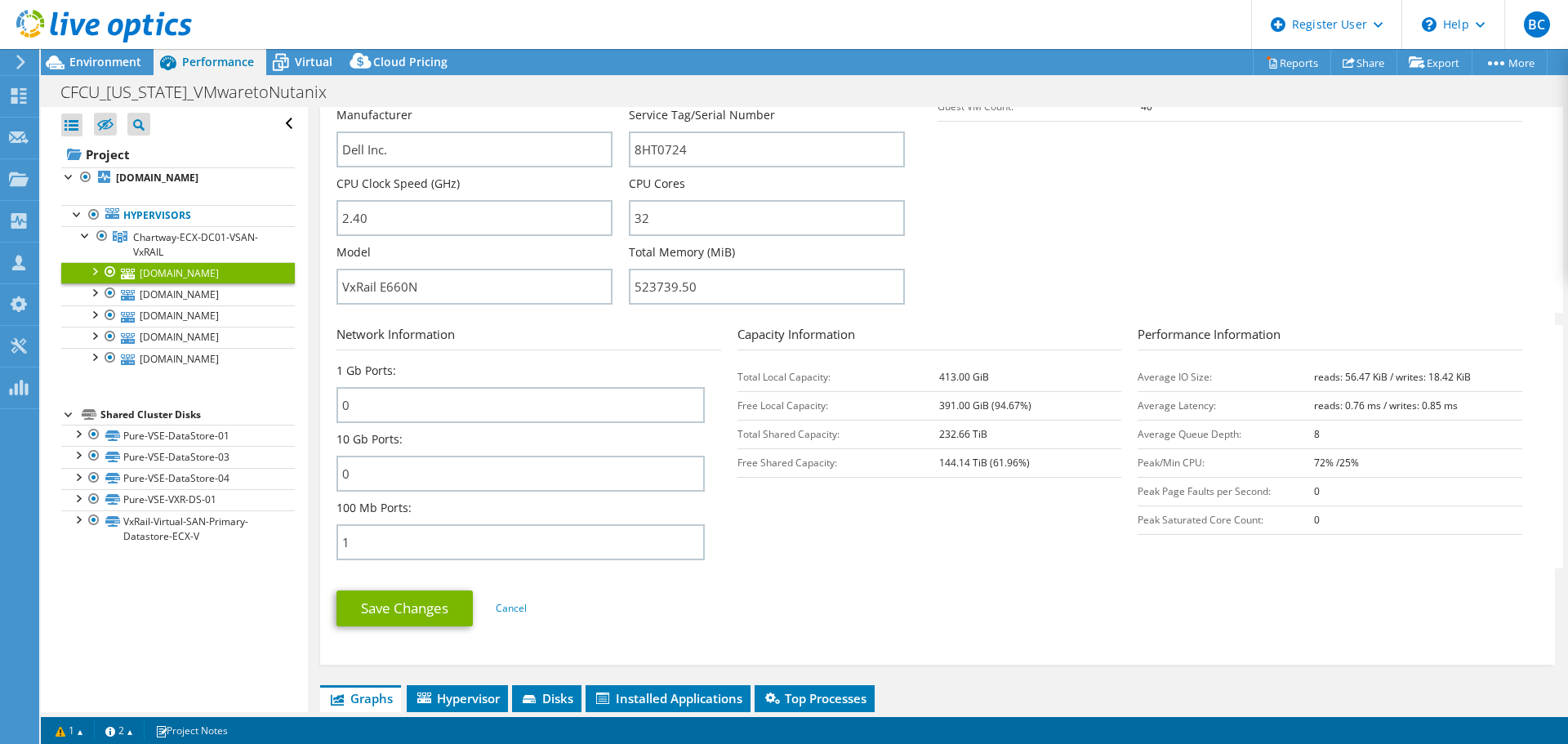
scroll to position [408, 0]
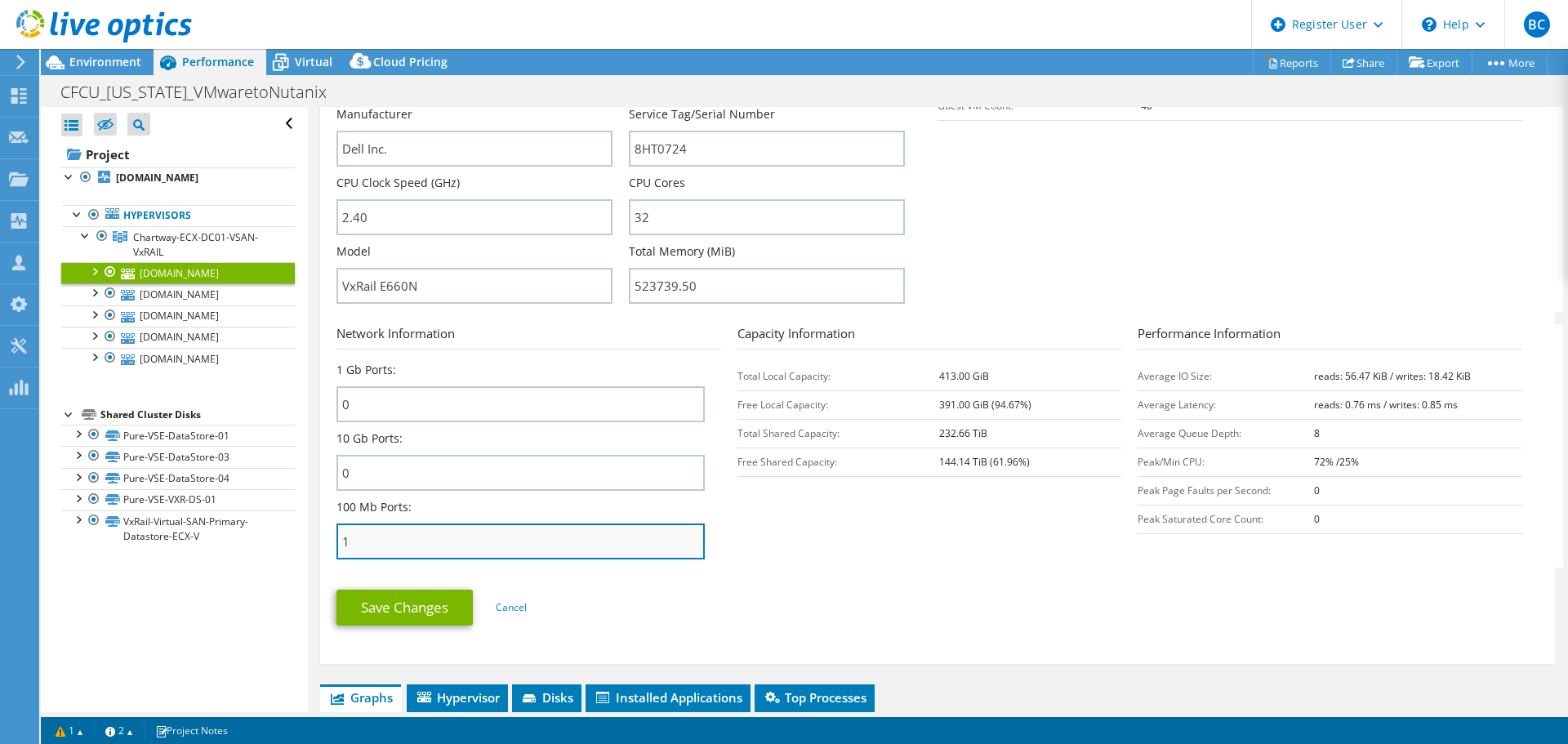
click at [412, 551] on input "1" at bounding box center [521, 541] width 369 height 36
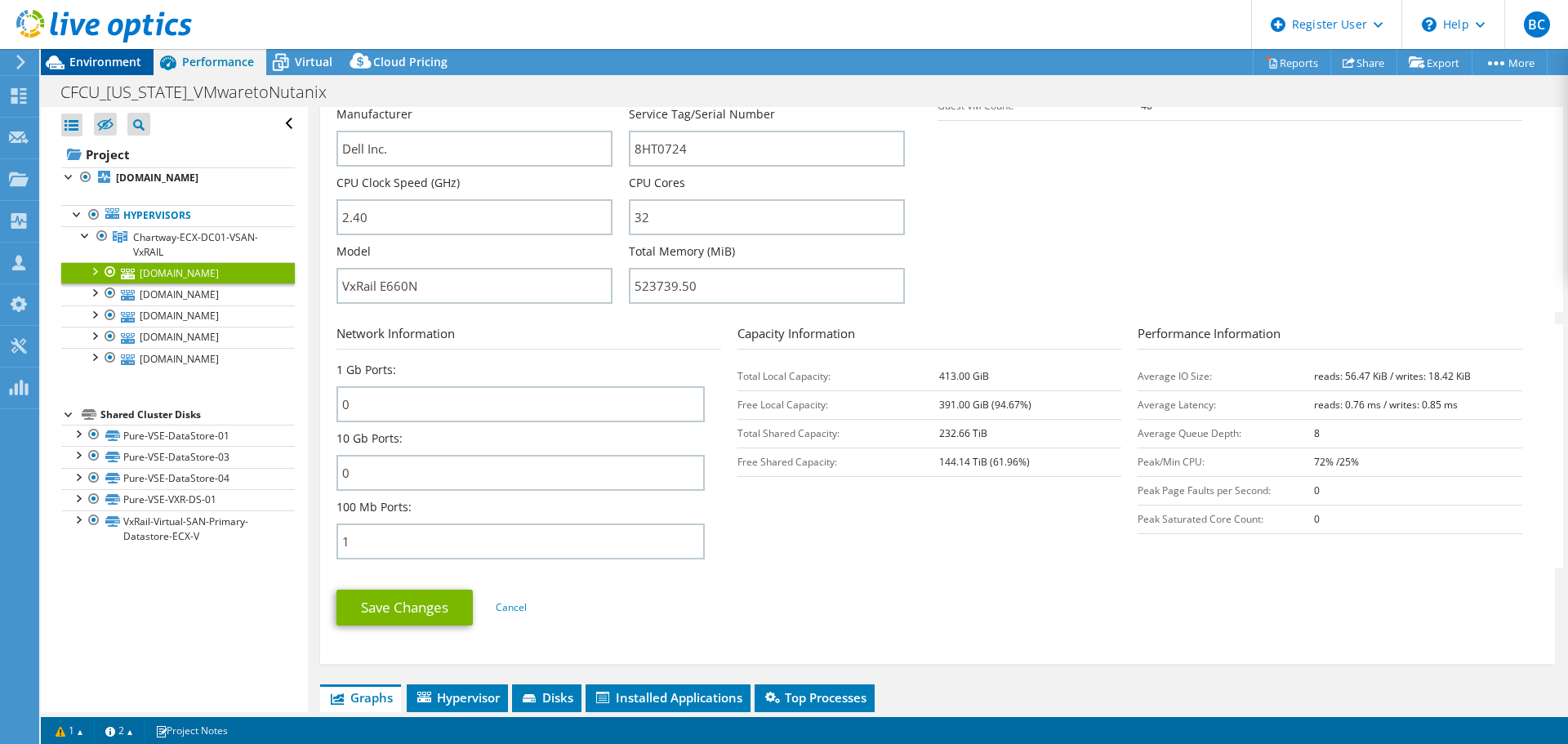
click at [82, 64] on span "Environment" at bounding box center [105, 62] width 72 height 16
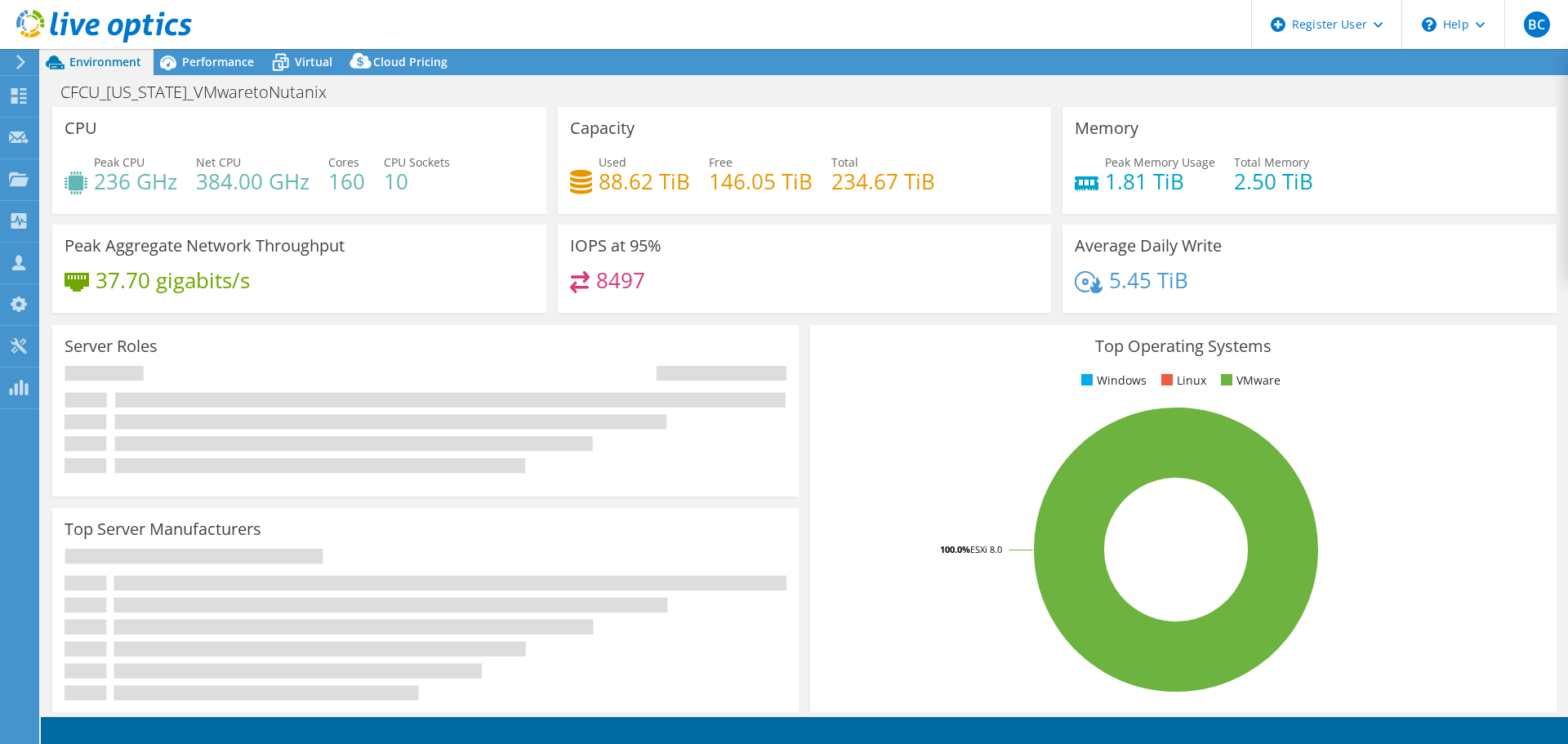
select select "USD"
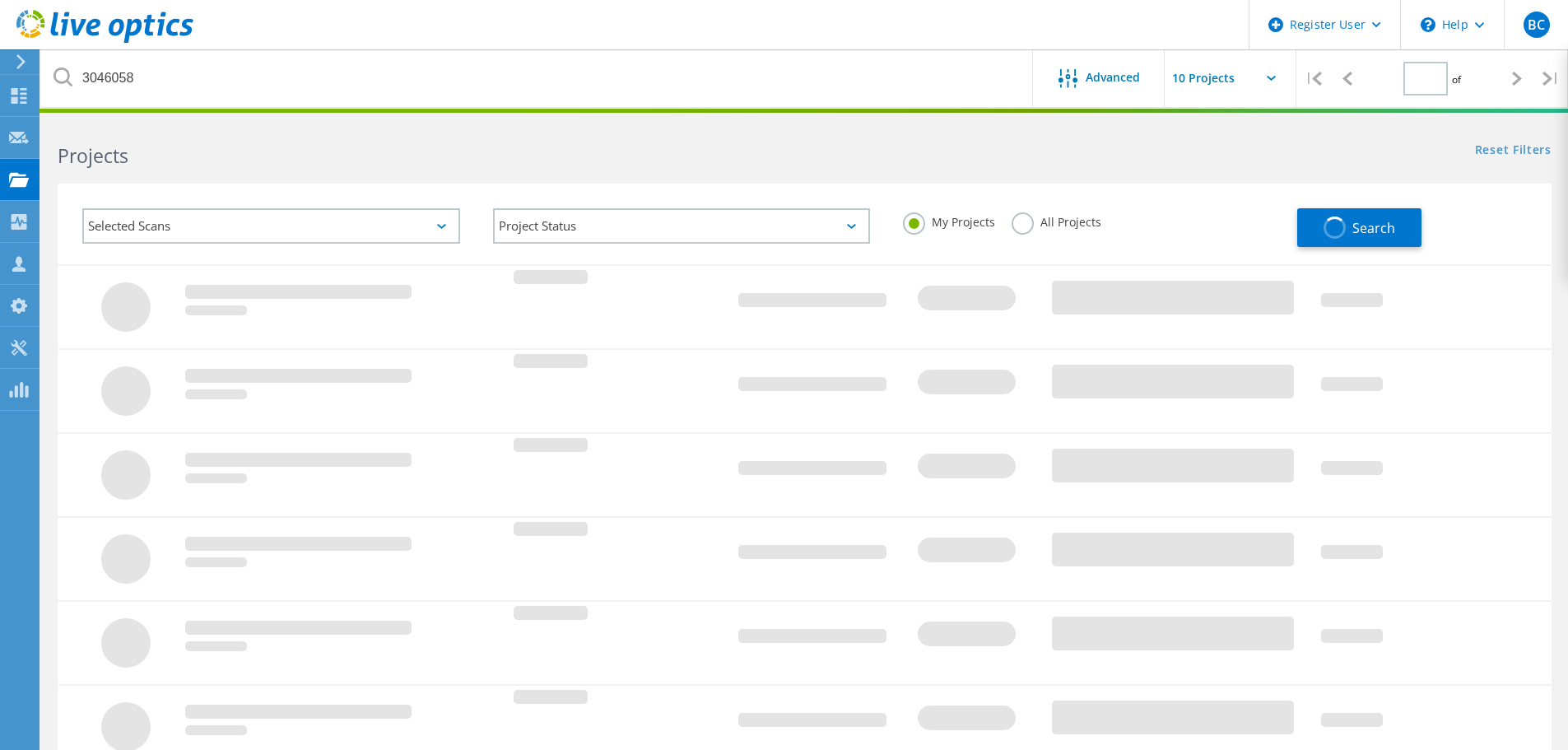
type input "1"
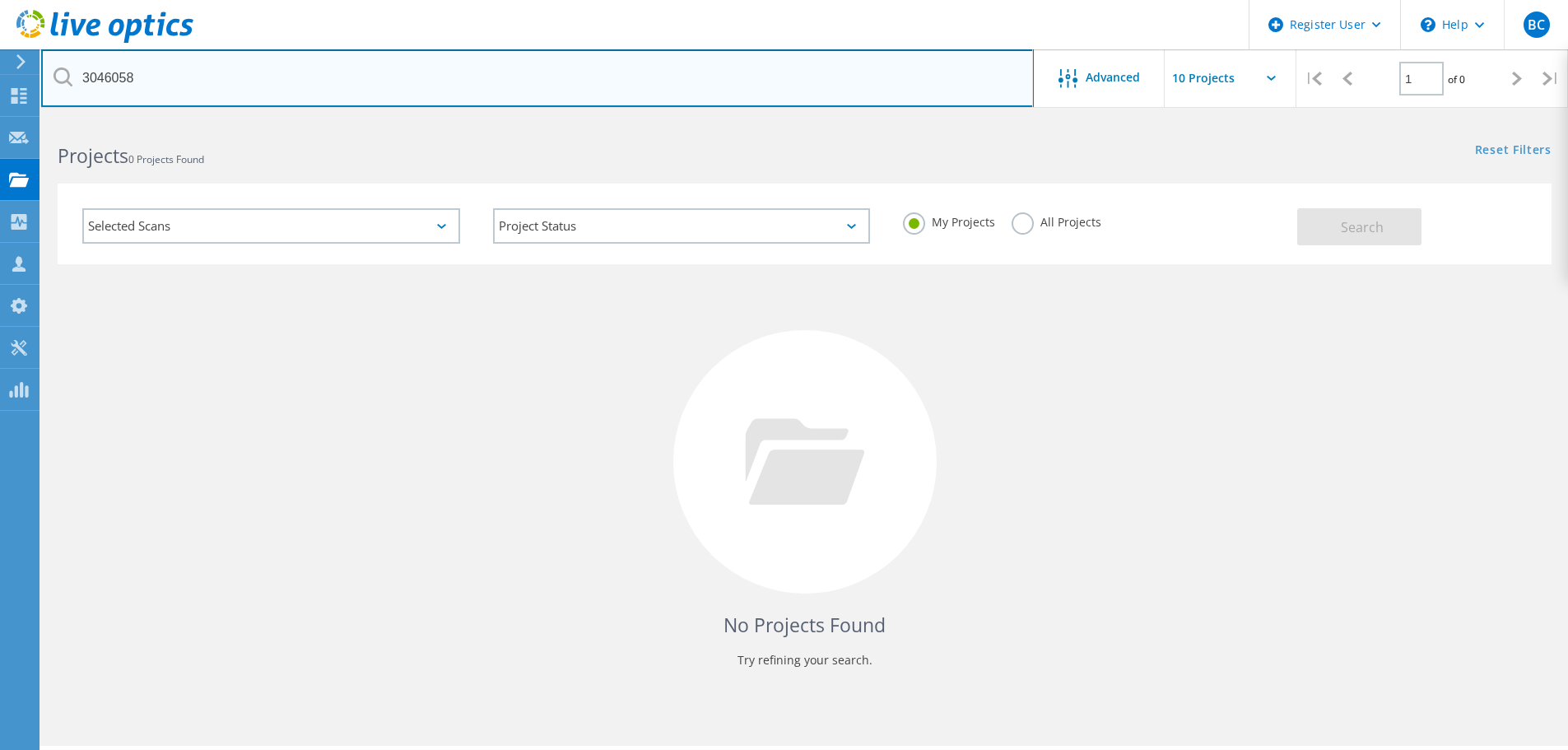
click at [259, 64] on input "3046058" at bounding box center [537, 78] width 992 height 58
paste input "4"
type input "3046048"
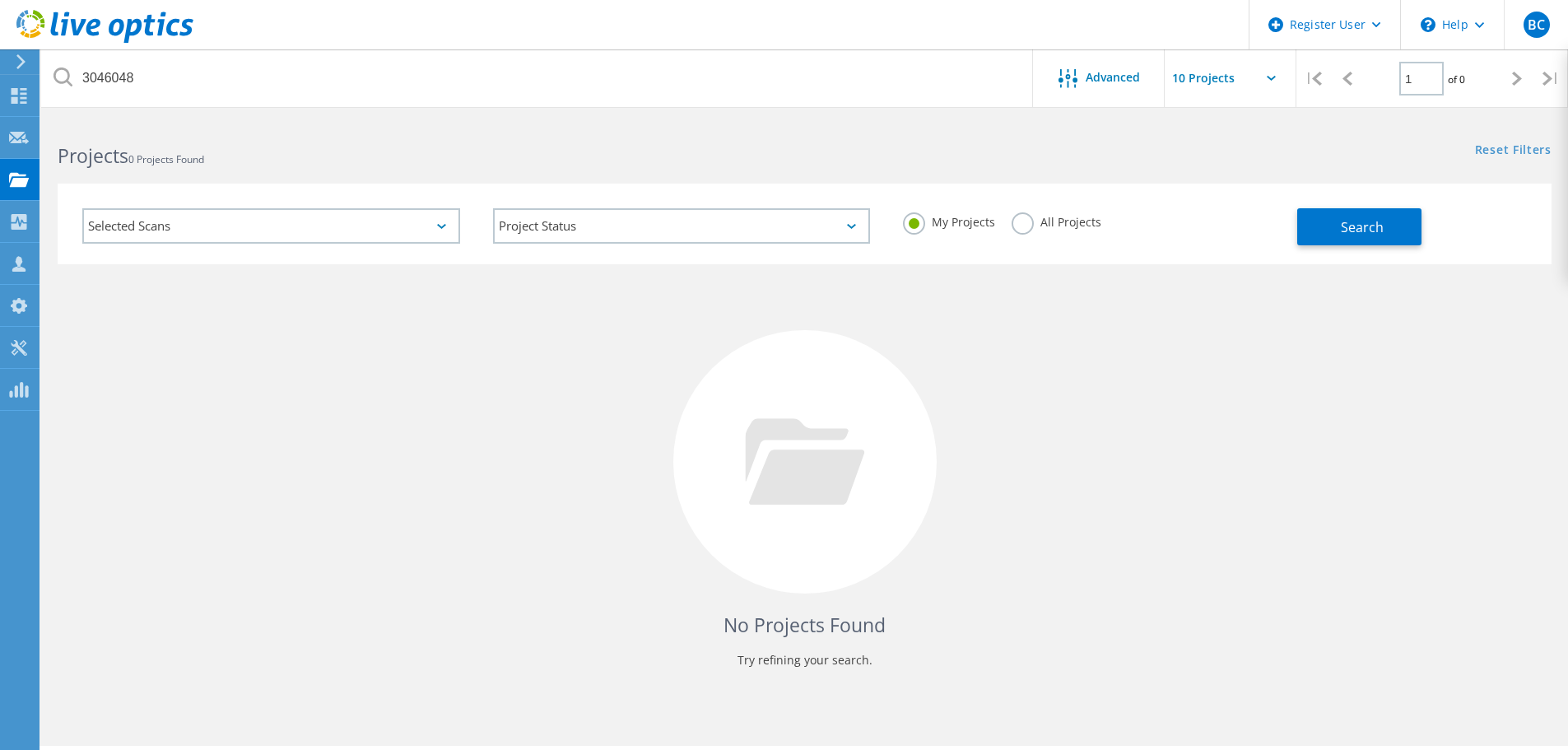
click at [1015, 227] on label "All Projects" at bounding box center [1056, 221] width 89 height 16
click at [0, 0] on input "All Projects" at bounding box center [0, 0] width 0 height 0
click at [1344, 233] on span "Search" at bounding box center [1362, 227] width 43 height 18
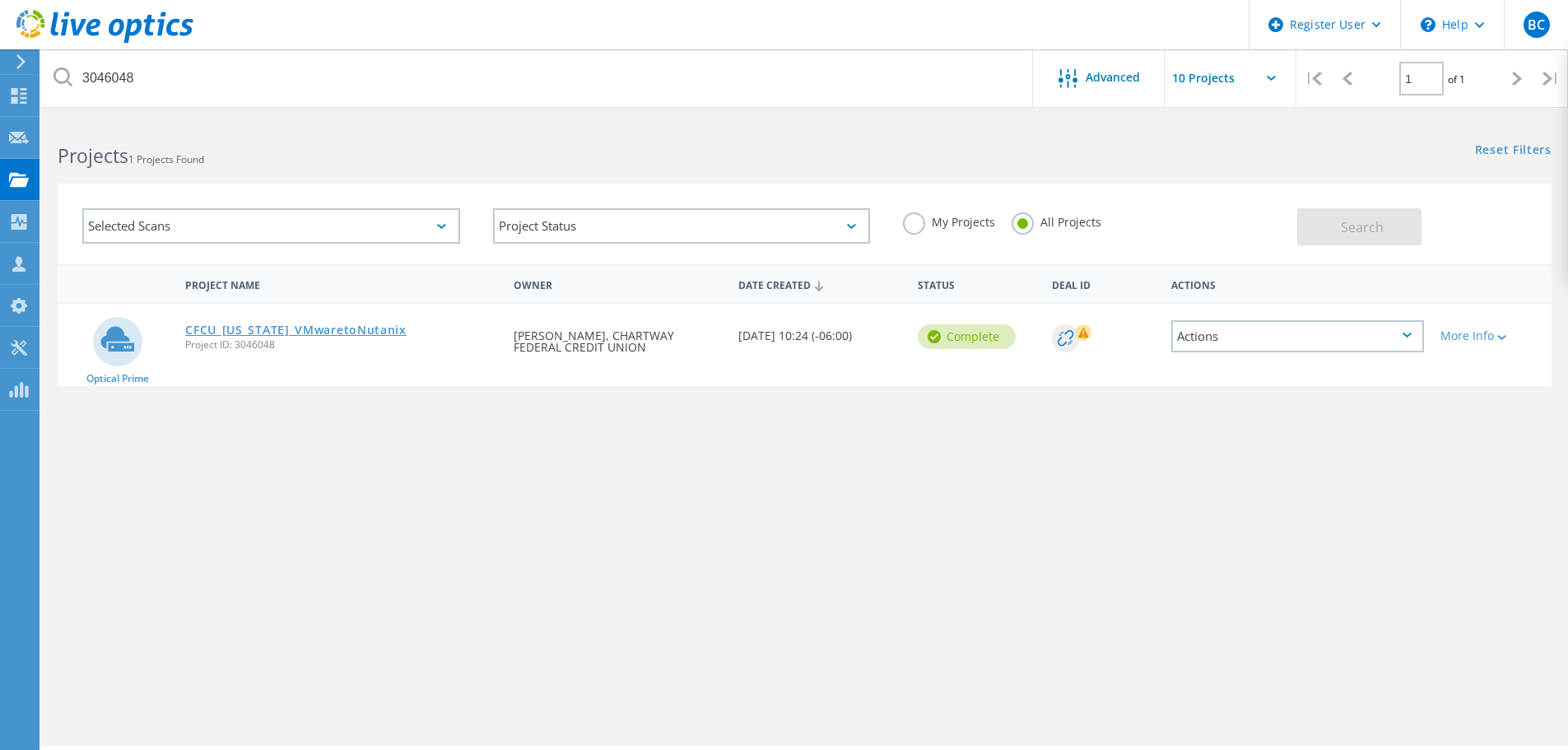
click at [279, 329] on link "CFCU_Utah_VMwaretoNutanix" at bounding box center [296, 329] width 221 height 12
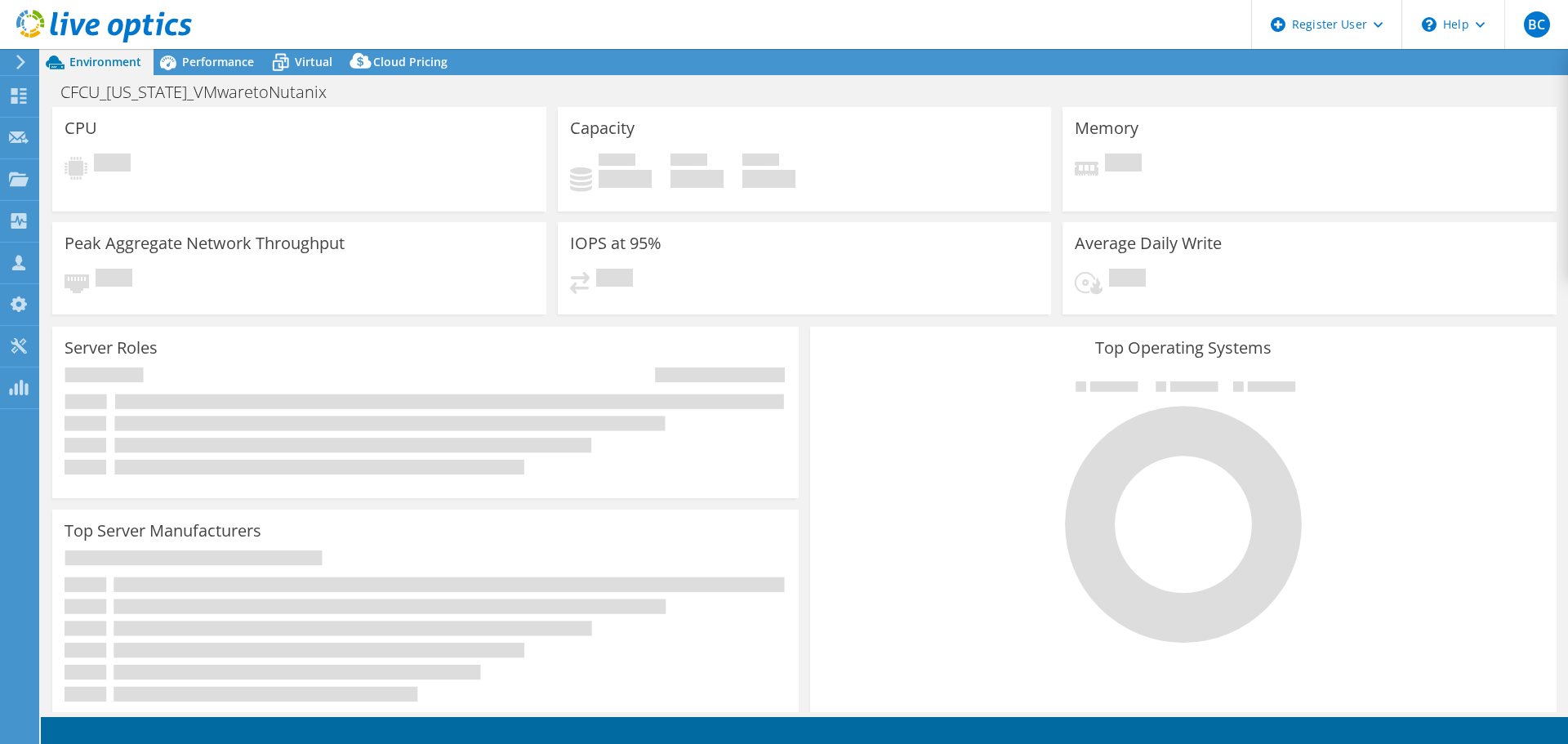
select select "USD"
